Goal: Information Seeking & Learning: Learn about a topic

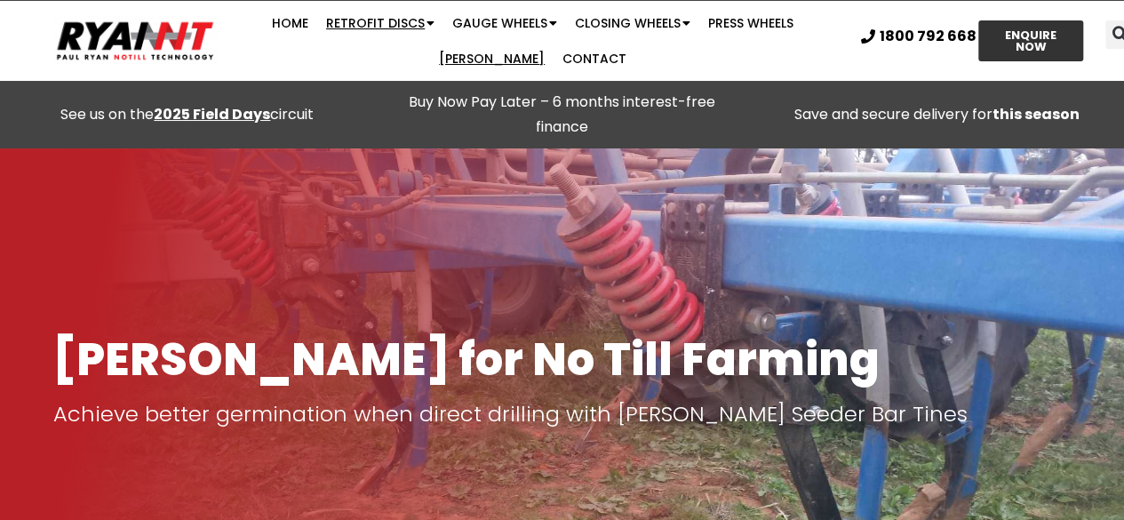
click at [331, 17] on link "Retrofit Discs" at bounding box center [380, 23] width 126 height 36
click at [425, 18] on span "Menu" at bounding box center [430, 23] width 10 height 30
click at [425, 29] on span "Menu" at bounding box center [430, 23] width 10 height 30
click at [345, 27] on link "Retrofit Discs" at bounding box center [380, 23] width 126 height 36
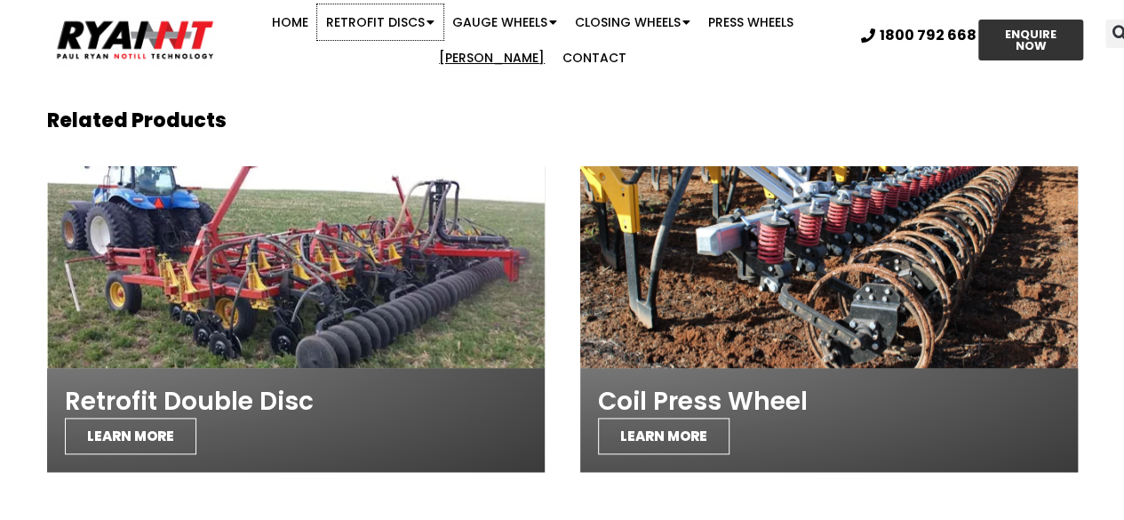
scroll to position [4307, 0]
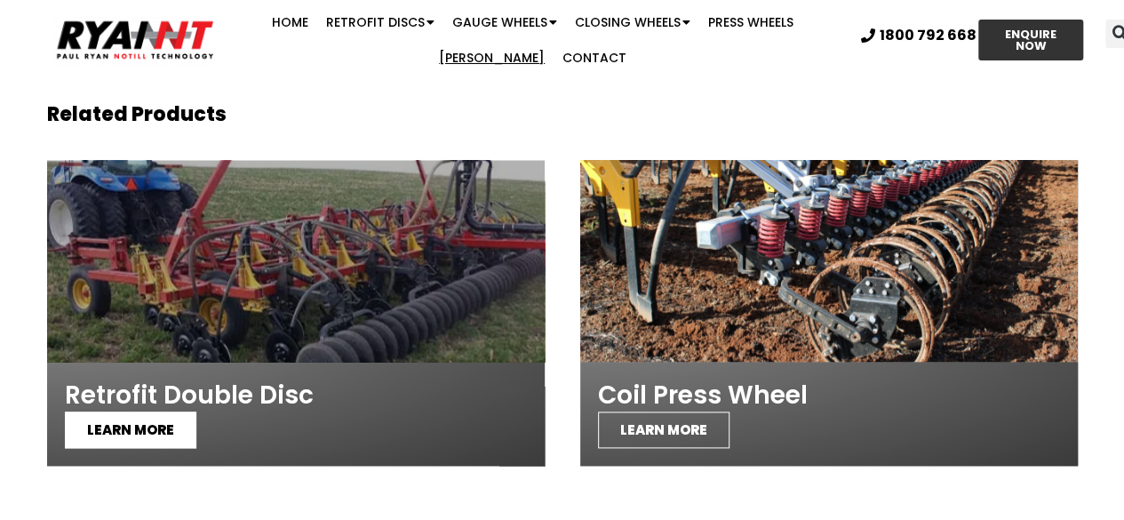
click at [123, 411] on span "LEARN MORE" at bounding box center [130, 429] width 131 height 36
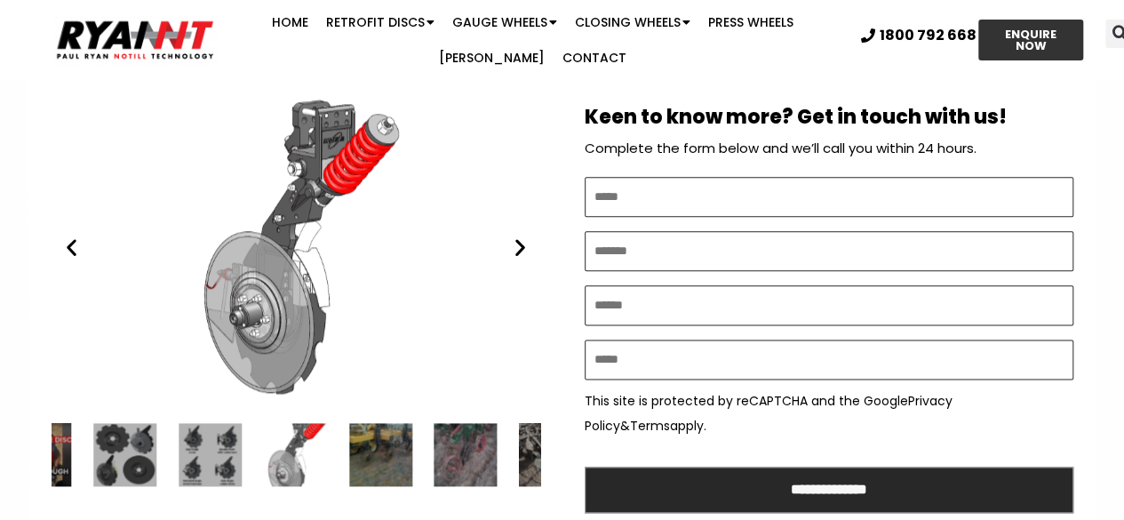
scroll to position [1004, 0]
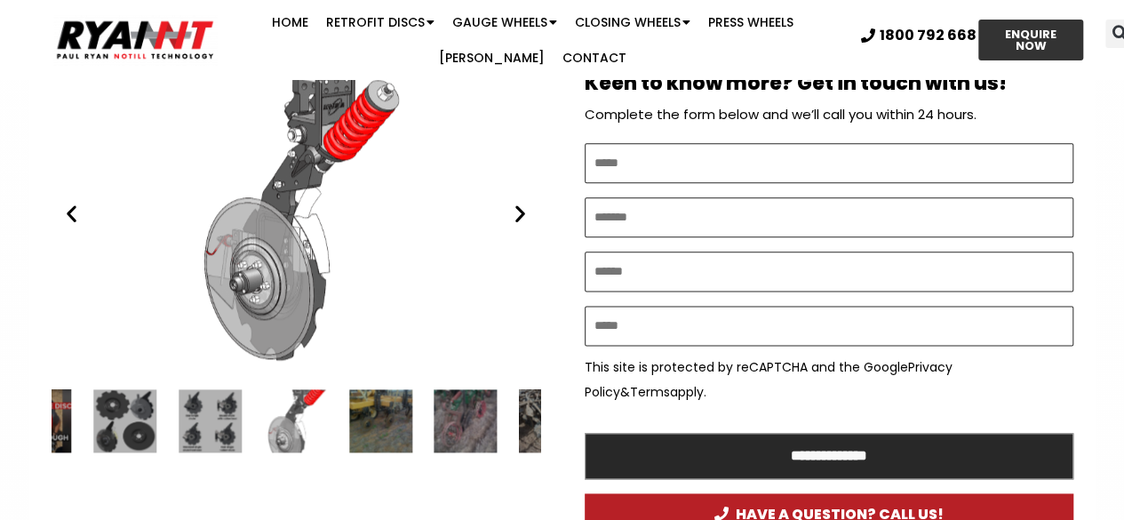
click at [518, 212] on icon "Next slide" at bounding box center [520, 214] width 22 height 22
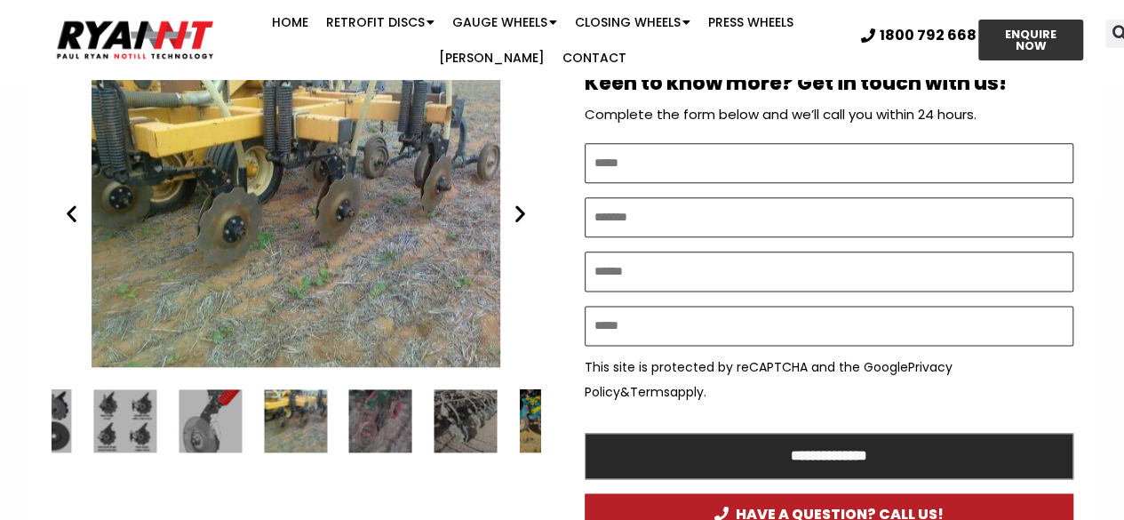
click at [518, 212] on icon "Next slide" at bounding box center [520, 214] width 22 height 22
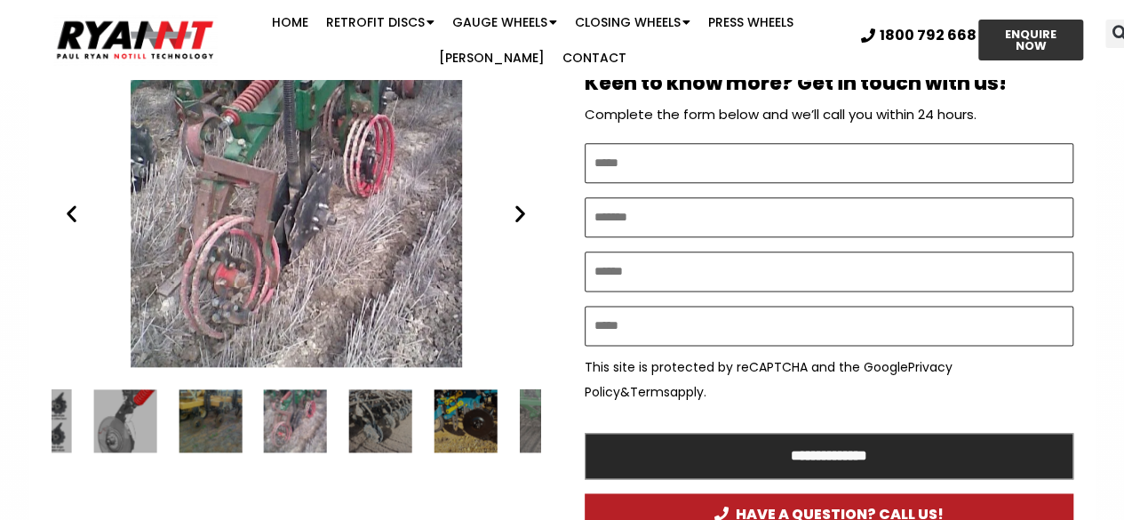
click at [518, 212] on icon "Next slide" at bounding box center [520, 214] width 22 height 22
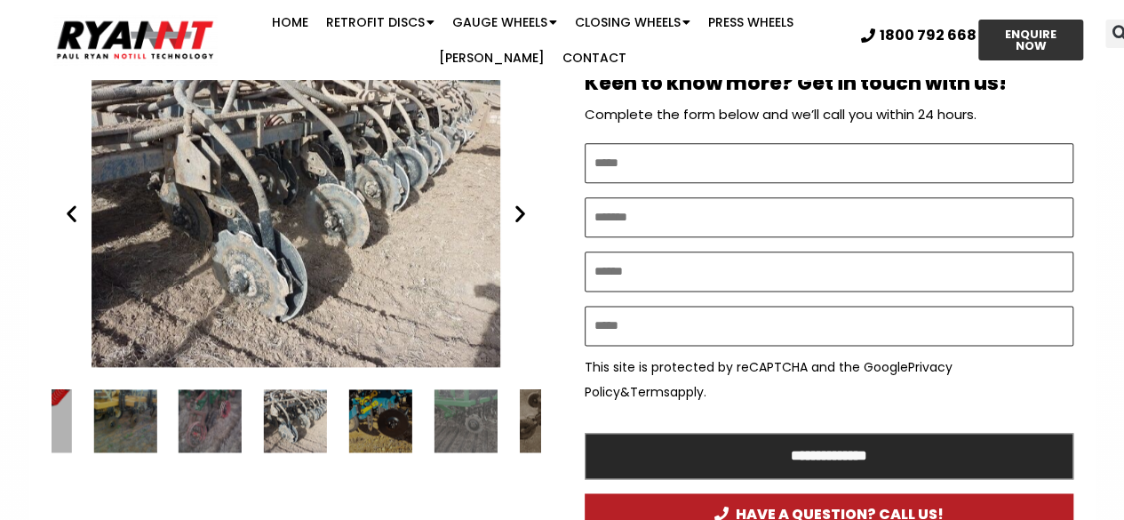
click at [518, 212] on icon "Next slide" at bounding box center [520, 214] width 22 height 22
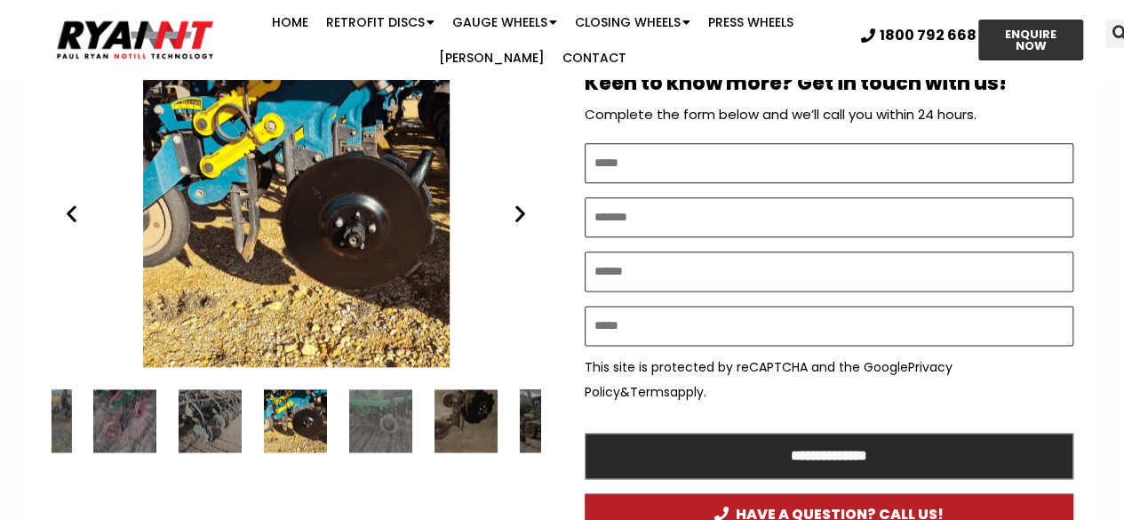
click at [518, 212] on icon "Next slide" at bounding box center [520, 214] width 22 height 22
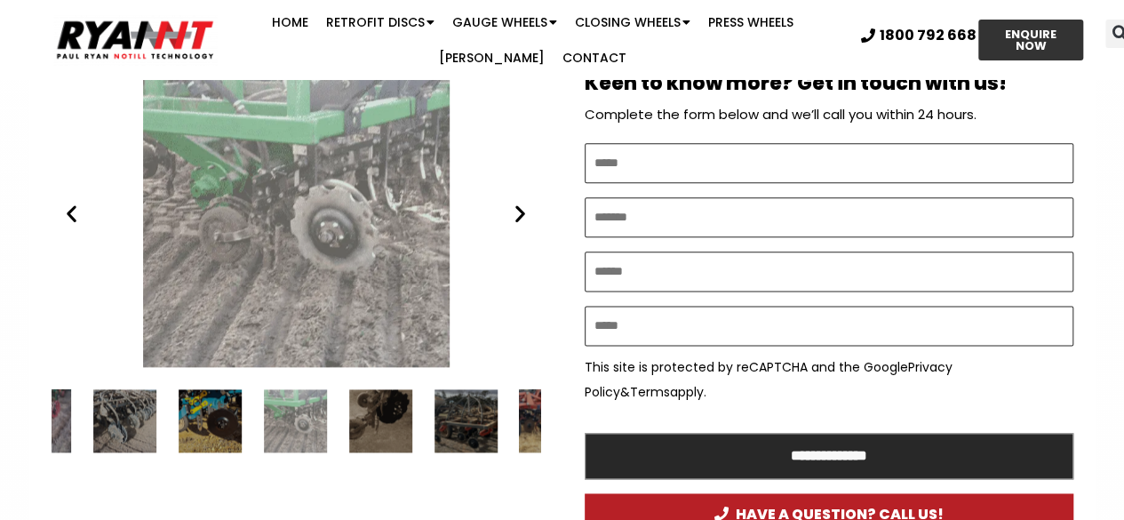
click at [518, 212] on icon "Next slide" at bounding box center [520, 214] width 22 height 22
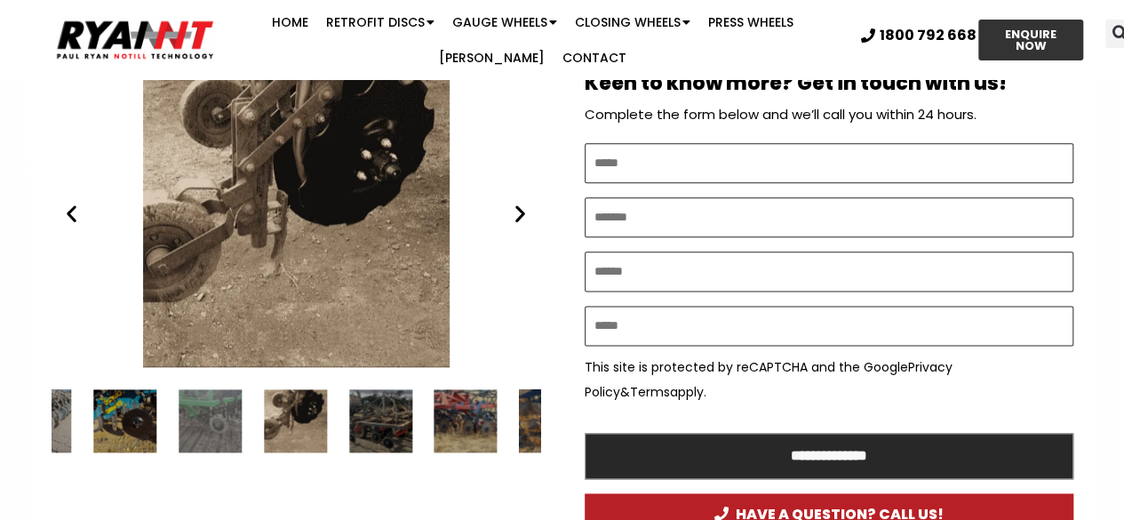
click at [518, 212] on icon "Next slide" at bounding box center [520, 214] width 22 height 22
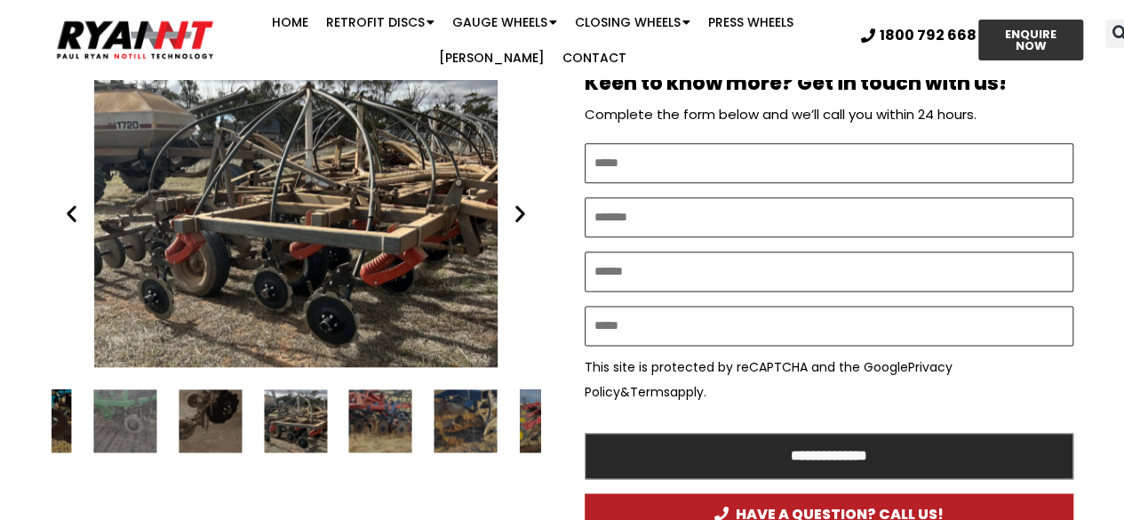
click at [518, 212] on icon "Next slide" at bounding box center [520, 214] width 22 height 22
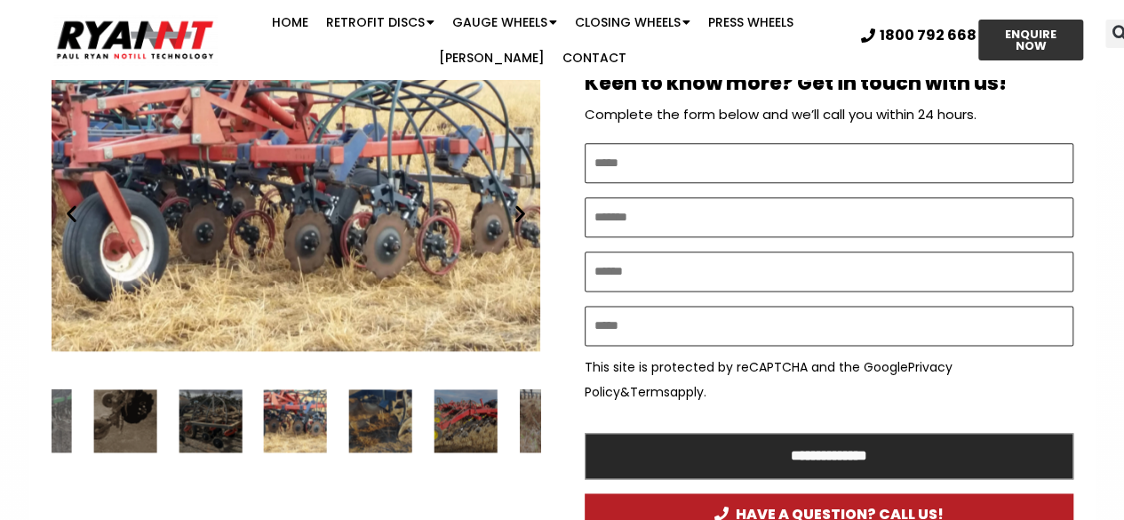
click at [518, 212] on icon "Next slide" at bounding box center [520, 214] width 22 height 22
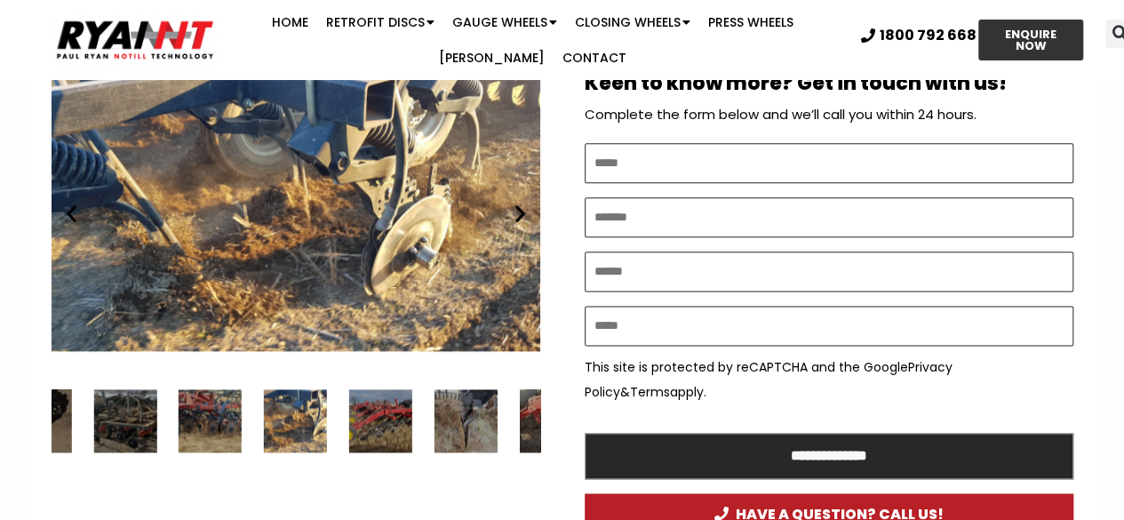
click at [518, 205] on icon "Next slide" at bounding box center [520, 214] width 22 height 22
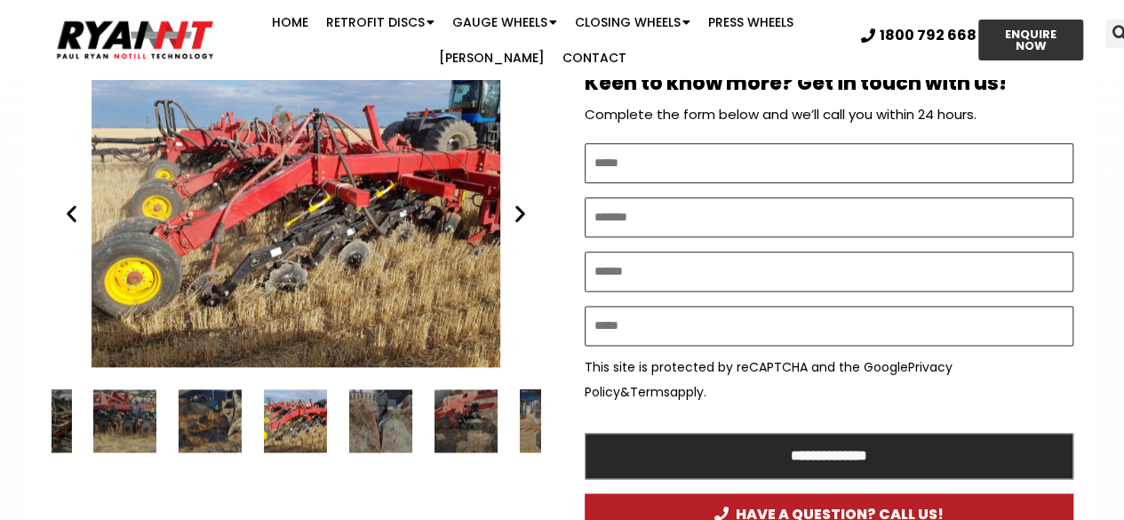
click at [518, 205] on icon "Next slide" at bounding box center [520, 214] width 22 height 22
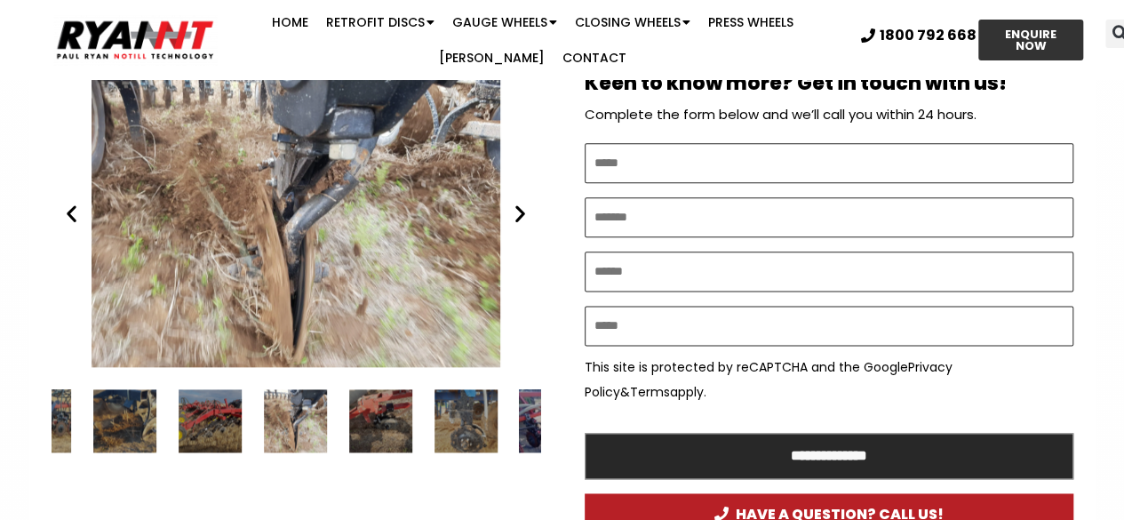
click at [518, 205] on icon "Next slide" at bounding box center [520, 214] width 22 height 22
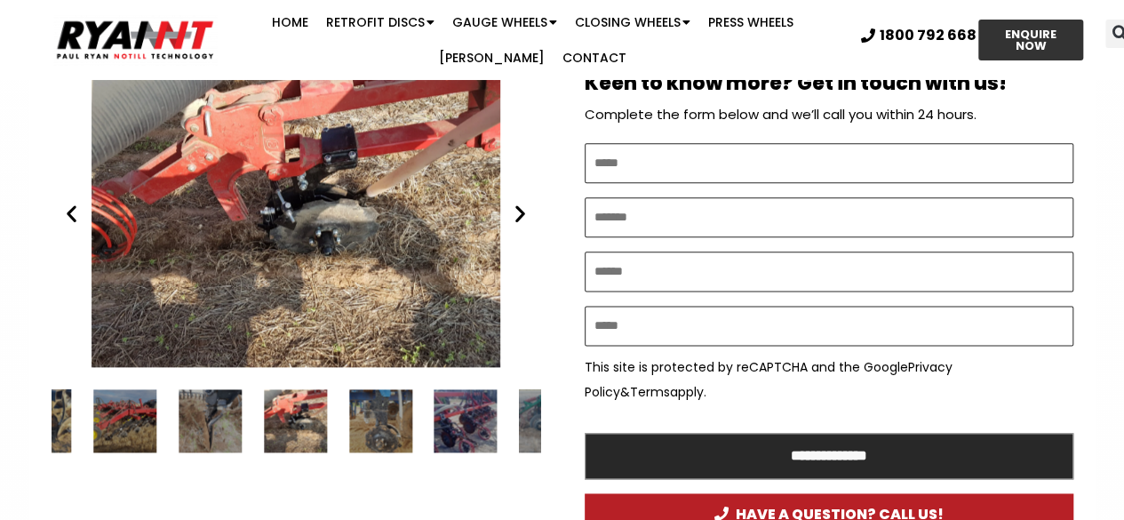
click at [518, 205] on icon "Next slide" at bounding box center [520, 214] width 22 height 22
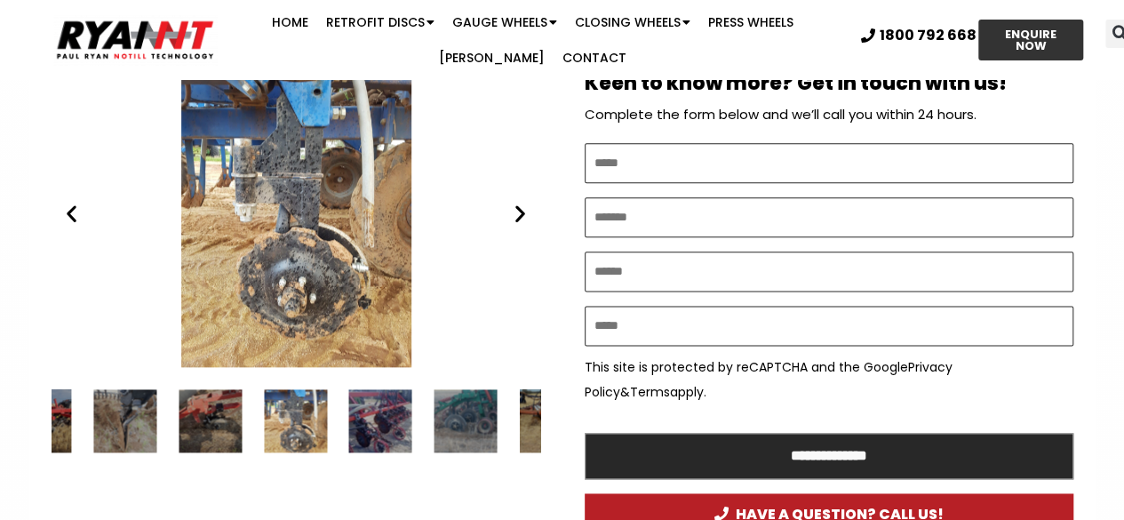
click at [518, 205] on icon "Next slide" at bounding box center [520, 214] width 22 height 22
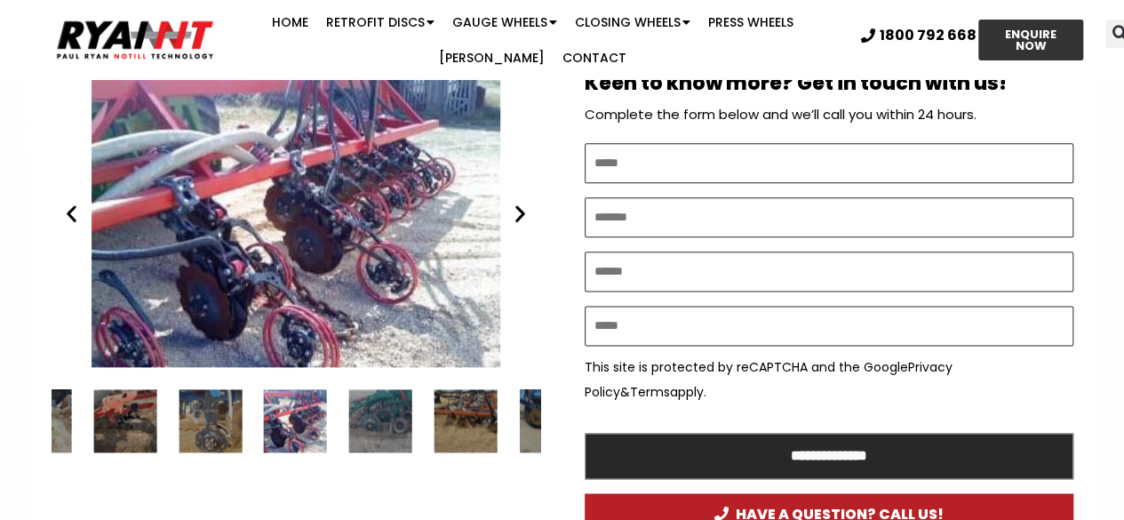
click at [518, 205] on icon "Next slide" at bounding box center [520, 214] width 22 height 22
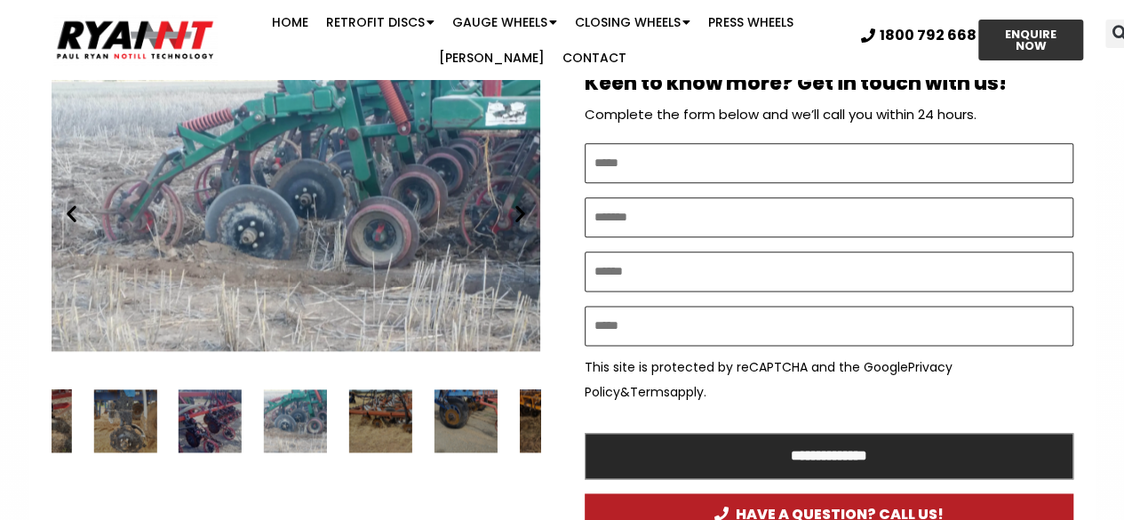
click at [518, 205] on icon "Next slide" at bounding box center [520, 214] width 22 height 22
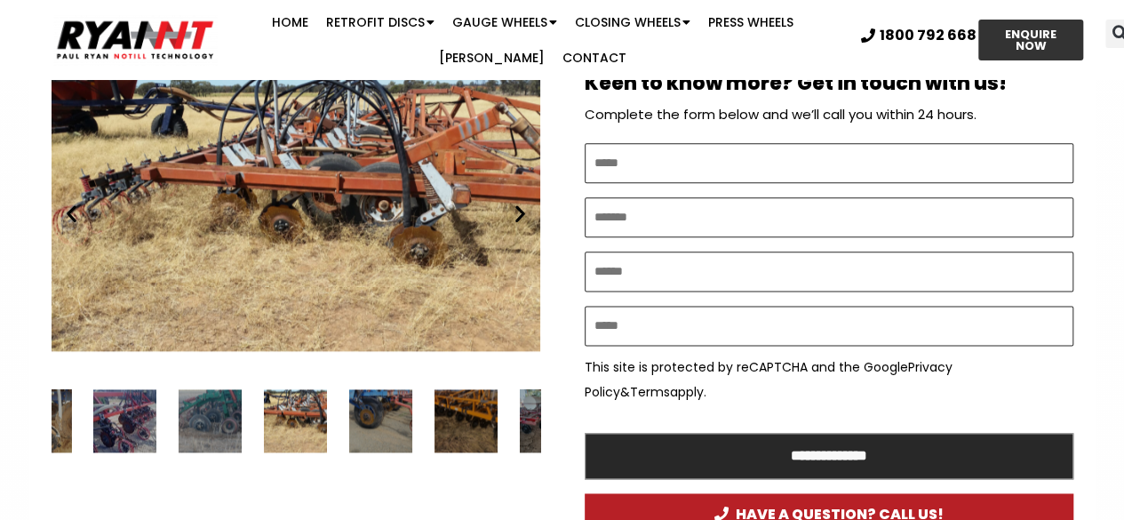
click at [518, 205] on icon "Next slide" at bounding box center [520, 214] width 22 height 22
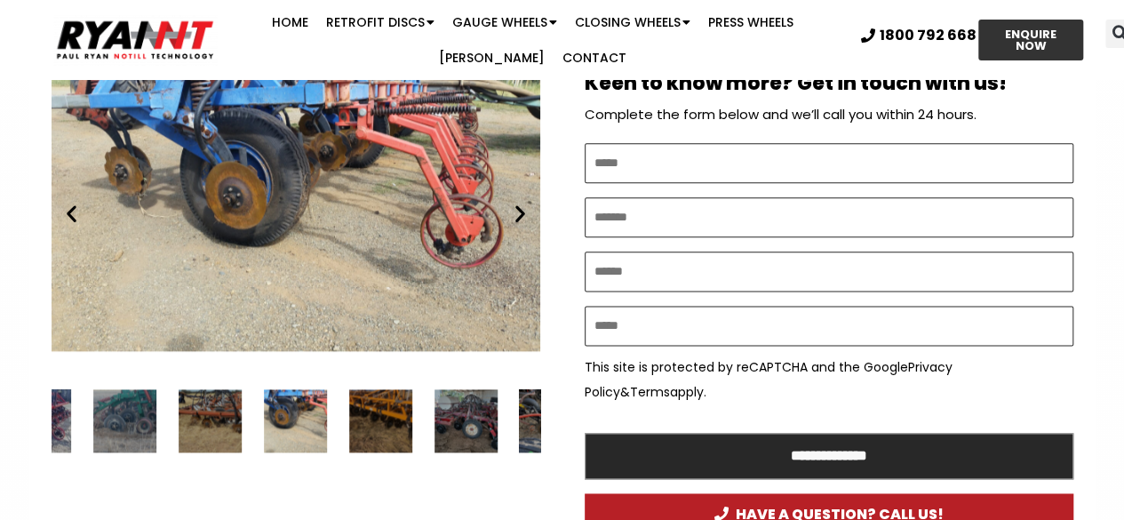
click at [518, 205] on icon "Next slide" at bounding box center [520, 214] width 22 height 22
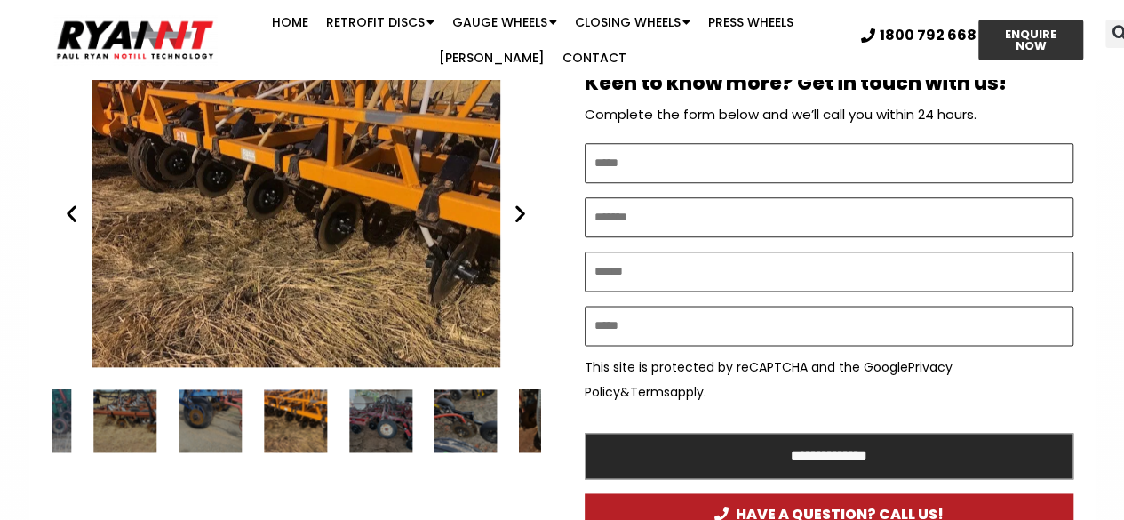
click at [518, 205] on icon "Next slide" at bounding box center [520, 214] width 22 height 22
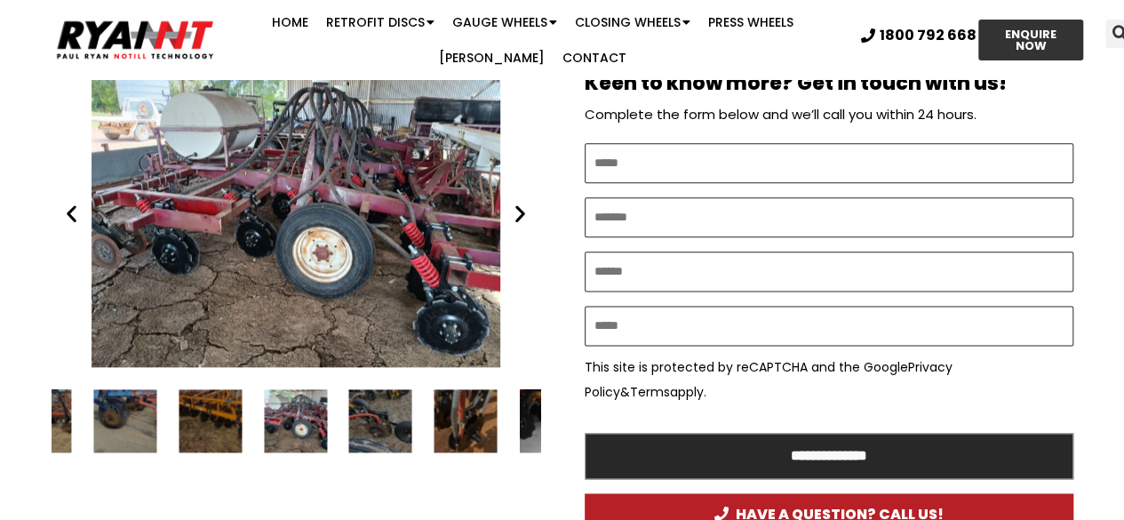
click at [518, 205] on icon "Next slide" at bounding box center [520, 214] width 22 height 22
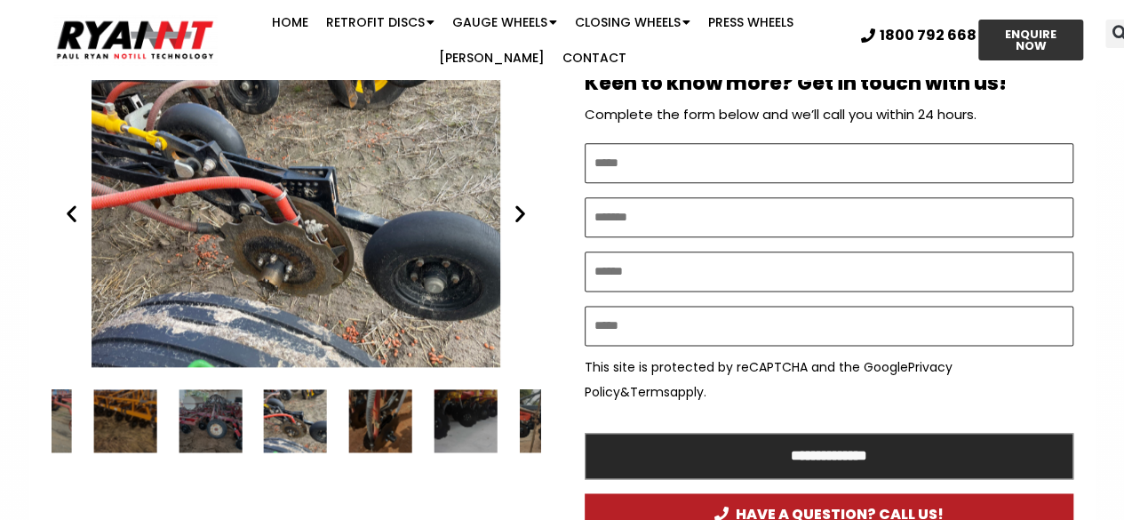
click at [518, 205] on icon "Next slide" at bounding box center [520, 214] width 22 height 22
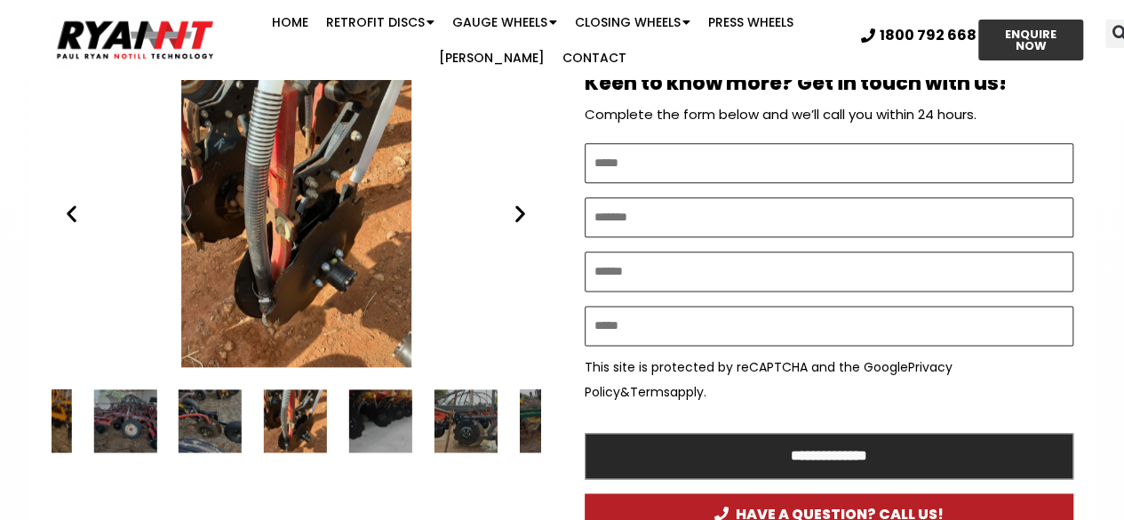
click at [518, 205] on icon "Next slide" at bounding box center [520, 214] width 22 height 22
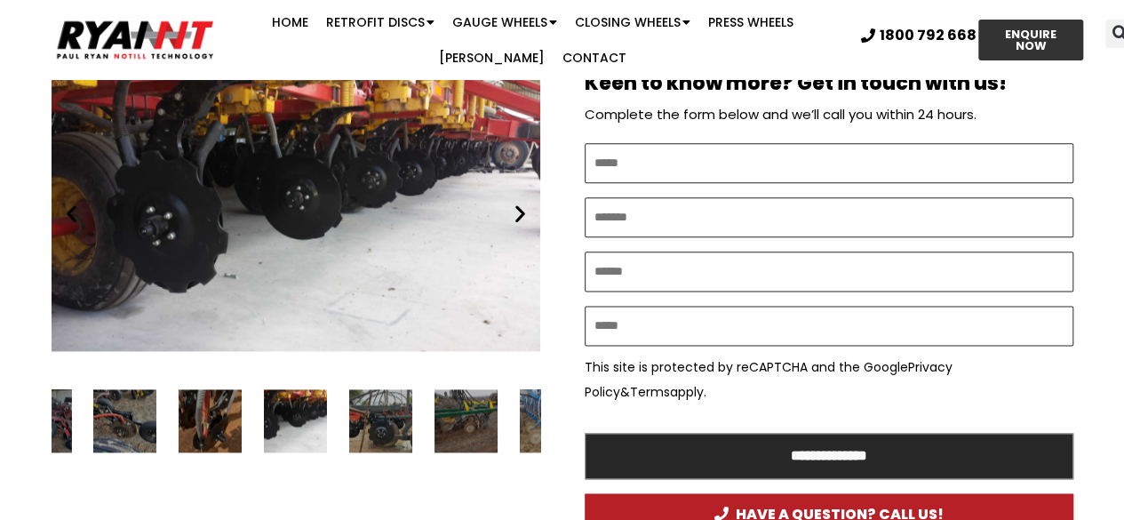
click at [518, 205] on icon "Next slide" at bounding box center [520, 214] width 22 height 22
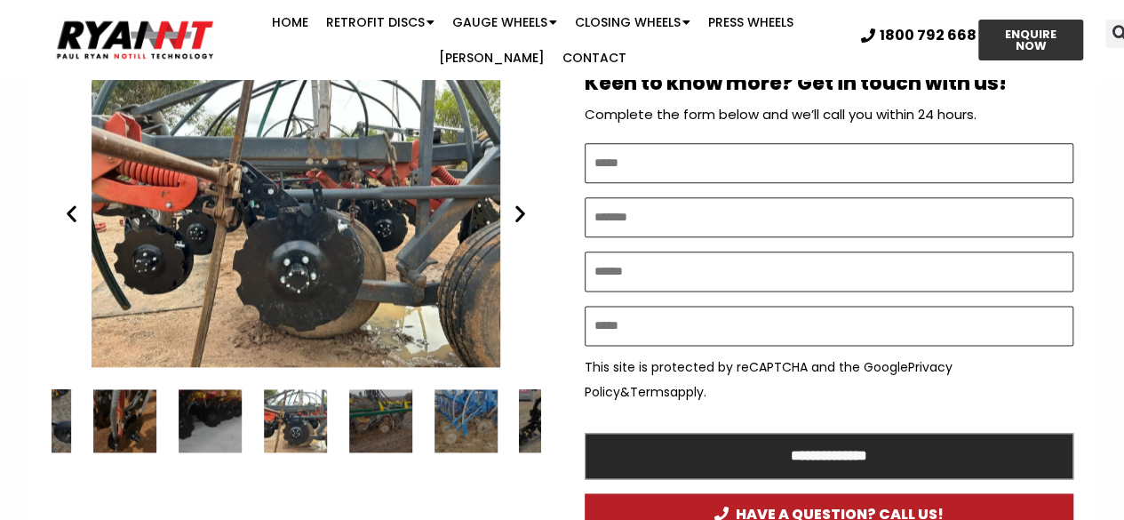
click at [518, 205] on icon "Next slide" at bounding box center [520, 214] width 22 height 22
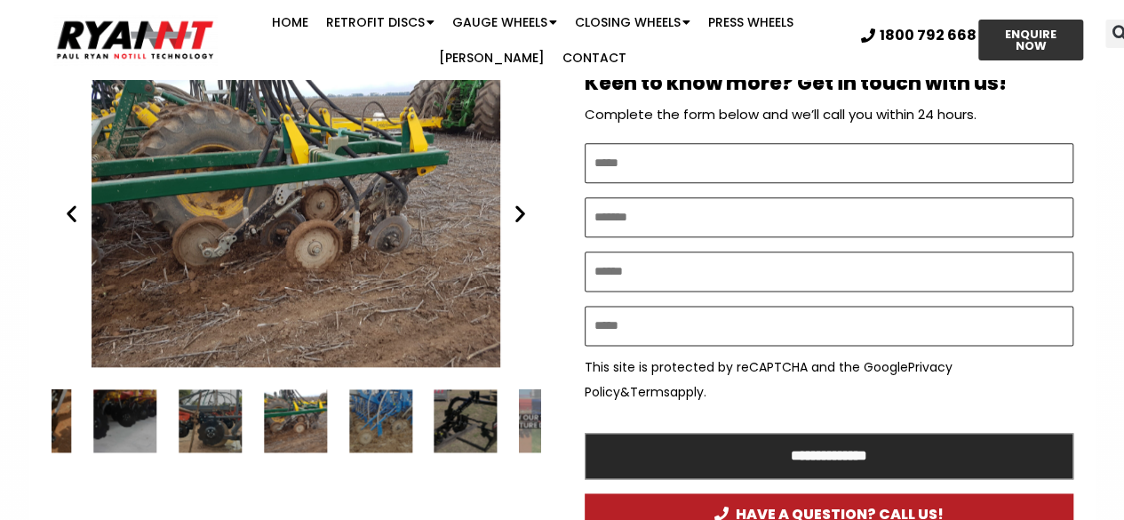
click at [518, 205] on icon "Next slide" at bounding box center [520, 214] width 22 height 22
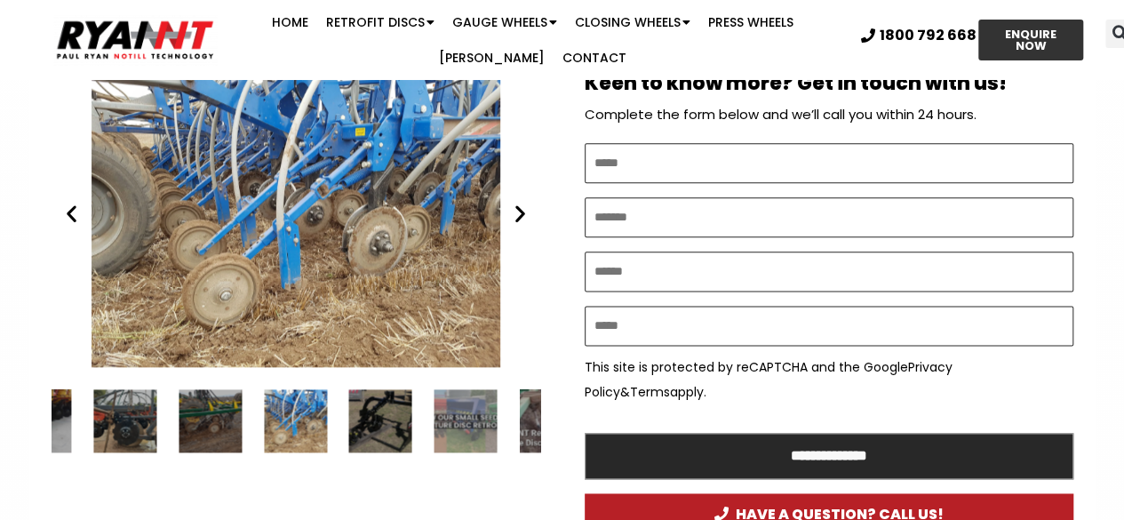
click at [518, 205] on icon "Next slide" at bounding box center [520, 214] width 22 height 22
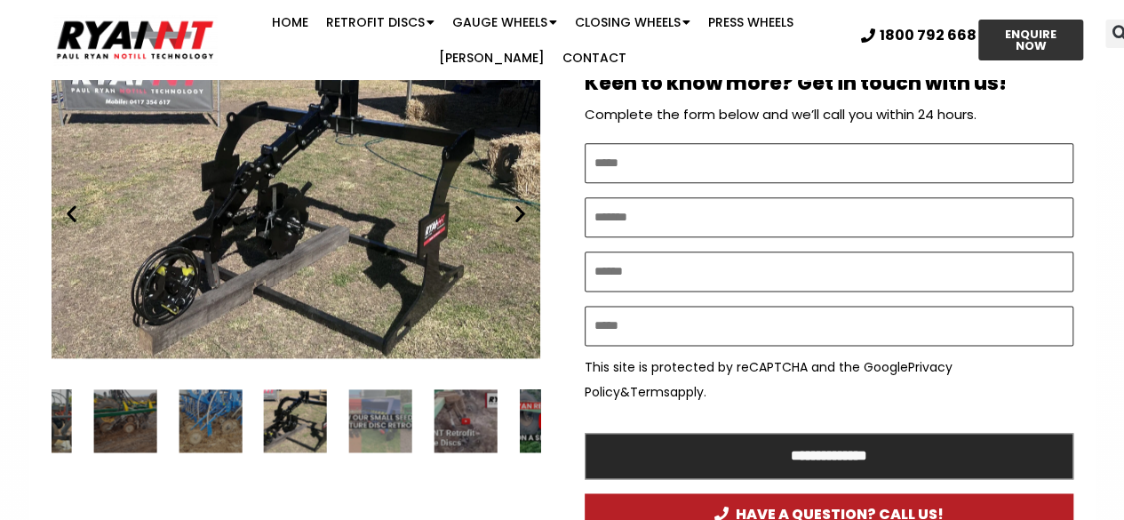
click at [518, 205] on icon "Next slide" at bounding box center [520, 214] width 22 height 22
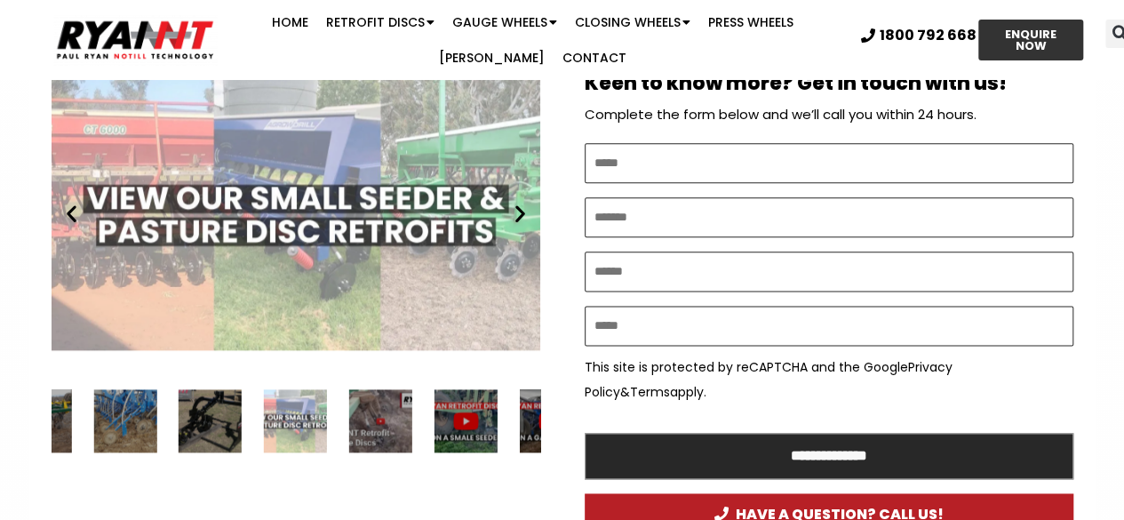
click at [518, 205] on icon "Next slide" at bounding box center [520, 214] width 22 height 22
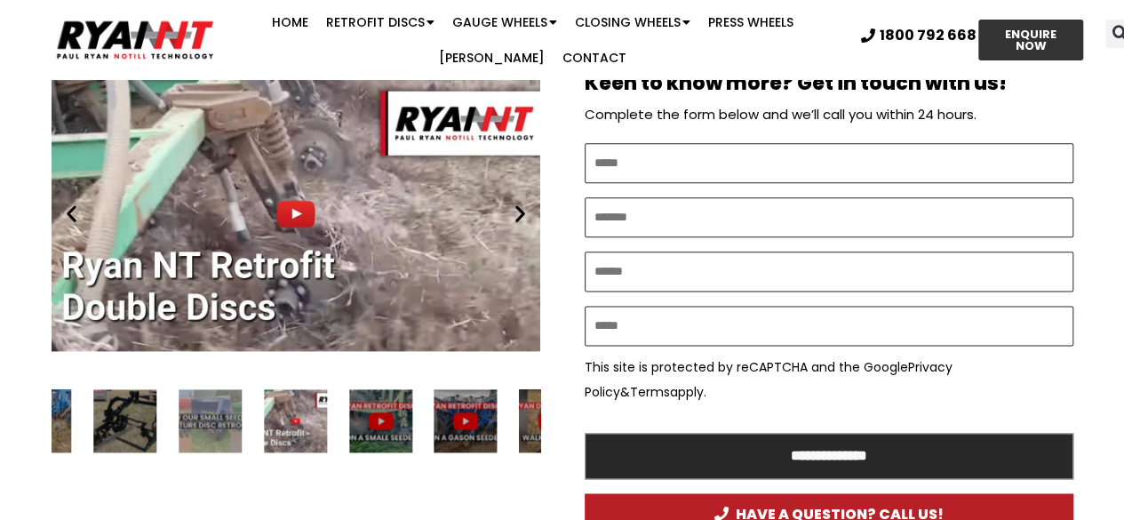
click at [287, 209] on div "Play" at bounding box center [296, 213] width 488 height 306
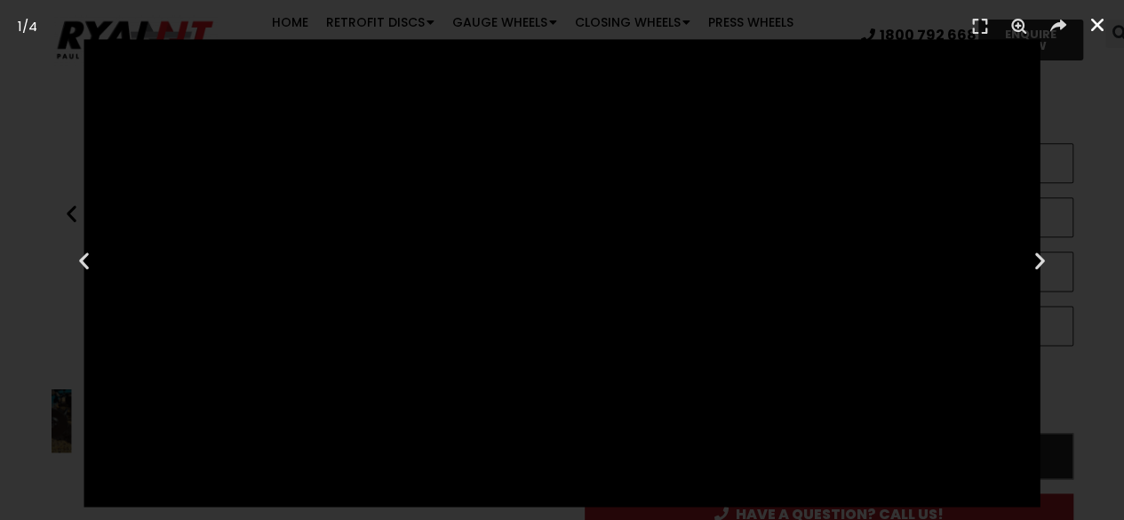
click at [1100, 20] on icon "Close (Esc)" at bounding box center [1097, 25] width 18 height 18
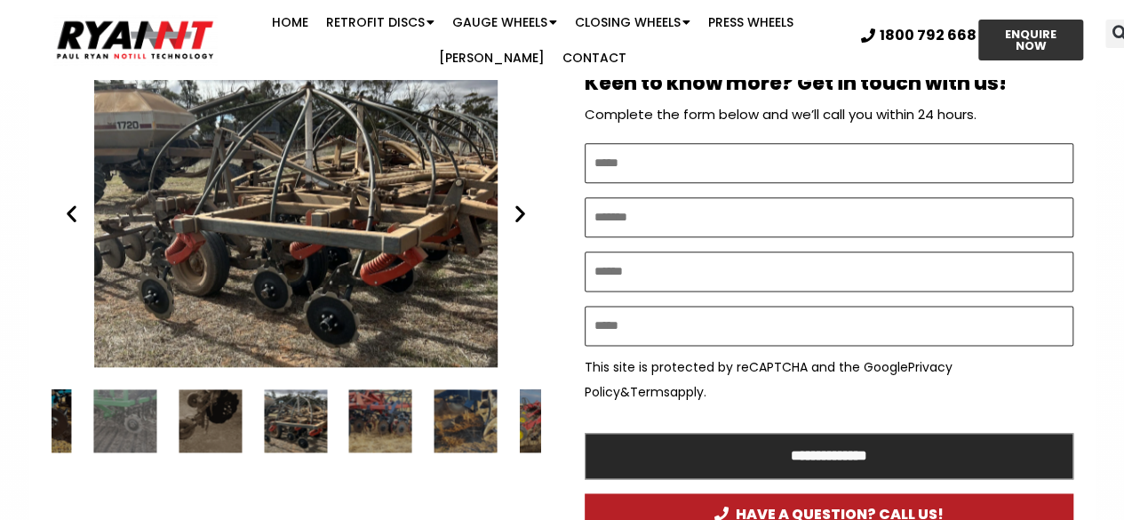
click at [72, 212] on icon "Previous slide" at bounding box center [71, 214] width 22 height 22
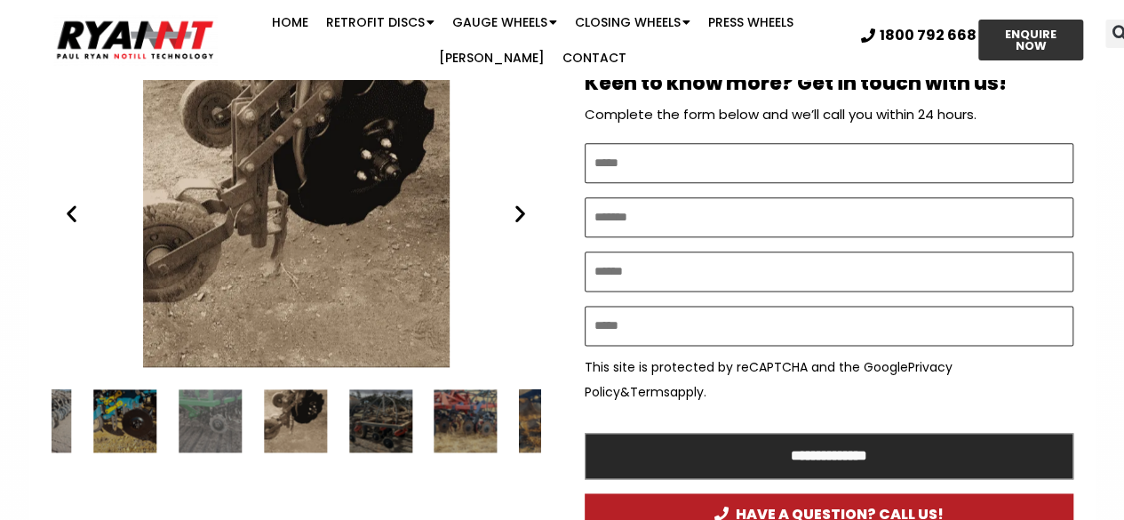
click at [520, 198] on div "Ryan NT (RFM NT) RETROFIT DOUBLE DISCS DBS" at bounding box center [296, 213] width 488 height 306
click at [519, 214] on icon "Next slide" at bounding box center [520, 214] width 22 height 22
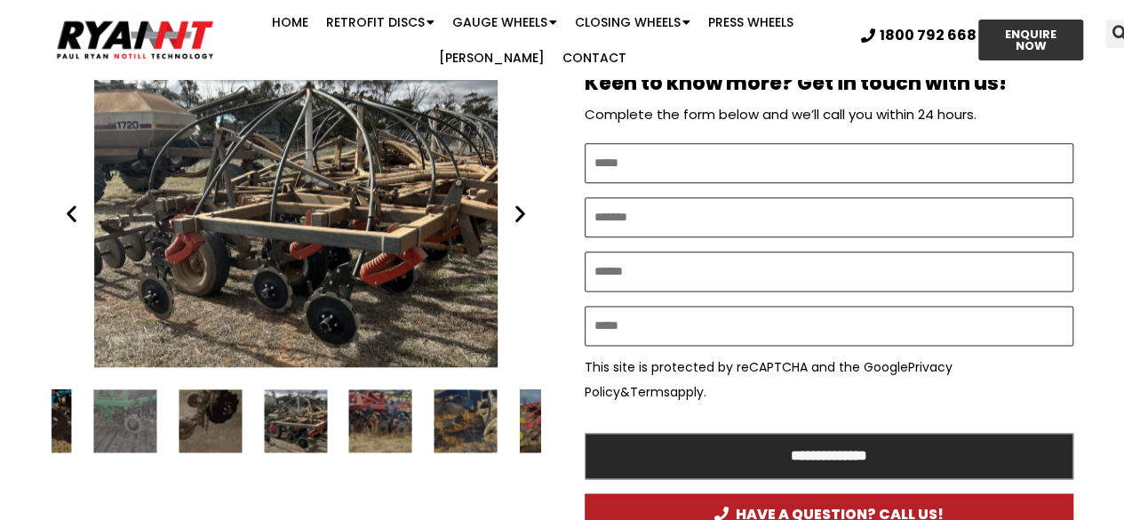
click at [519, 214] on icon "Next slide" at bounding box center [520, 214] width 22 height 22
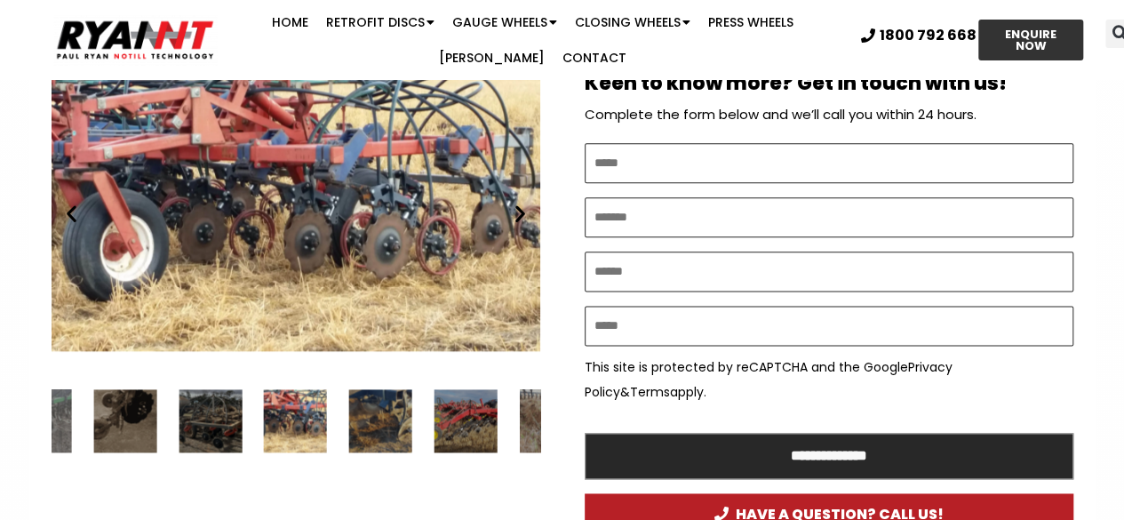
click at [519, 214] on icon "Next slide" at bounding box center [520, 214] width 22 height 22
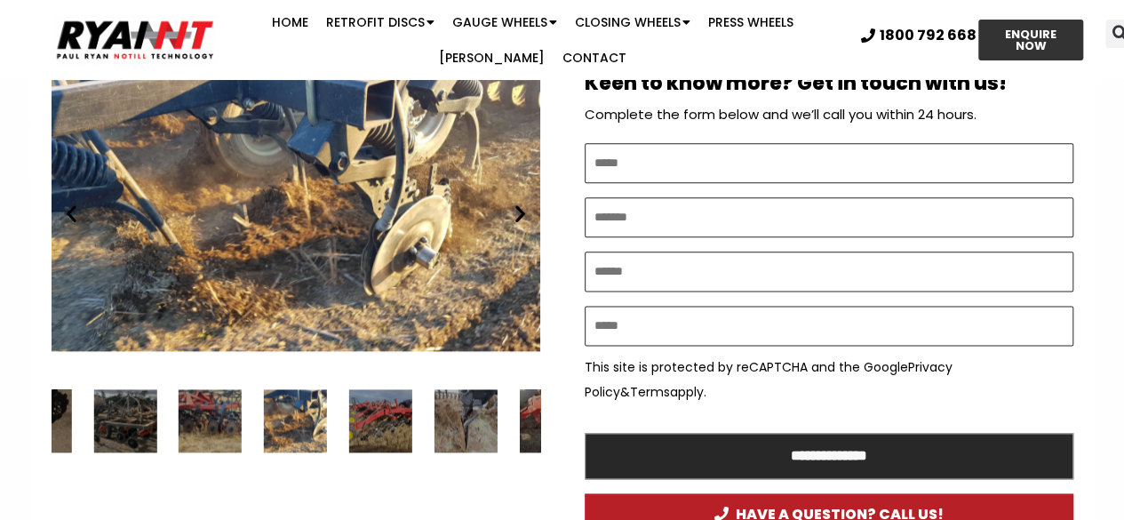
click at [519, 214] on icon "Next slide" at bounding box center [520, 214] width 22 height 22
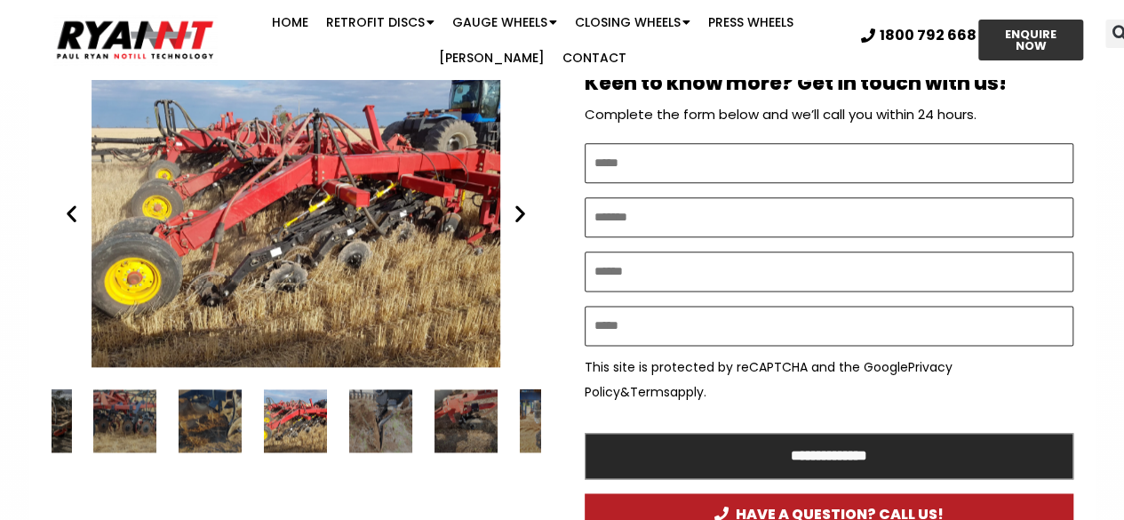
click at [519, 214] on icon "Next slide" at bounding box center [520, 214] width 22 height 22
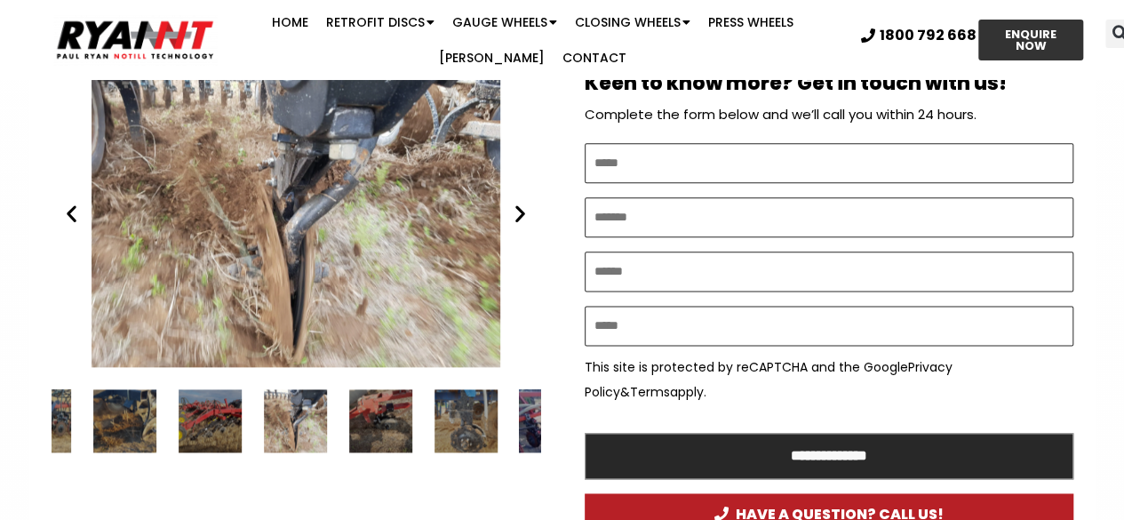
click at [519, 214] on icon "Next slide" at bounding box center [520, 214] width 22 height 22
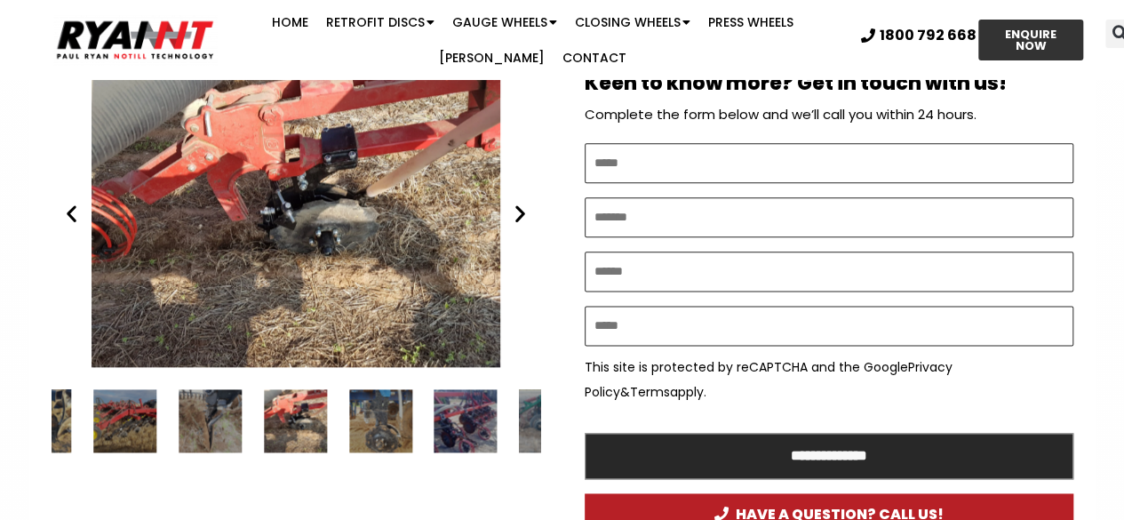
click at [519, 214] on icon "Next slide" at bounding box center [520, 214] width 22 height 22
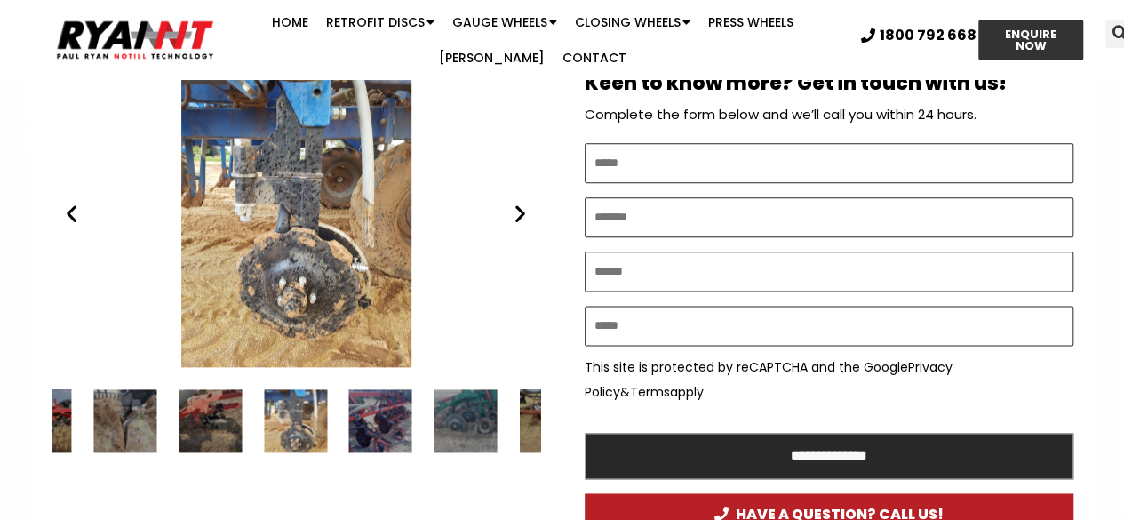
click at [519, 214] on icon "Next slide" at bounding box center [520, 214] width 22 height 22
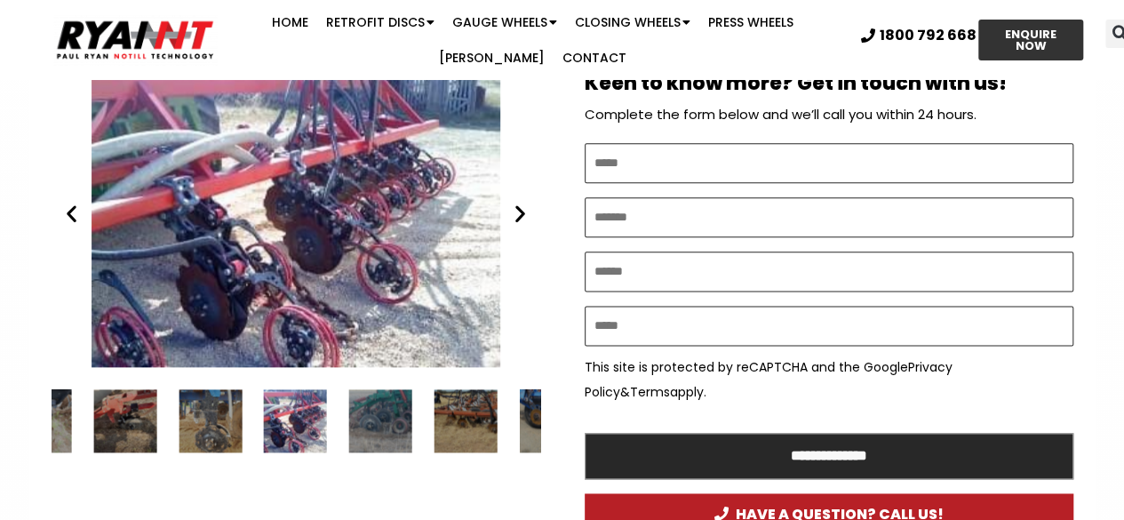
click at [519, 214] on icon "Next slide" at bounding box center [520, 214] width 22 height 22
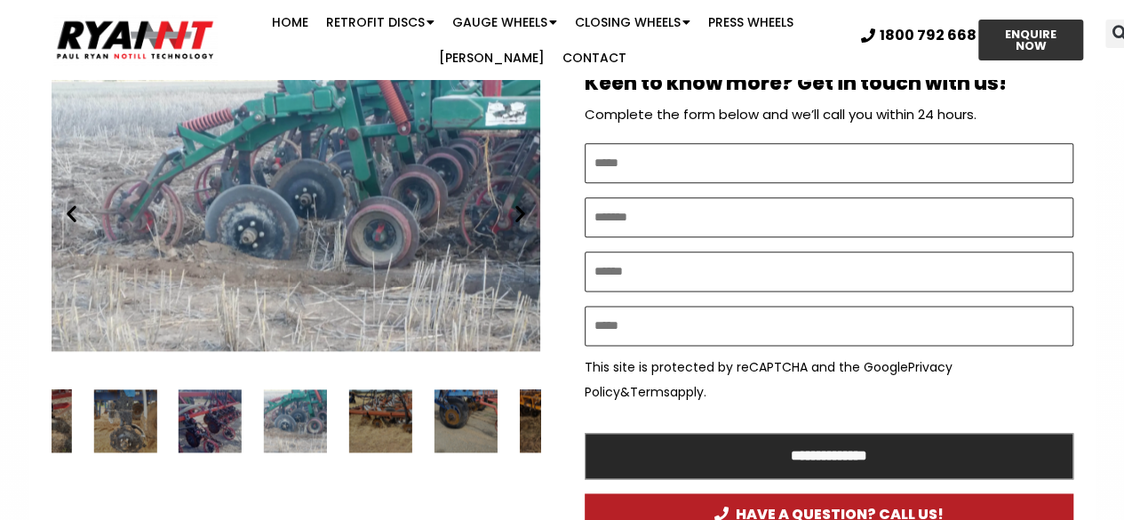
click at [519, 214] on icon "Next slide" at bounding box center [520, 214] width 22 height 22
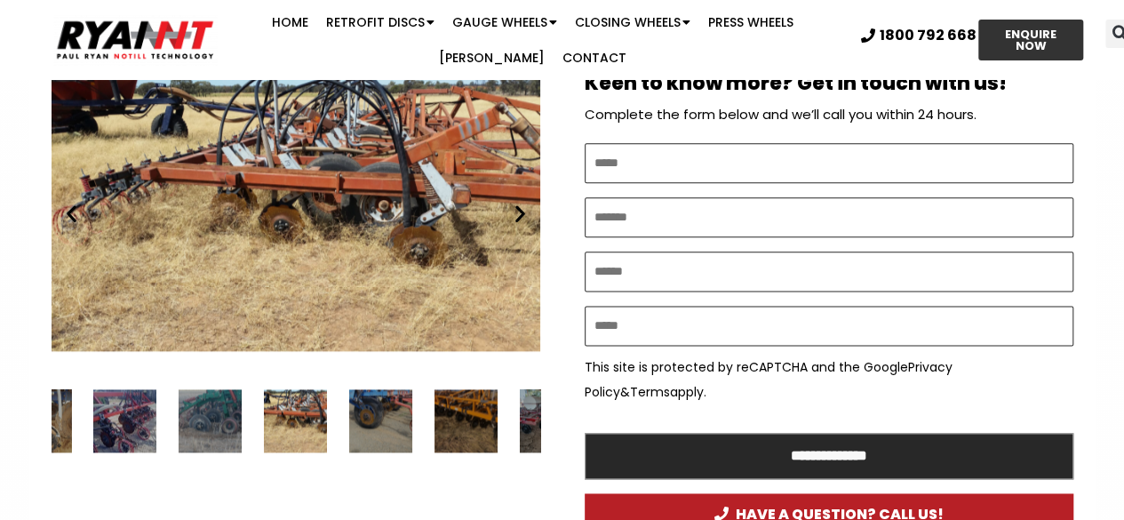
click at [519, 214] on icon "Next slide" at bounding box center [520, 214] width 22 height 22
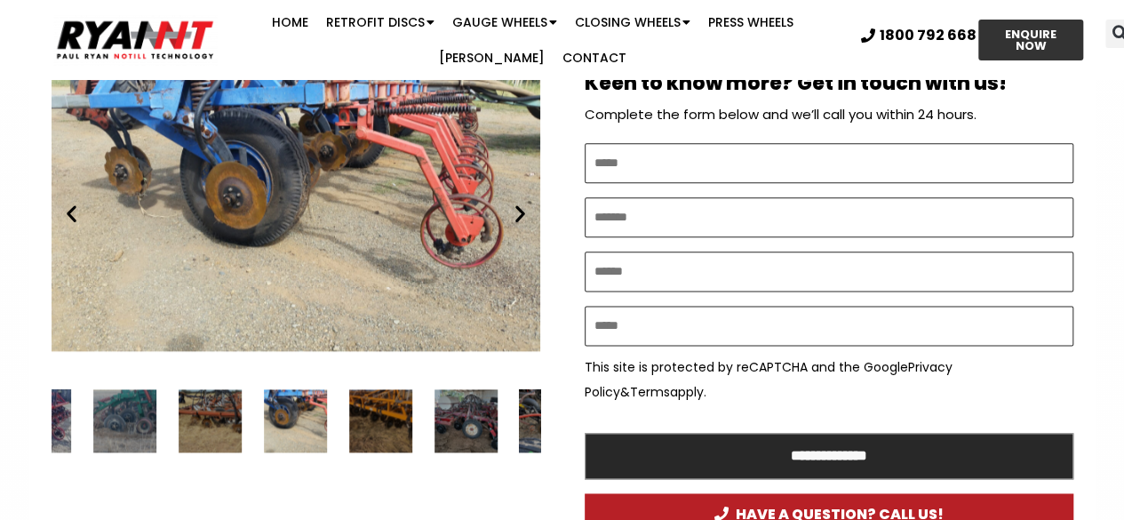
click at [519, 214] on icon "Next slide" at bounding box center [520, 214] width 22 height 22
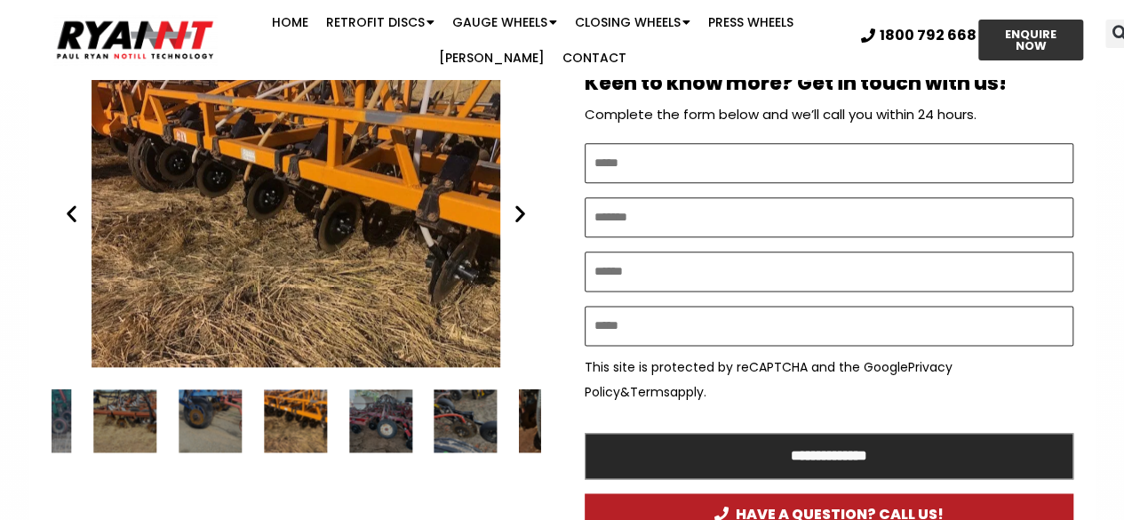
click at [519, 214] on icon "Next slide" at bounding box center [520, 214] width 22 height 22
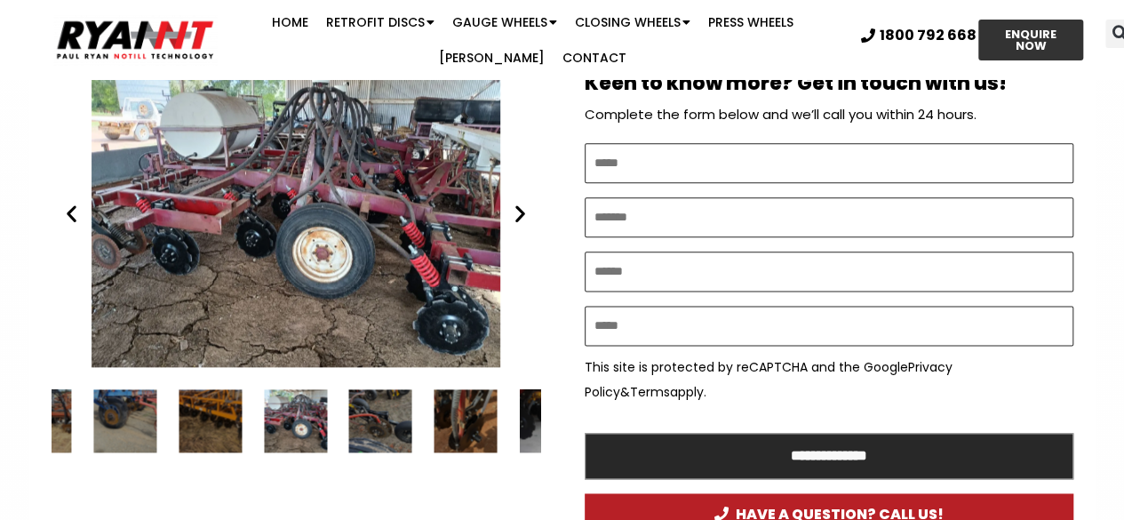
click at [519, 214] on icon "Next slide" at bounding box center [520, 214] width 22 height 22
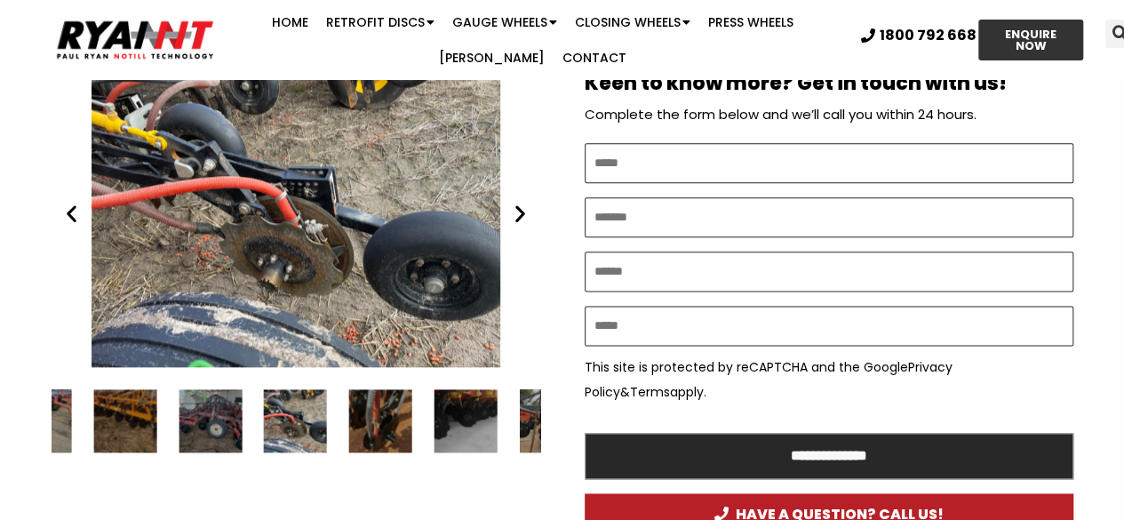
click at [519, 214] on icon "Next slide" at bounding box center [520, 214] width 22 height 22
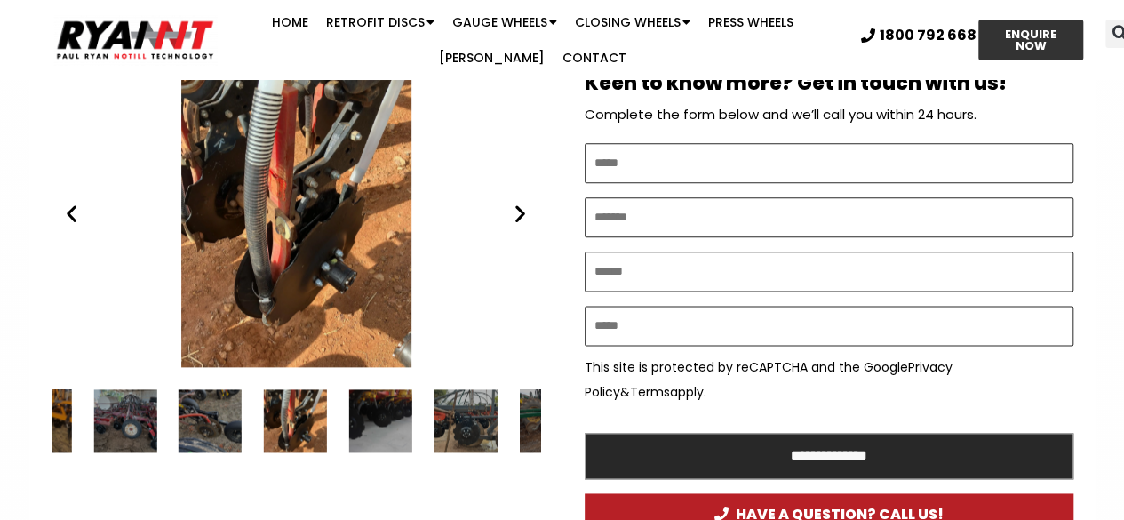
click at [519, 214] on icon "Next slide" at bounding box center [520, 214] width 22 height 22
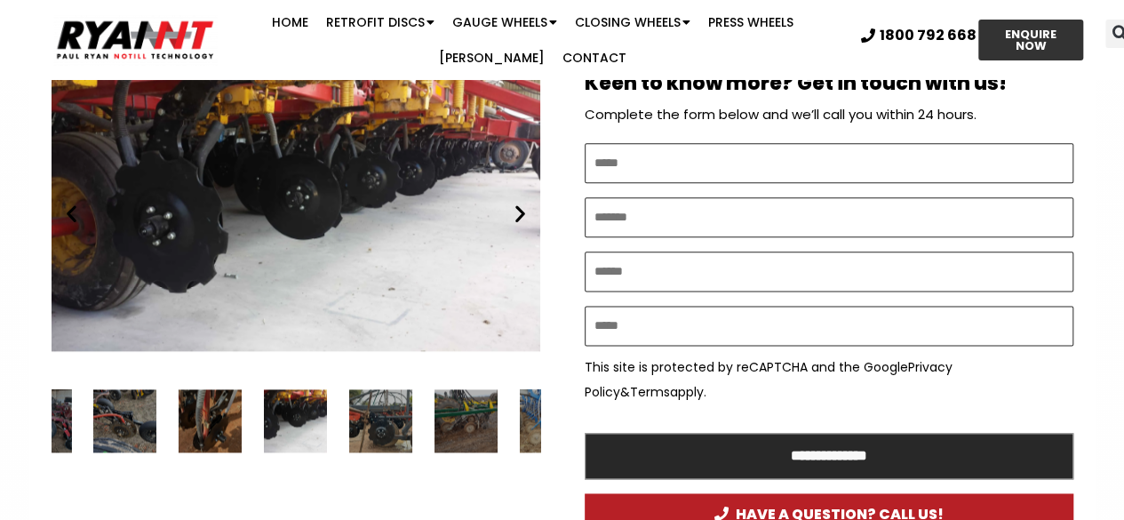
click at [519, 214] on icon "Next slide" at bounding box center [520, 214] width 22 height 22
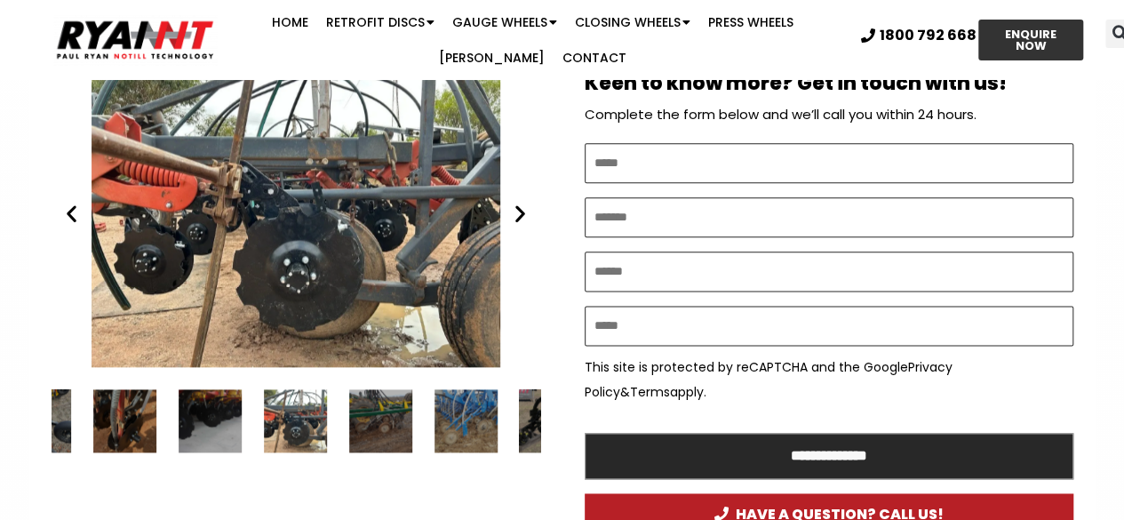
click at [519, 214] on icon "Next slide" at bounding box center [520, 214] width 22 height 22
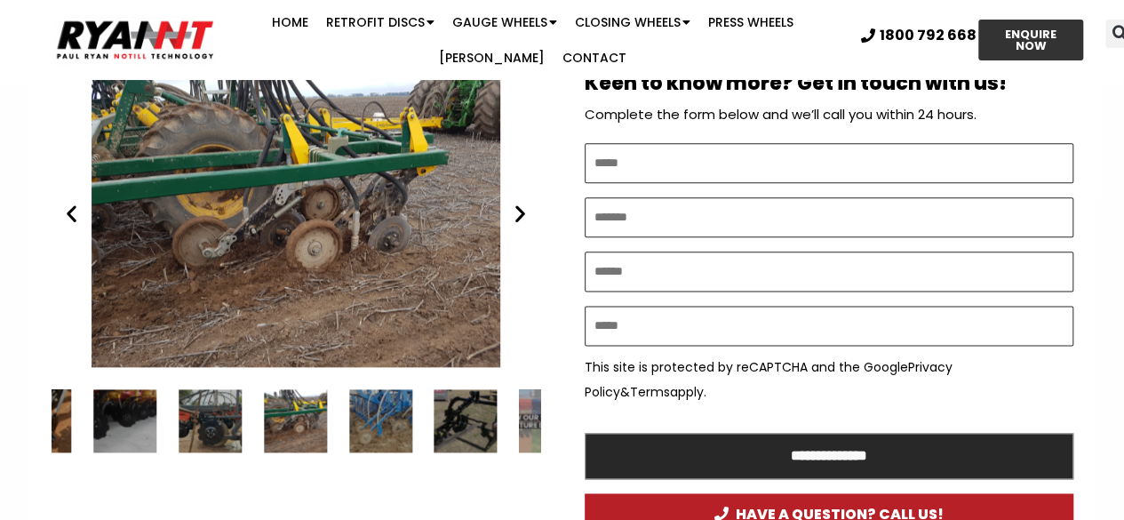
click at [519, 214] on icon "Next slide" at bounding box center [520, 214] width 22 height 22
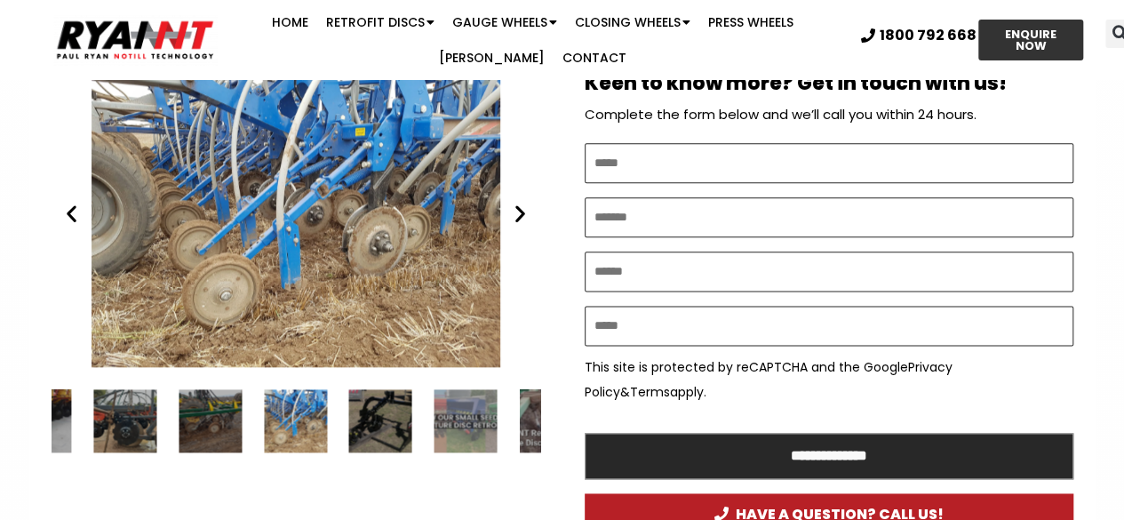
click at [71, 217] on icon "Previous slide" at bounding box center [71, 214] width 22 height 22
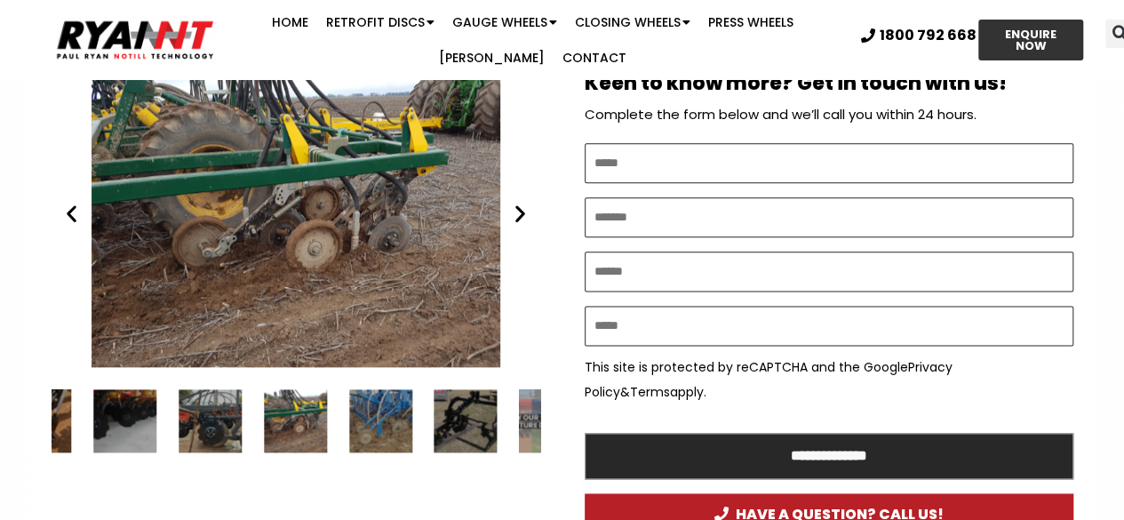
click at [517, 209] on icon "Next slide" at bounding box center [520, 214] width 22 height 22
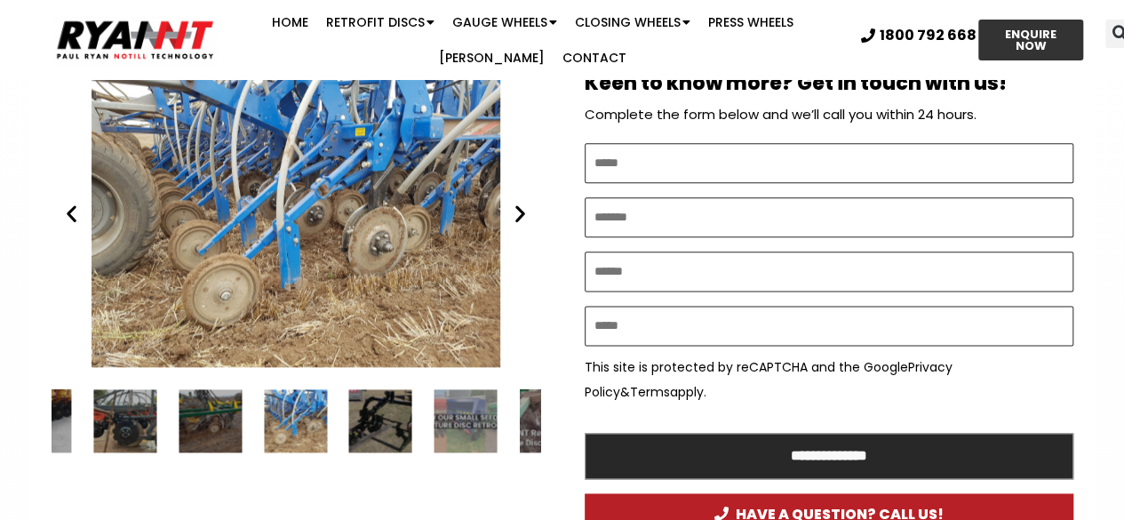
click at [517, 209] on icon "Next slide" at bounding box center [520, 214] width 22 height 22
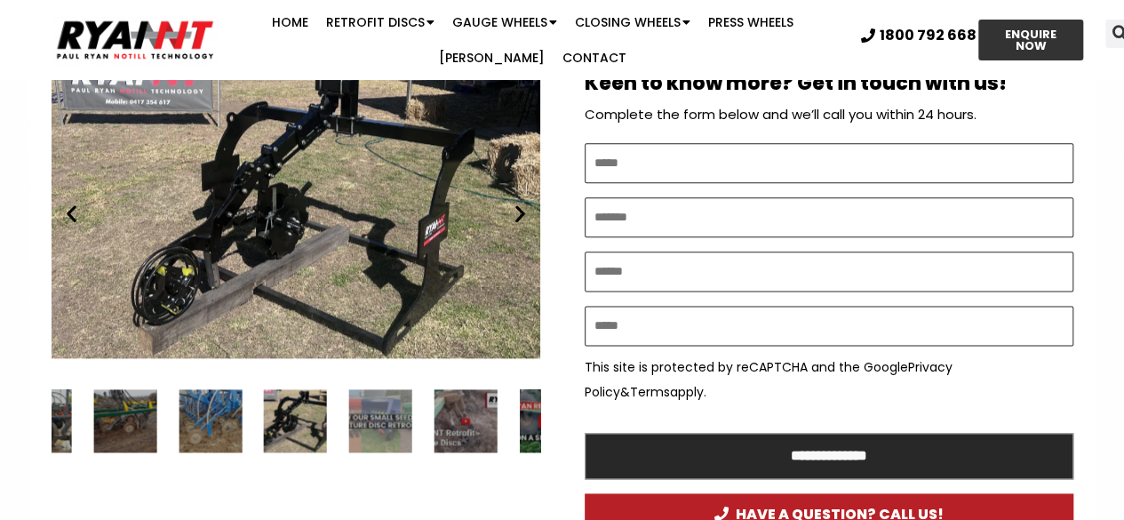
click at [517, 209] on icon "Next slide" at bounding box center [520, 214] width 22 height 22
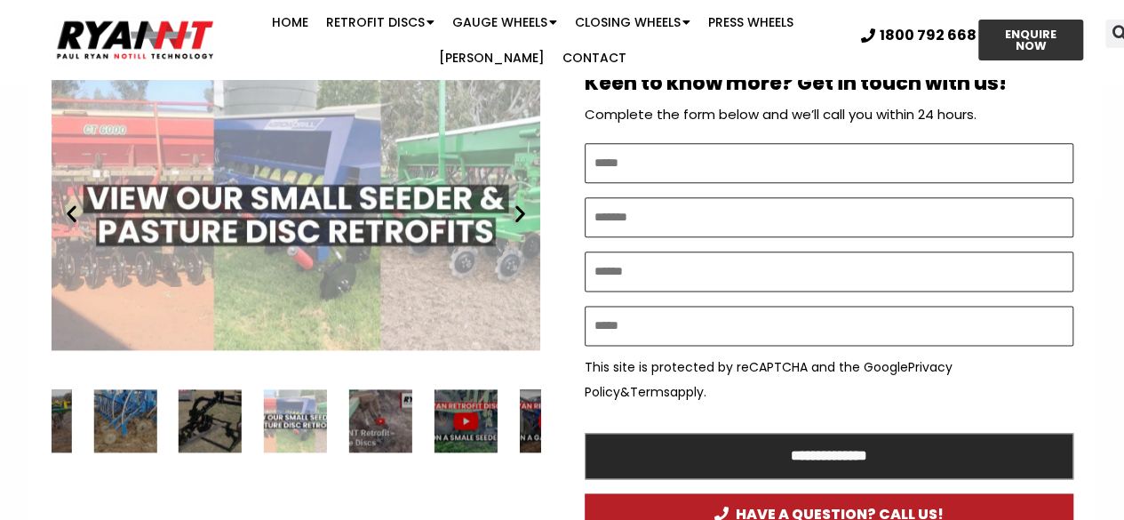
click at [517, 209] on icon "Next slide" at bounding box center [520, 214] width 22 height 22
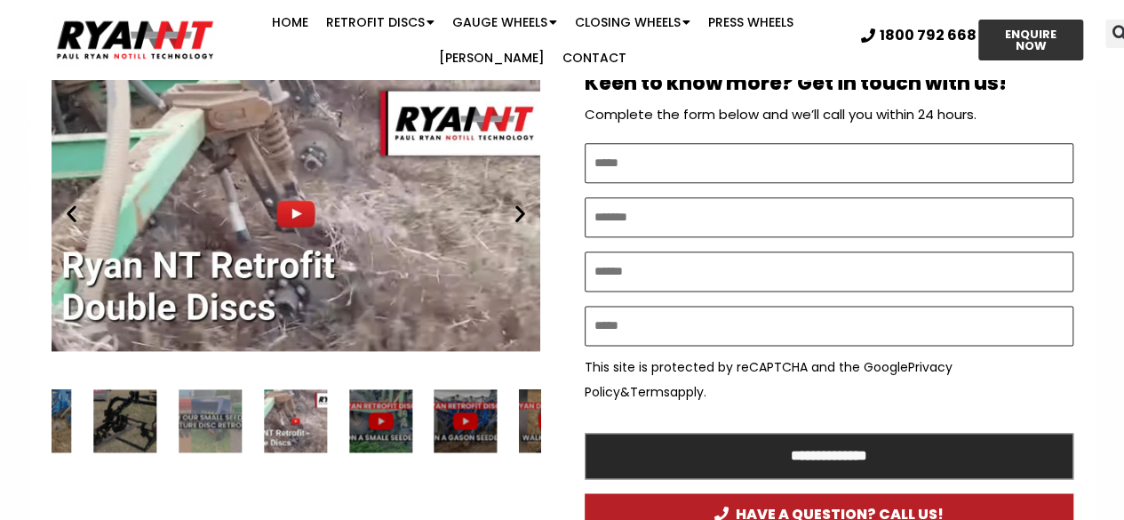
click at [517, 209] on icon "Next slide" at bounding box center [520, 214] width 22 height 22
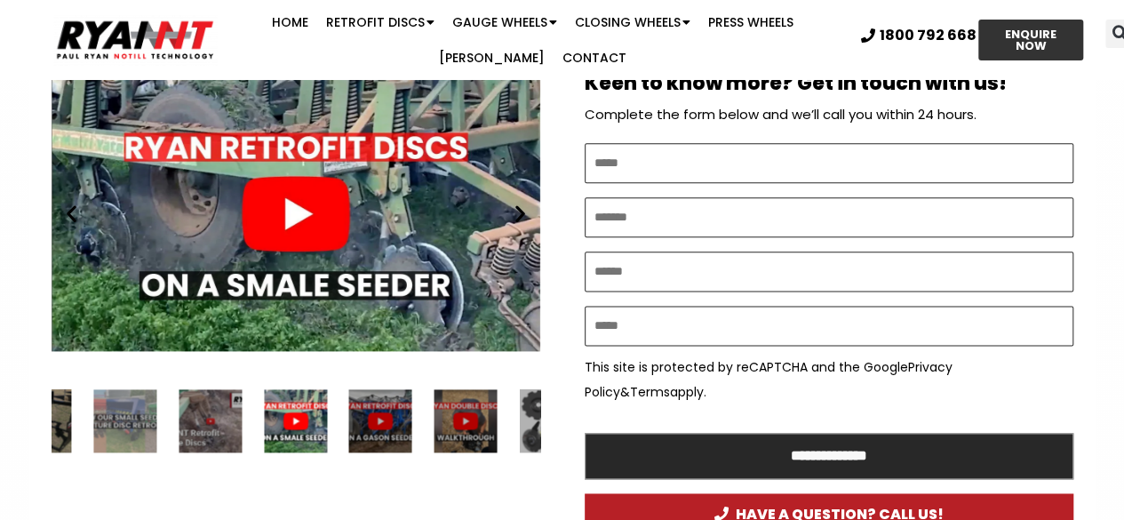
click at [517, 209] on icon "Next slide" at bounding box center [520, 214] width 22 height 22
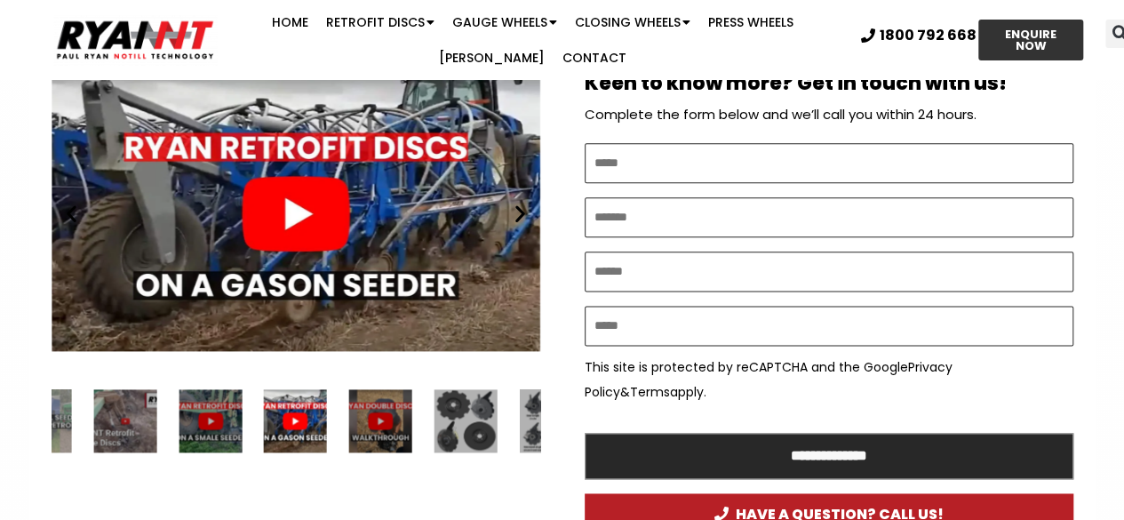
click at [517, 209] on icon "Next slide" at bounding box center [520, 214] width 22 height 22
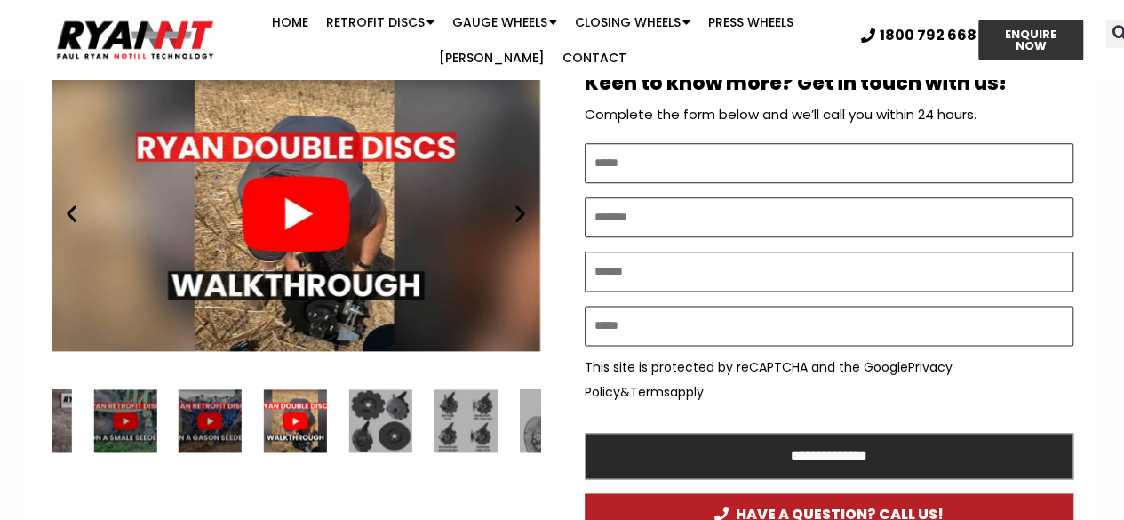
click at [66, 209] on icon "Previous slide" at bounding box center [71, 214] width 22 height 22
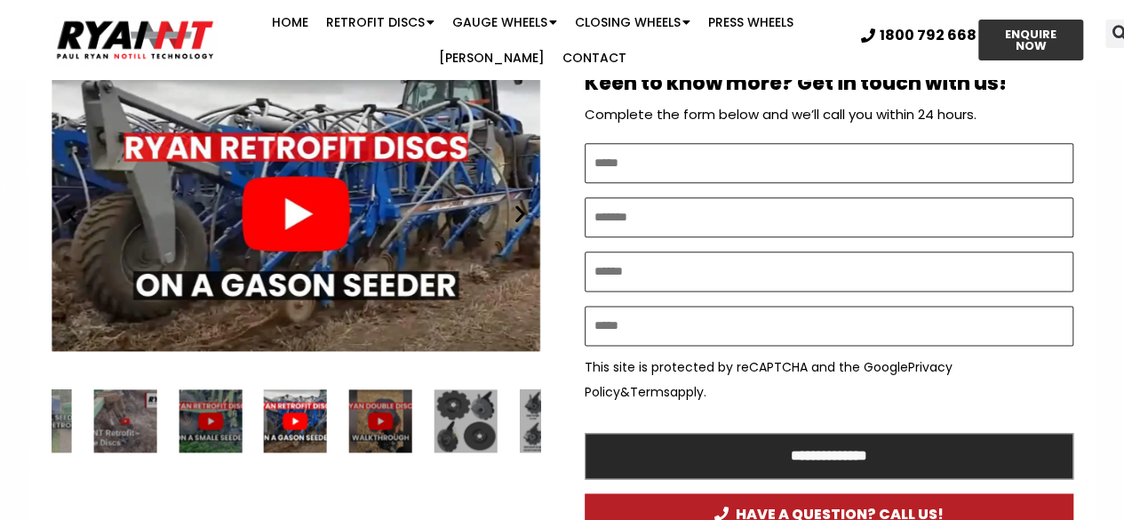
click at [66, 209] on icon "Previous slide" at bounding box center [71, 214] width 22 height 22
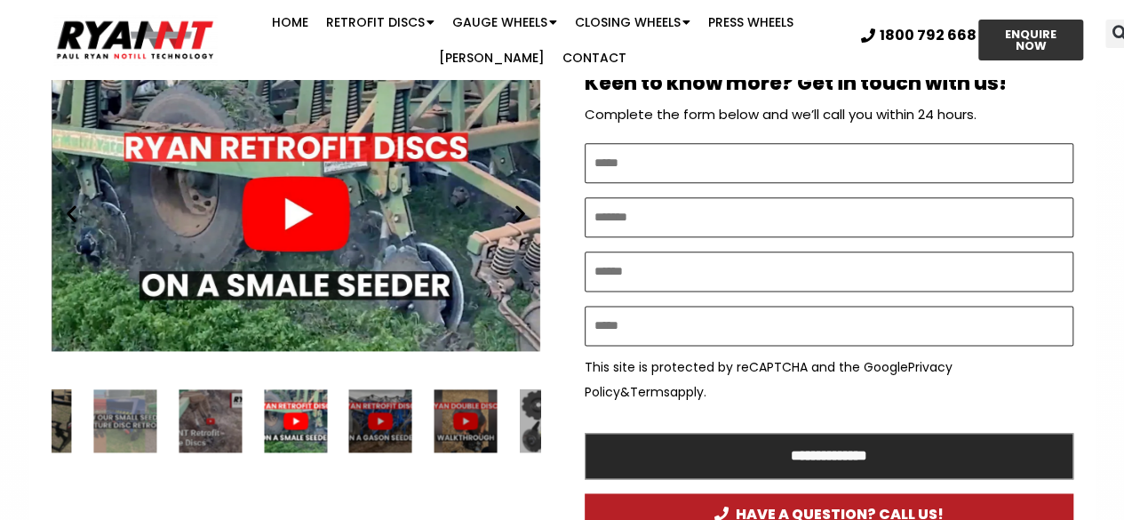
click at [299, 203] on div "Play" at bounding box center [296, 213] width 488 height 306
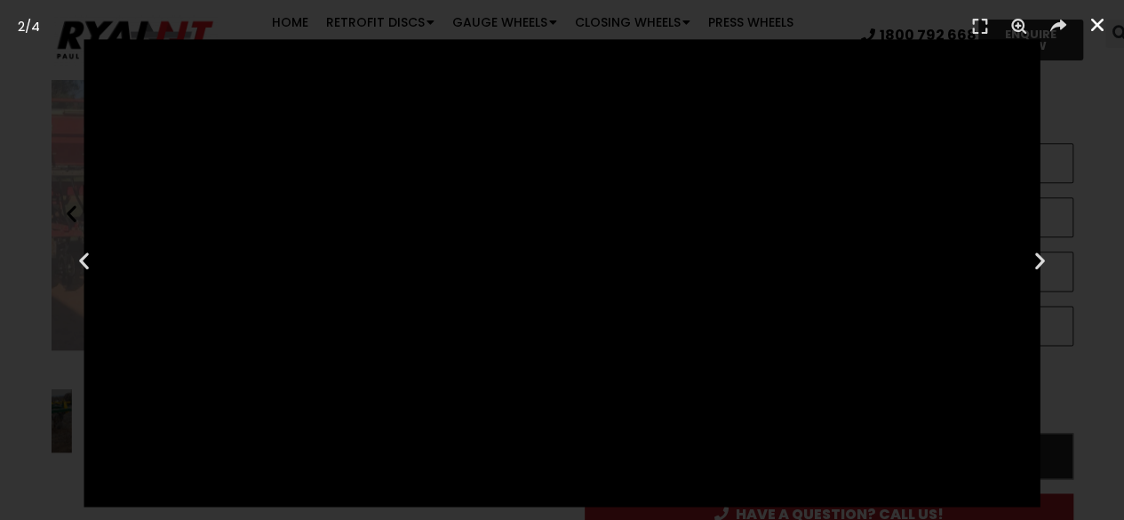
click at [1096, 20] on icon "Close (Esc)" at bounding box center [1097, 25] width 18 height 18
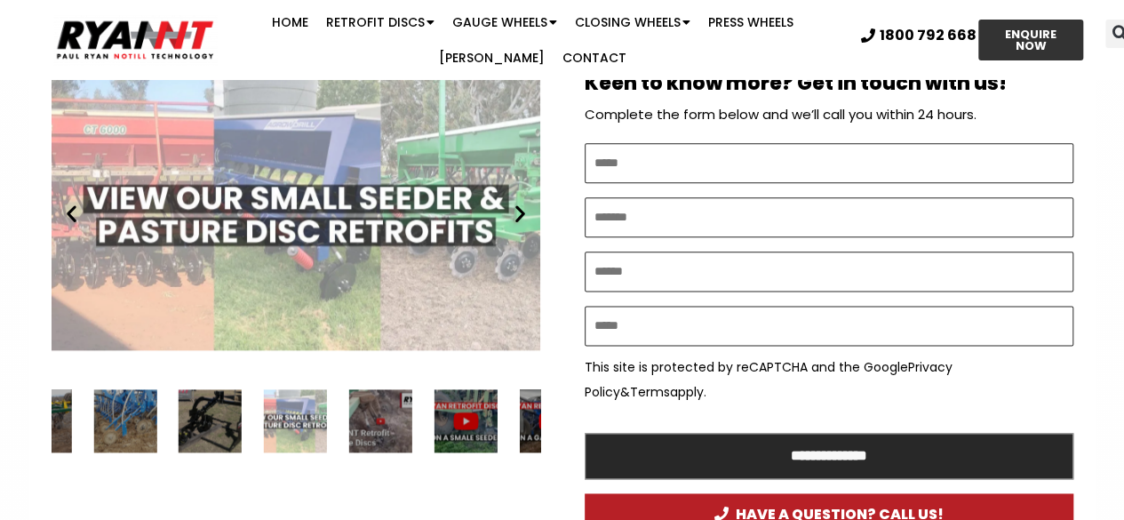
click at [513, 209] on icon "Next slide" at bounding box center [520, 214] width 22 height 22
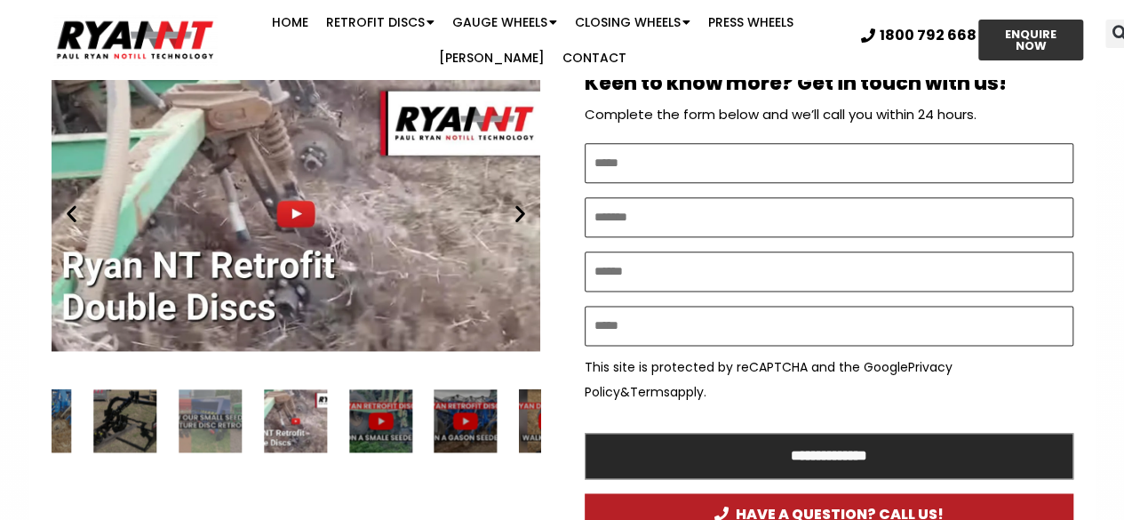
click at [513, 209] on icon "Next slide" at bounding box center [520, 214] width 22 height 22
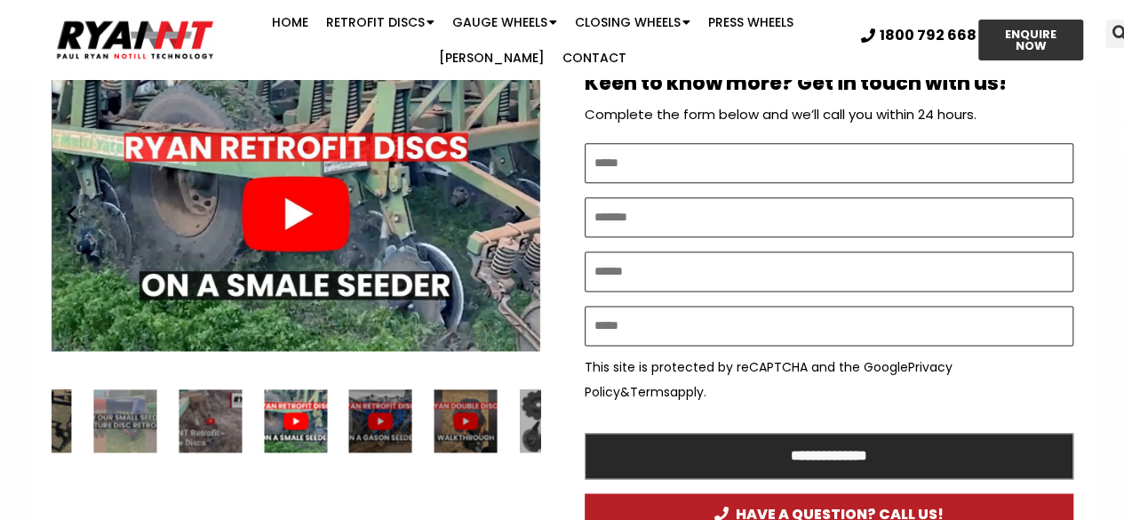
click at [513, 209] on icon "Next slide" at bounding box center [520, 214] width 22 height 22
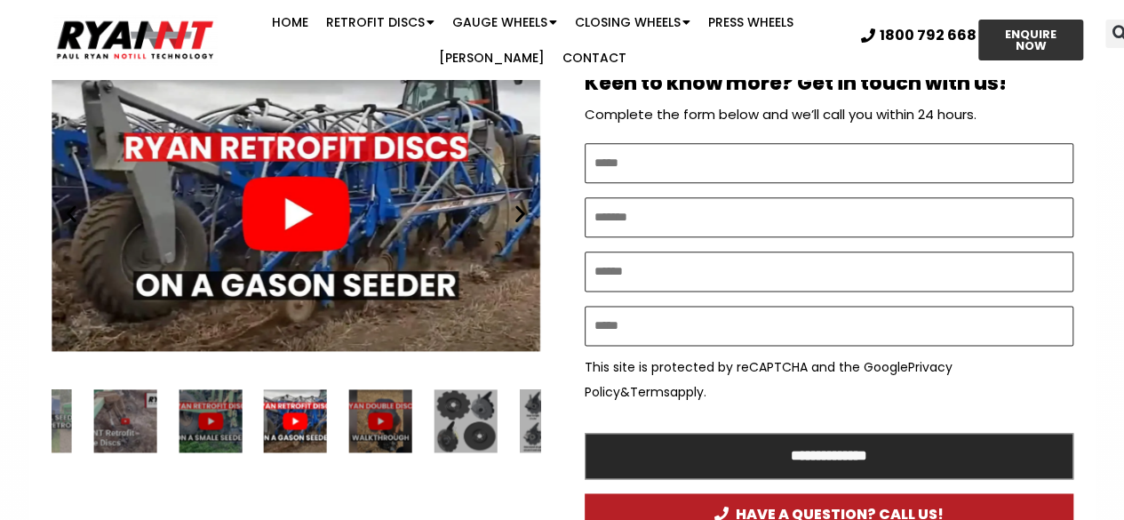
click at [513, 209] on icon "Next slide" at bounding box center [520, 214] width 22 height 22
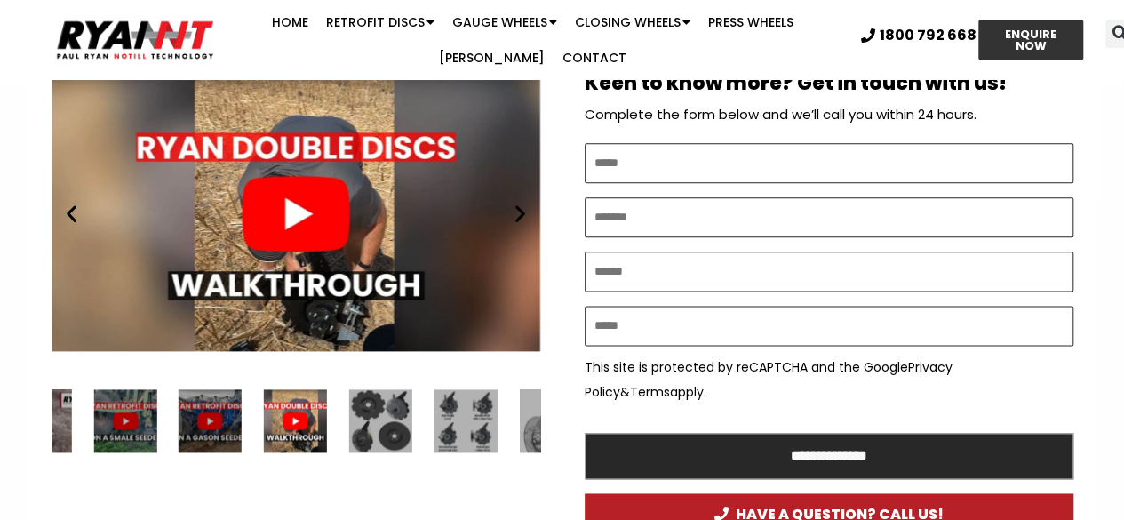
click at [68, 207] on icon "Previous slide" at bounding box center [71, 214] width 22 height 22
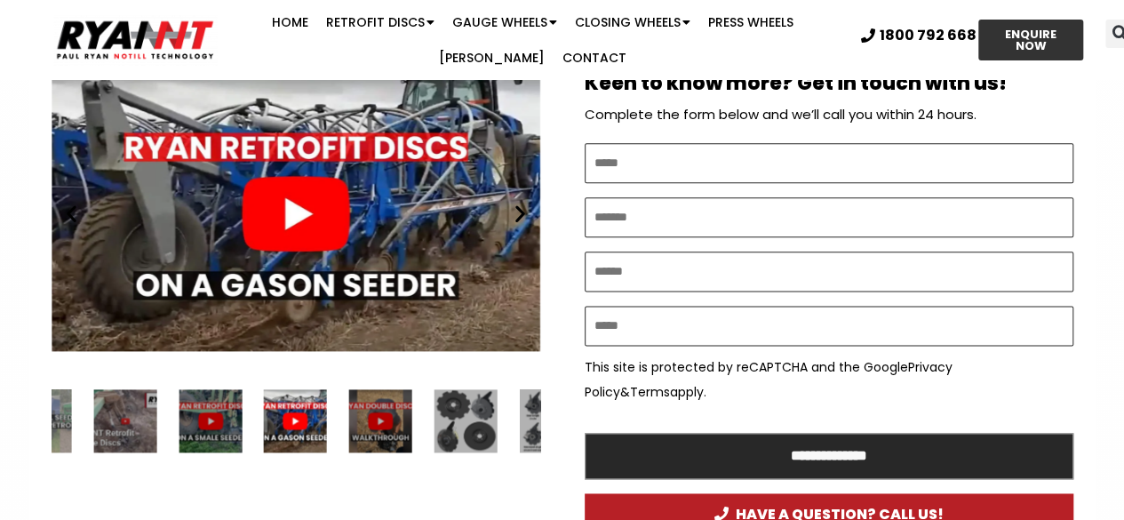
click at [294, 211] on div "Play" at bounding box center [296, 213] width 488 height 306
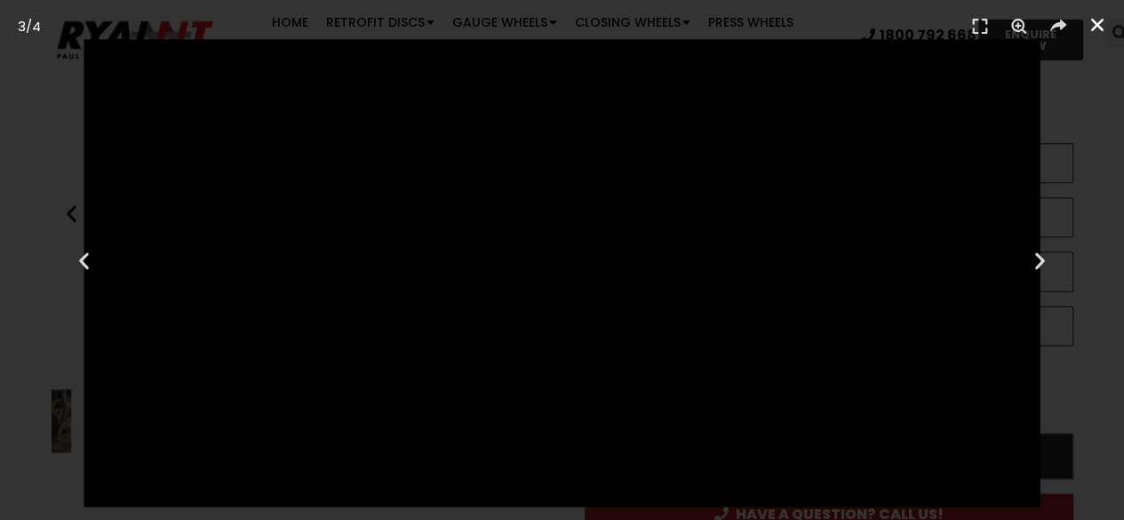
click at [1092, 20] on icon "Close (Esc)" at bounding box center [1097, 25] width 18 height 18
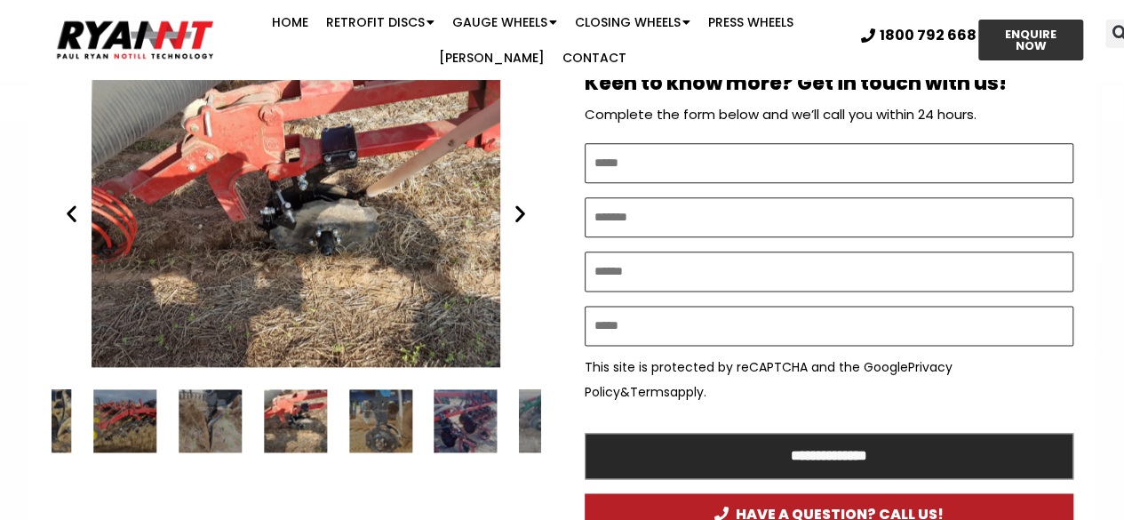
click at [529, 207] on icon "Next slide" at bounding box center [520, 214] width 22 height 22
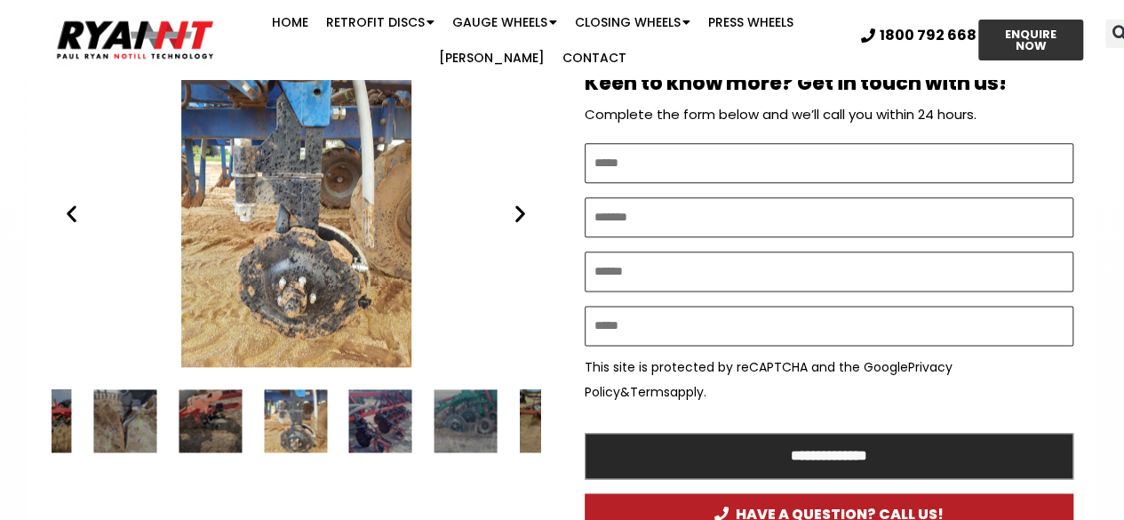
click at [529, 207] on icon "Next slide" at bounding box center [520, 214] width 22 height 22
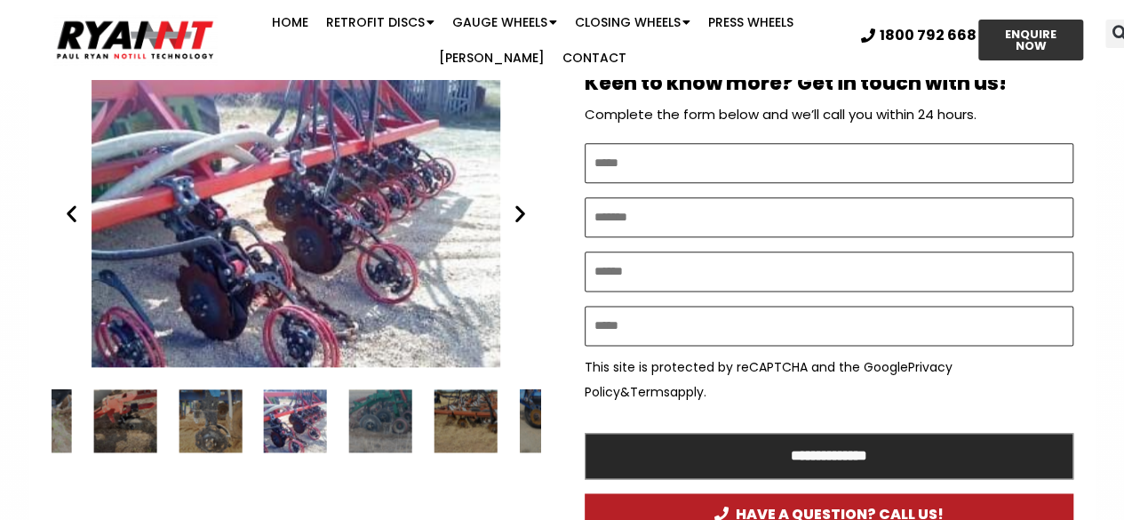
click at [529, 207] on icon "Next slide" at bounding box center [520, 214] width 22 height 22
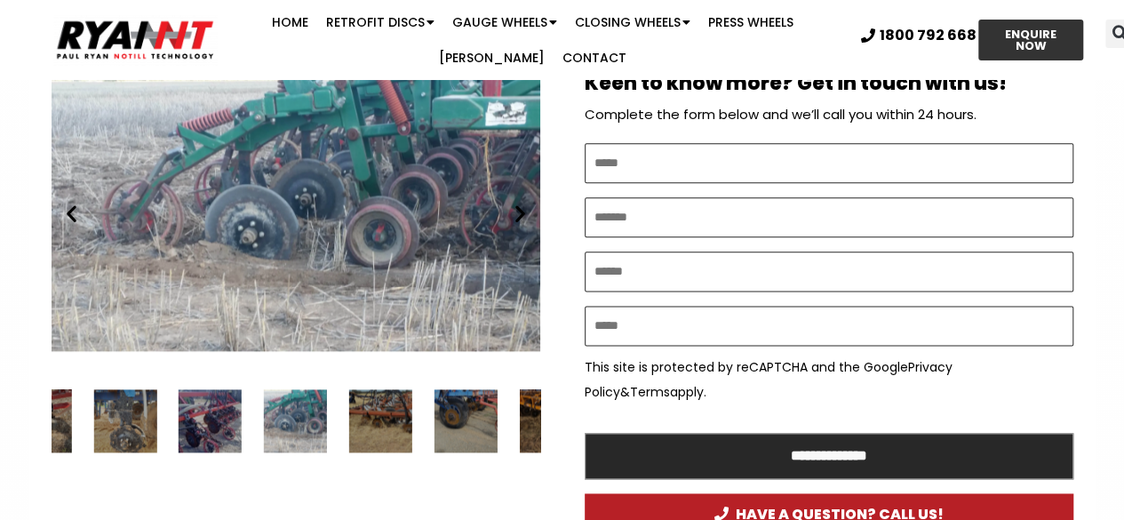
click at [529, 207] on icon "Next slide" at bounding box center [520, 214] width 22 height 22
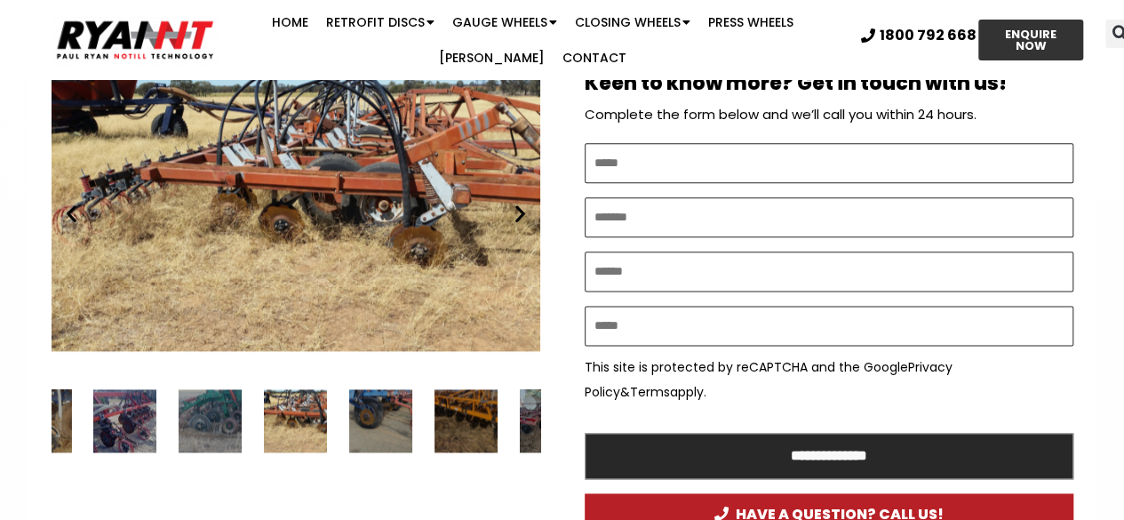
click at [529, 207] on icon "Next slide" at bounding box center [520, 214] width 22 height 22
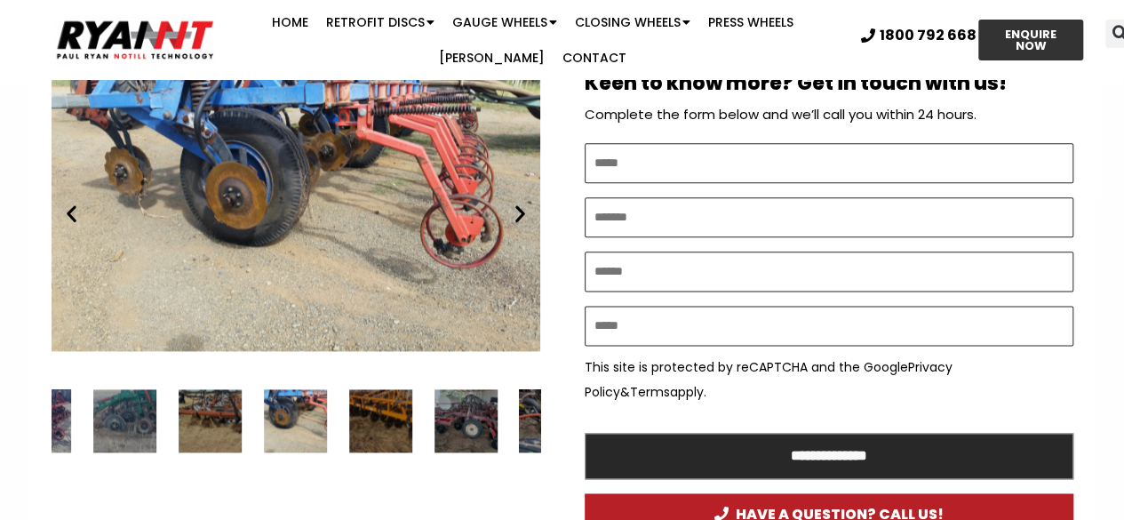
click at [529, 207] on icon "Next slide" at bounding box center [520, 214] width 22 height 22
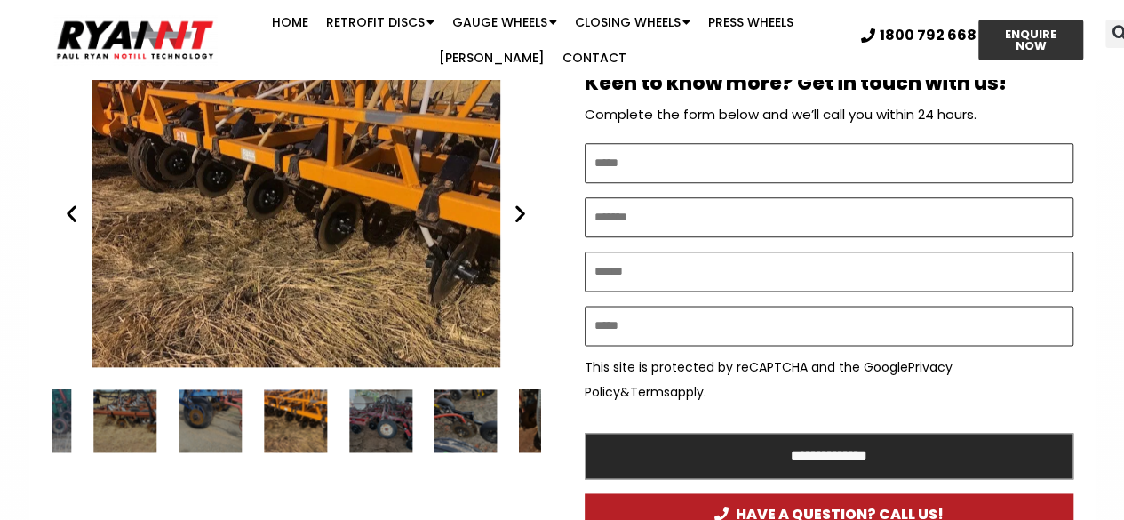
click at [529, 207] on icon "Next slide" at bounding box center [520, 214] width 22 height 22
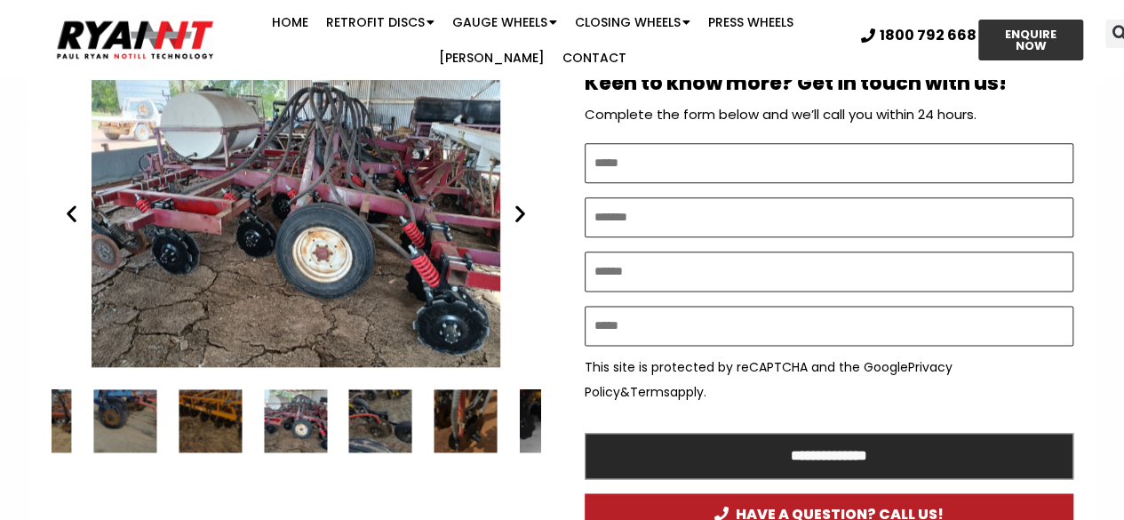
click at [529, 207] on icon "Next slide" at bounding box center [520, 214] width 22 height 22
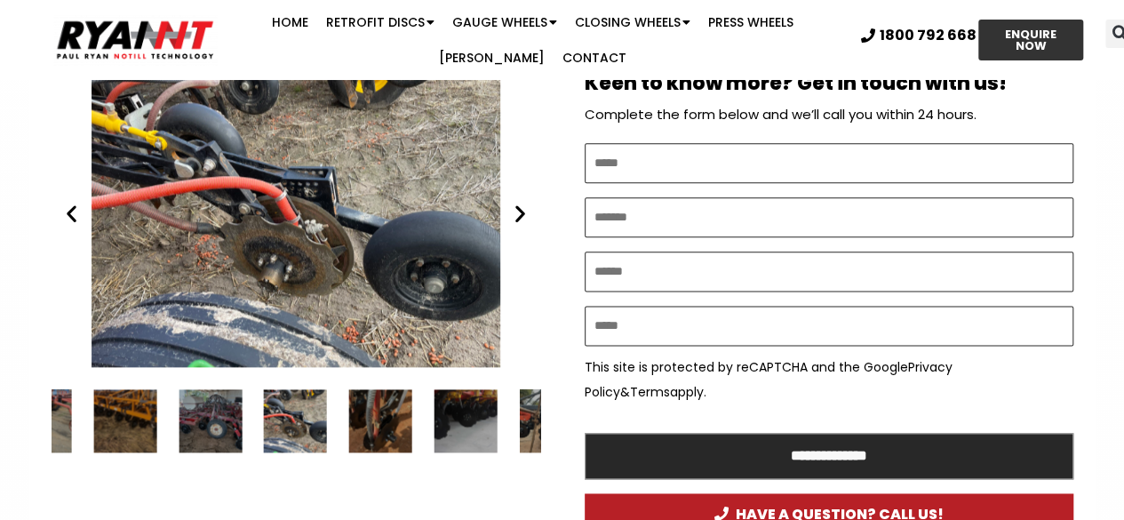
click at [529, 207] on icon "Next slide" at bounding box center [520, 214] width 22 height 22
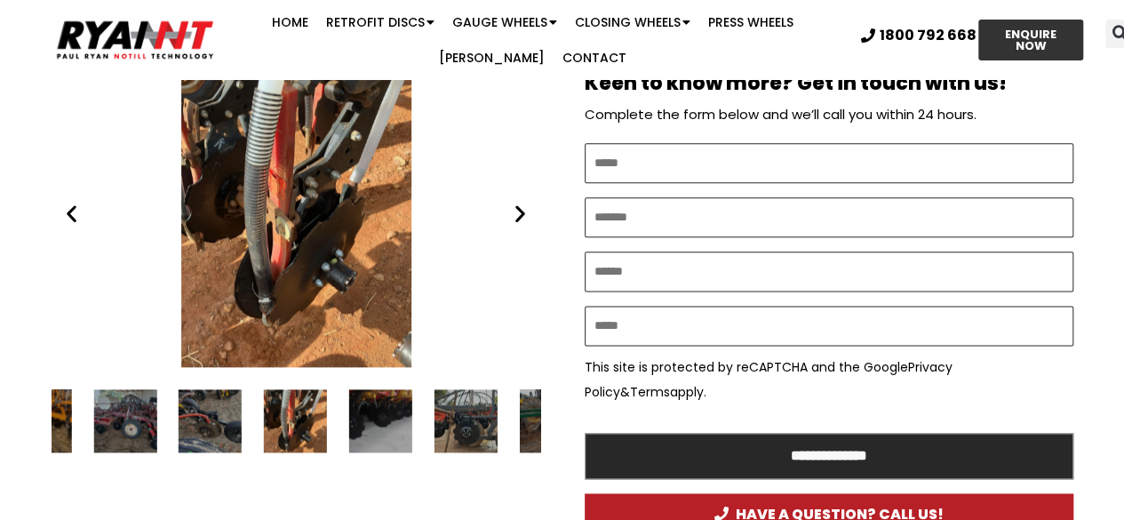
click at [529, 207] on icon "Next slide" at bounding box center [520, 214] width 22 height 22
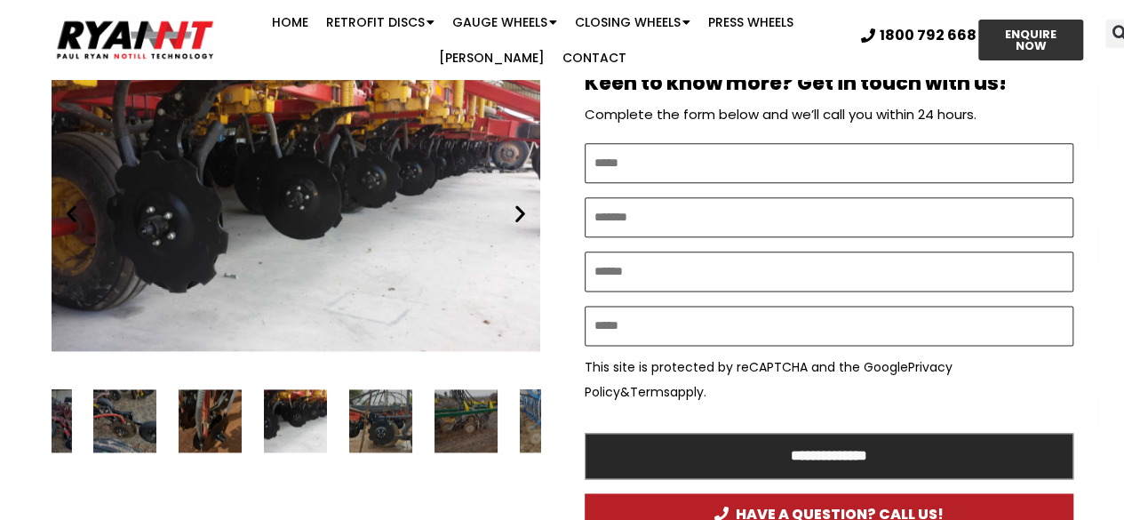
click at [529, 207] on icon "Next slide" at bounding box center [520, 214] width 22 height 22
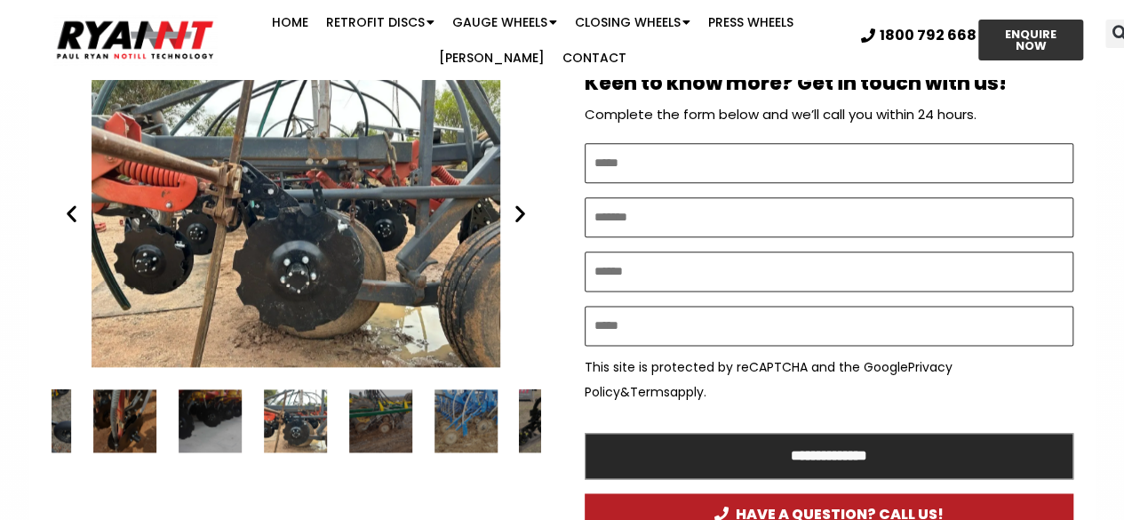
click at [529, 207] on icon "Next slide" at bounding box center [520, 214] width 22 height 22
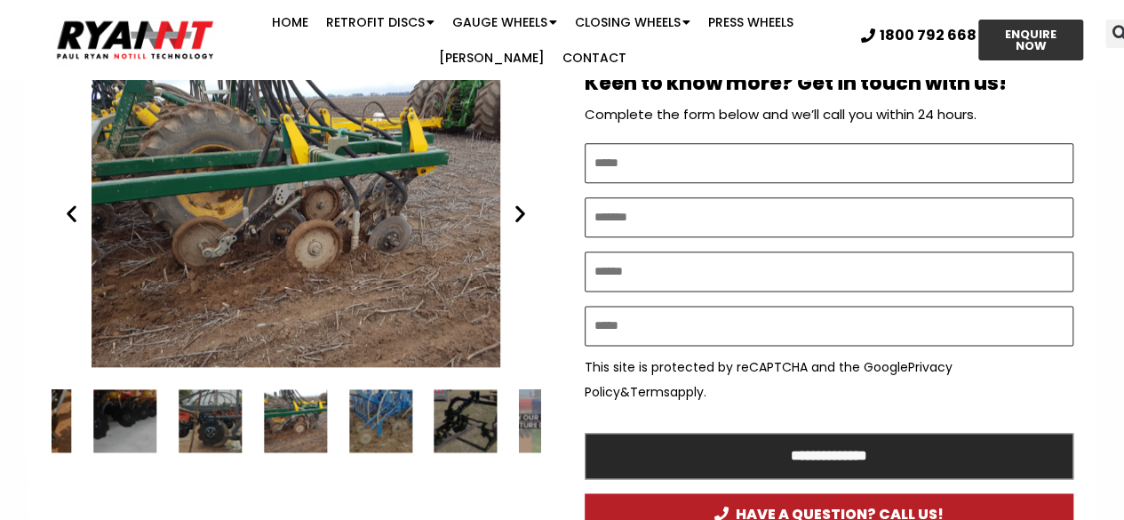
click at [529, 207] on icon "Next slide" at bounding box center [520, 214] width 22 height 22
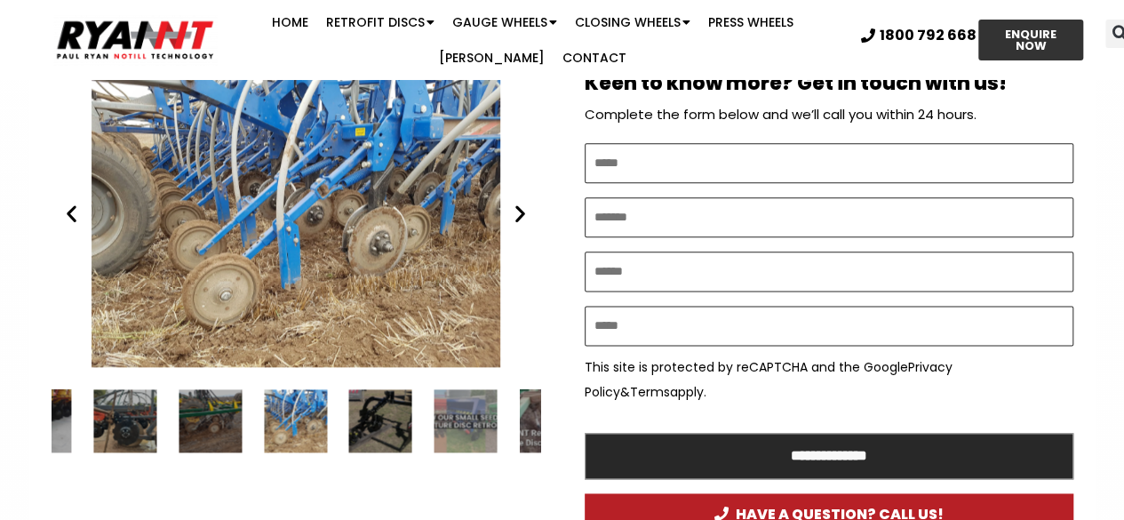
click at [529, 207] on icon "Next slide" at bounding box center [520, 214] width 22 height 22
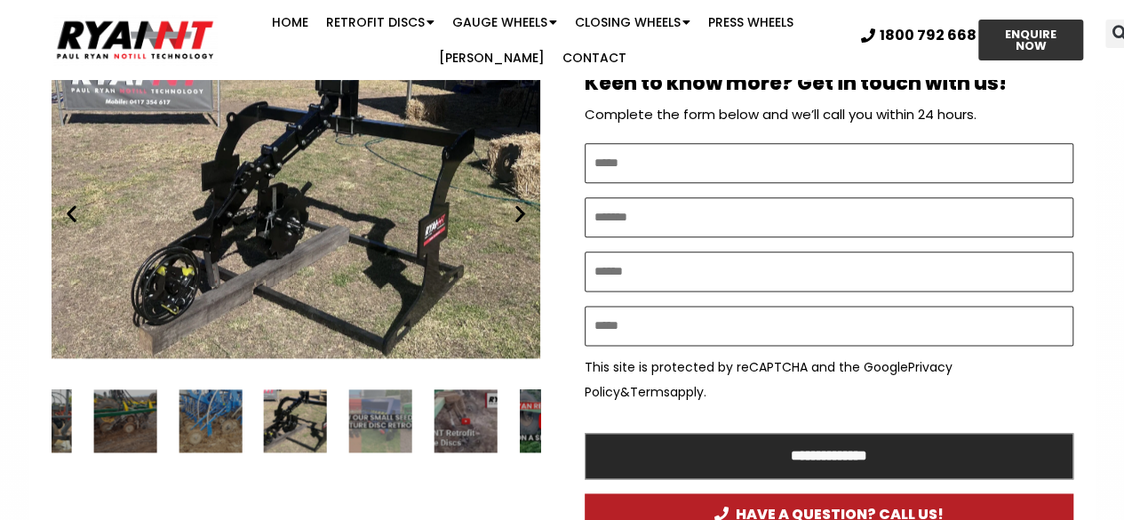
click at [529, 207] on icon "Next slide" at bounding box center [520, 214] width 22 height 22
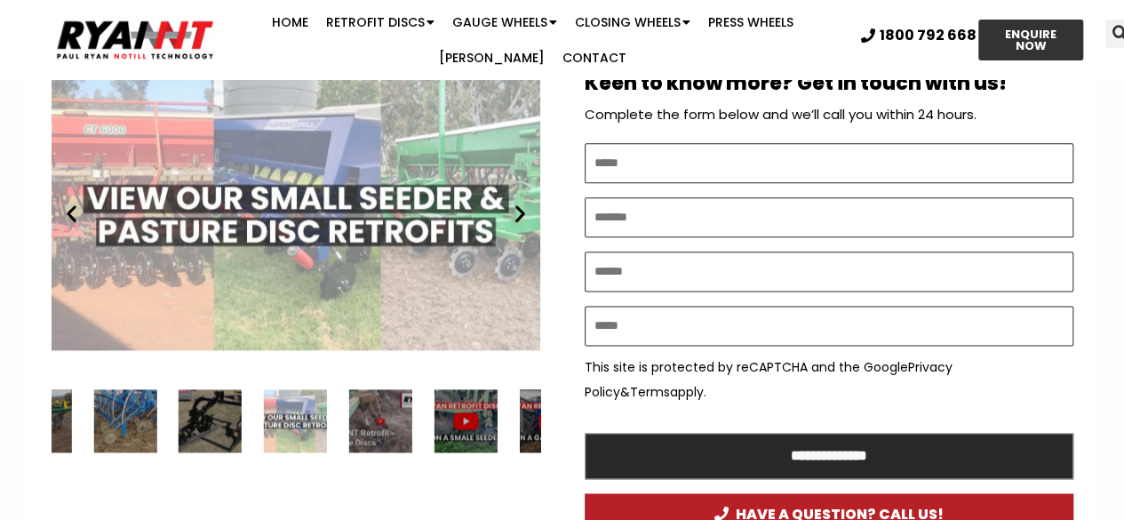
click at [529, 207] on icon "Next slide" at bounding box center [520, 214] width 22 height 22
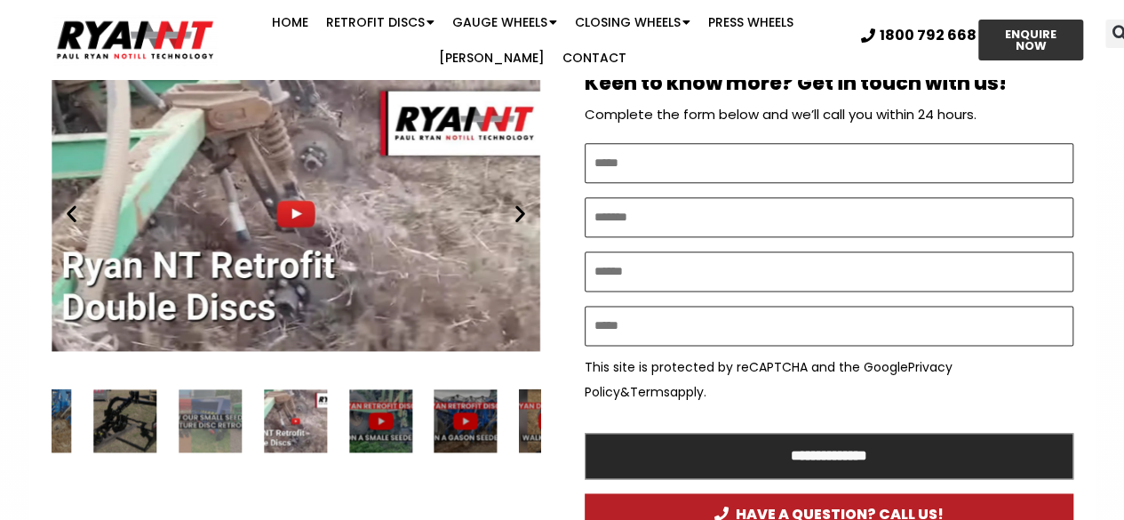
click at [510, 203] on icon "Next slide" at bounding box center [520, 214] width 22 height 22
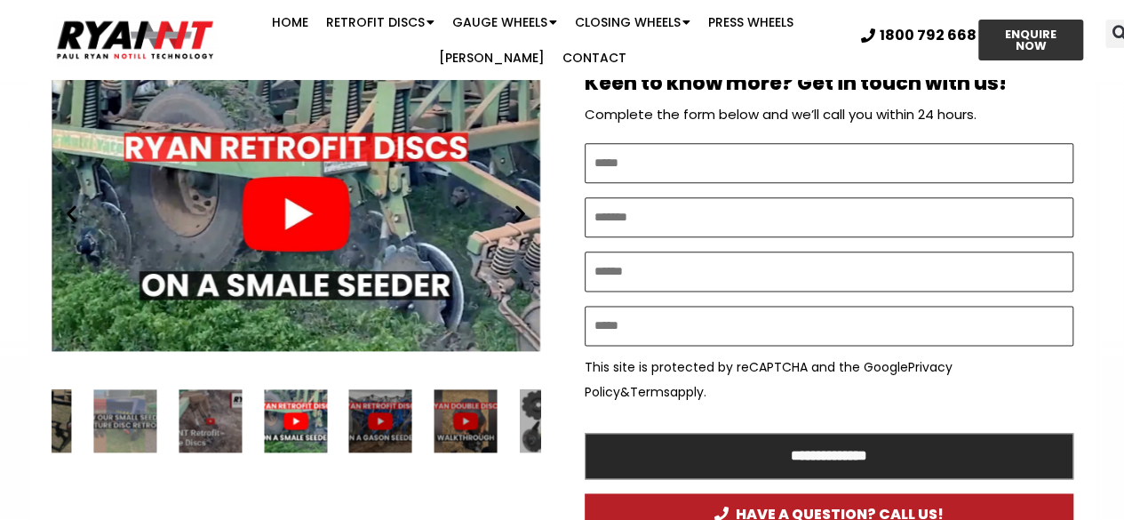
click at [510, 203] on icon "Next slide" at bounding box center [520, 214] width 22 height 22
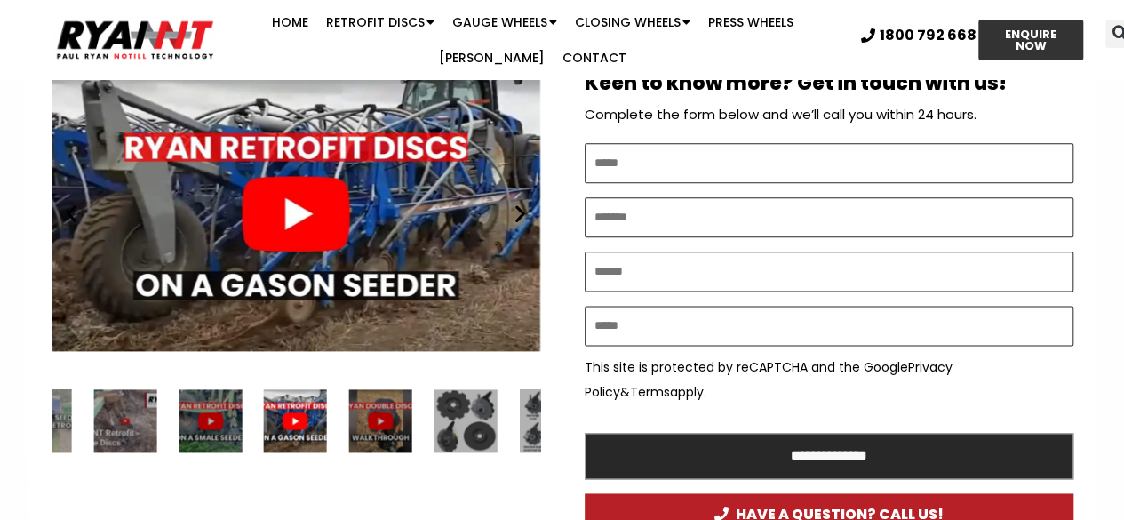
click at [510, 203] on icon "Next slide" at bounding box center [520, 214] width 22 height 22
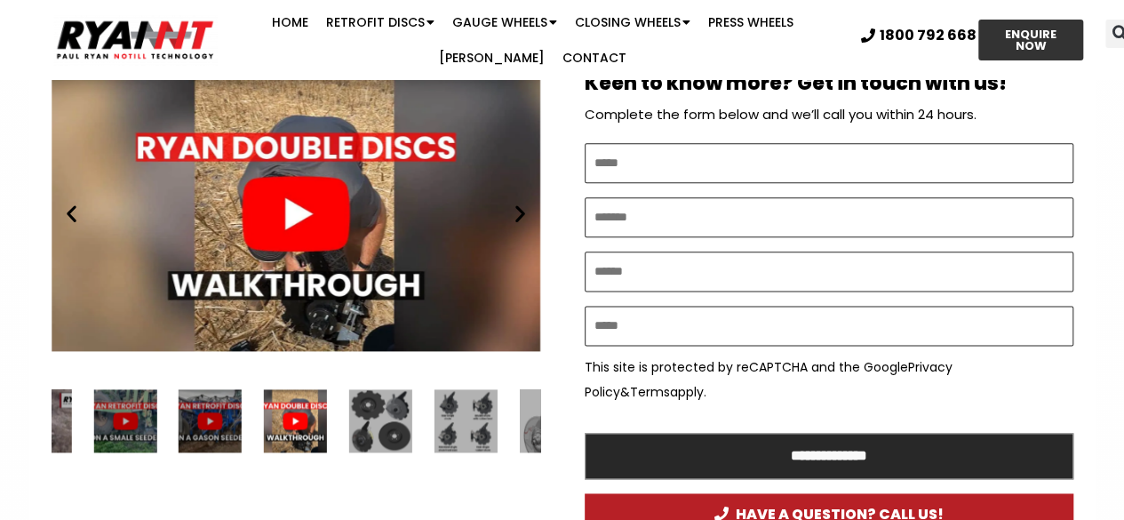
click at [510, 203] on icon "Next slide" at bounding box center [520, 214] width 22 height 22
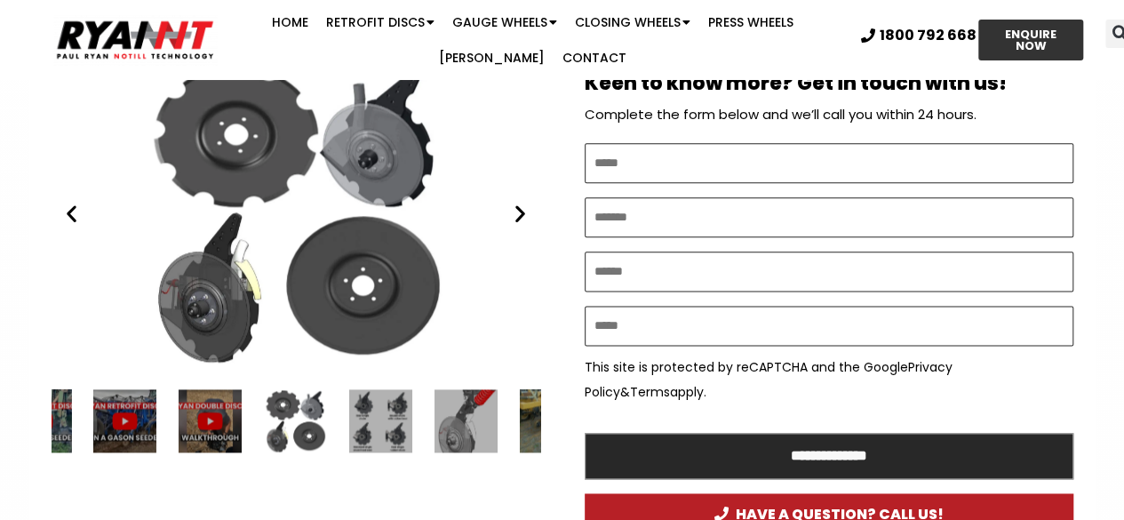
click at [510, 203] on icon "Next slide" at bounding box center [520, 214] width 22 height 22
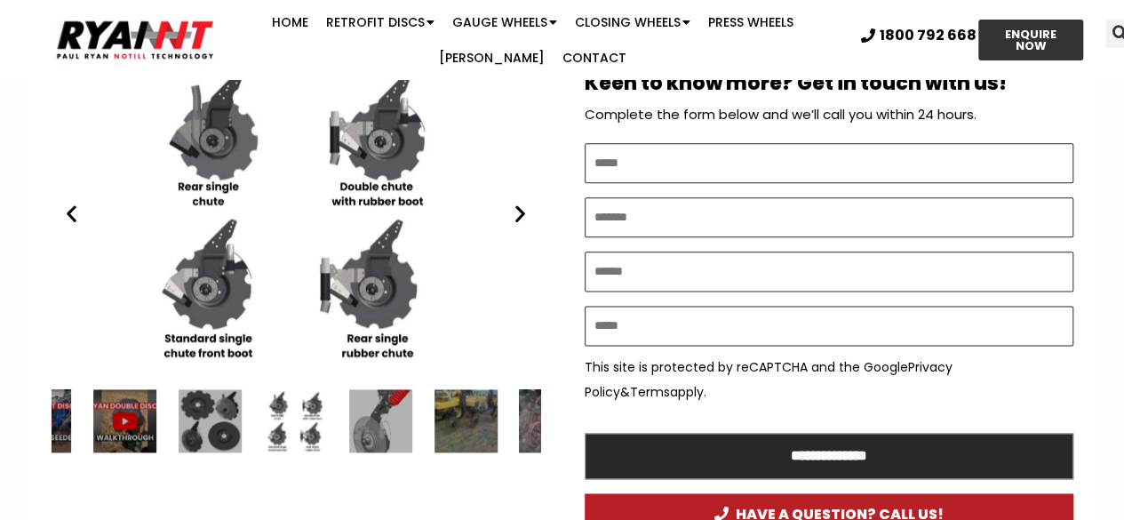
click at [510, 203] on icon "Next slide" at bounding box center [520, 214] width 22 height 22
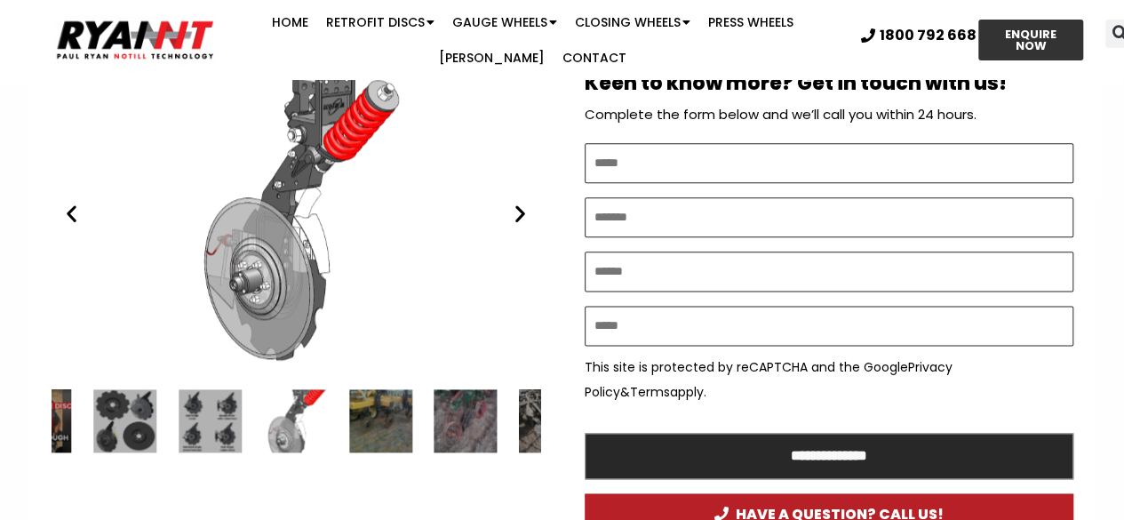
click at [517, 205] on icon "Next slide" at bounding box center [520, 214] width 22 height 22
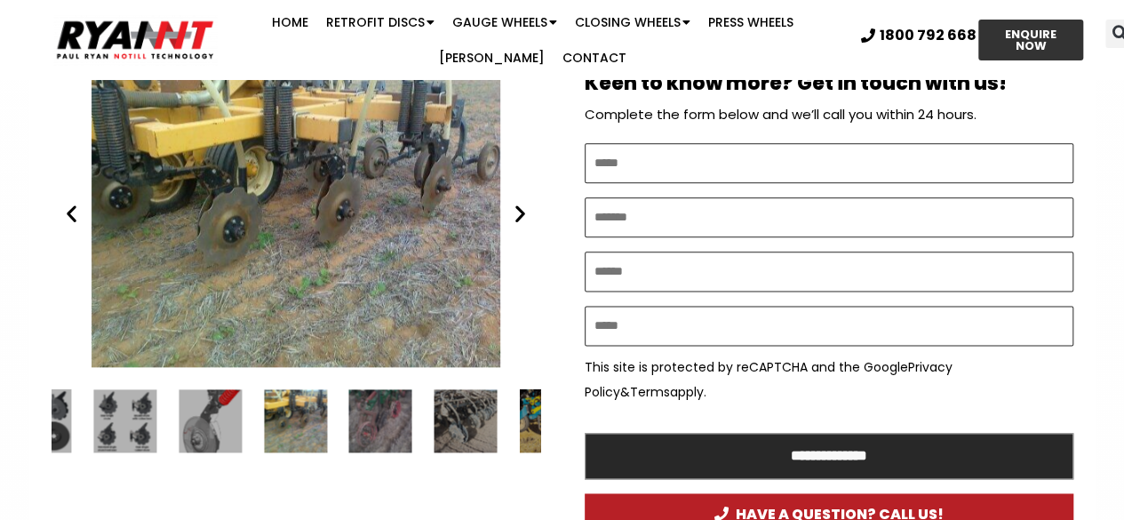
click at [517, 205] on icon "Next slide" at bounding box center [520, 214] width 22 height 22
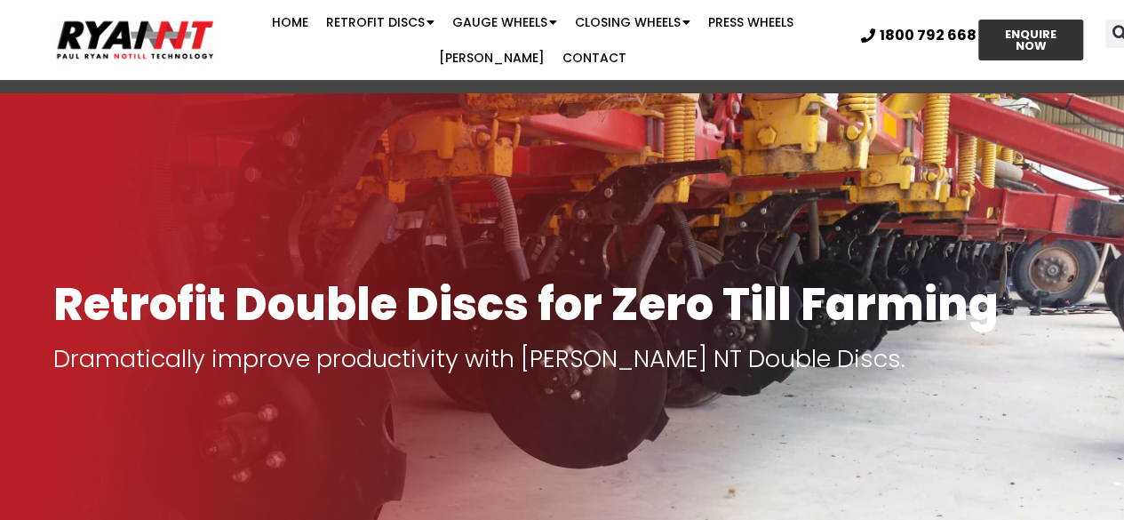
scroll to position [0, 0]
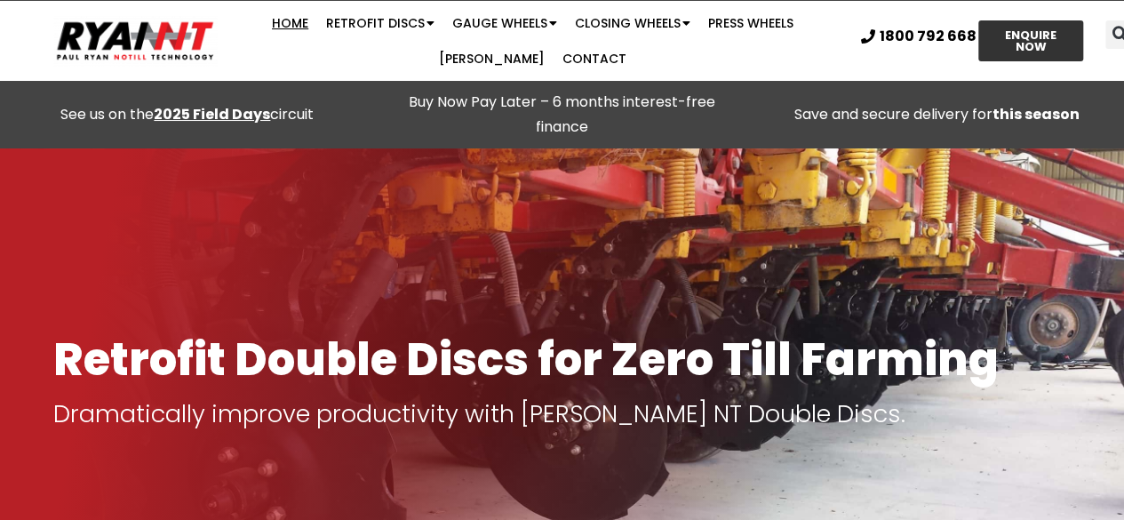
click at [263, 19] on link "Home" at bounding box center [290, 23] width 54 height 36
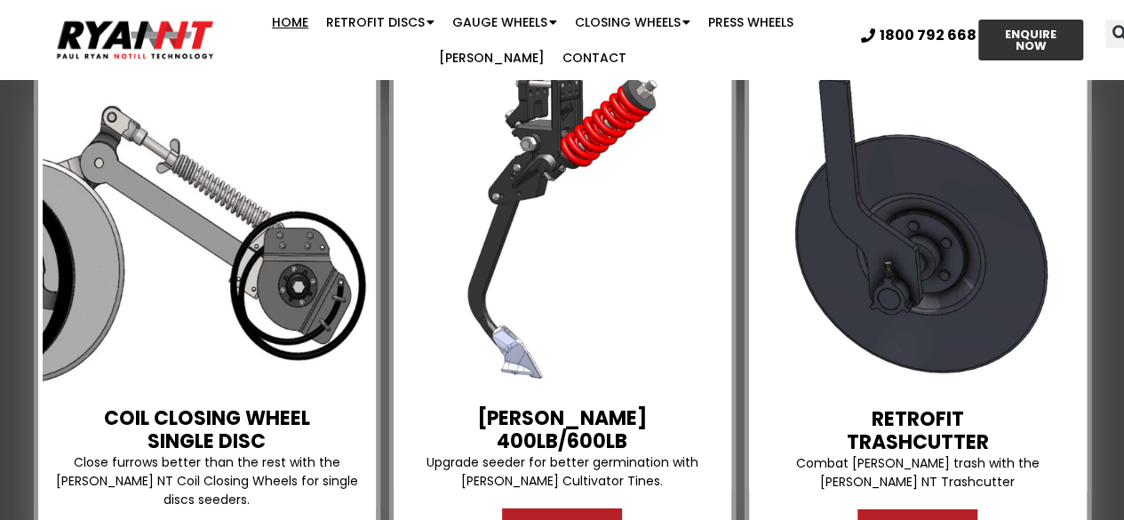
scroll to position [2771, 0]
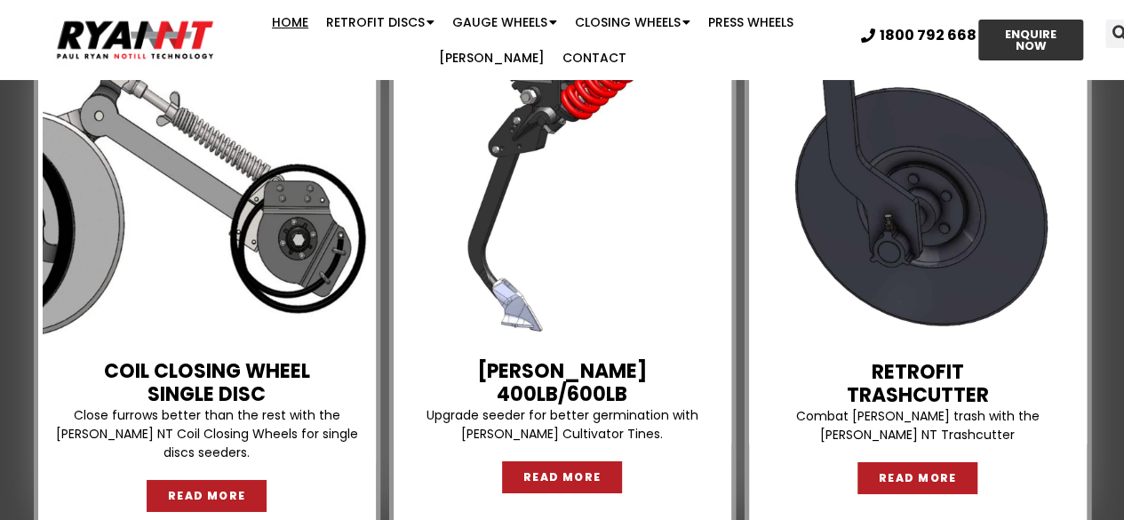
click at [215, 184] on img at bounding box center [207, 177] width 329 height 329
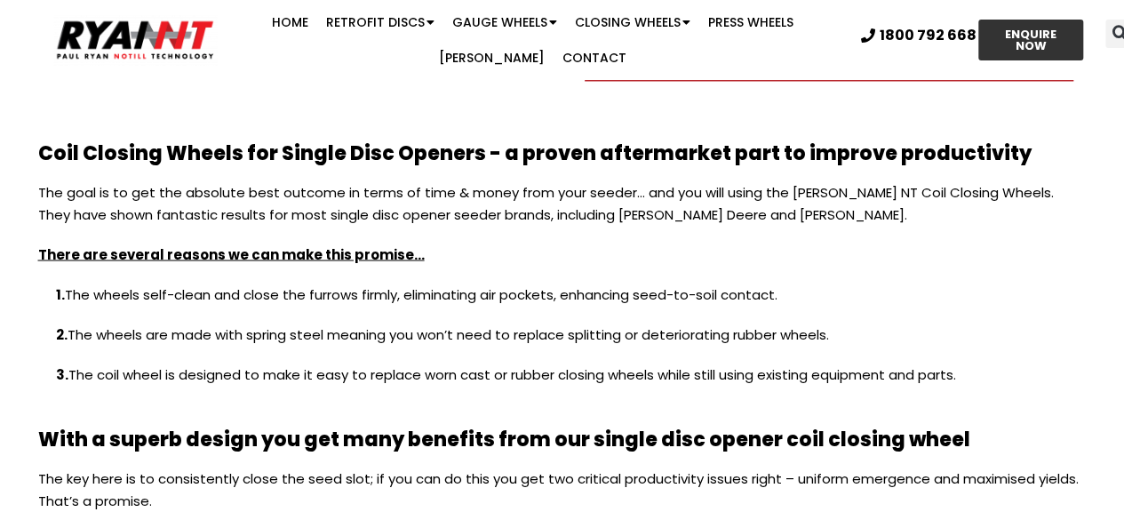
scroll to position [1570, 0]
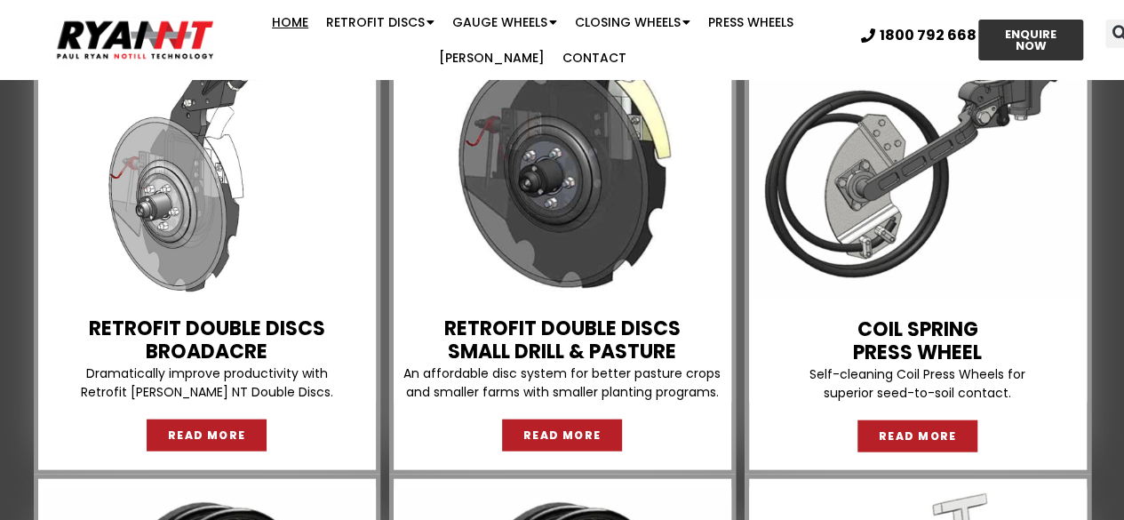
scroll to position [1749, 0]
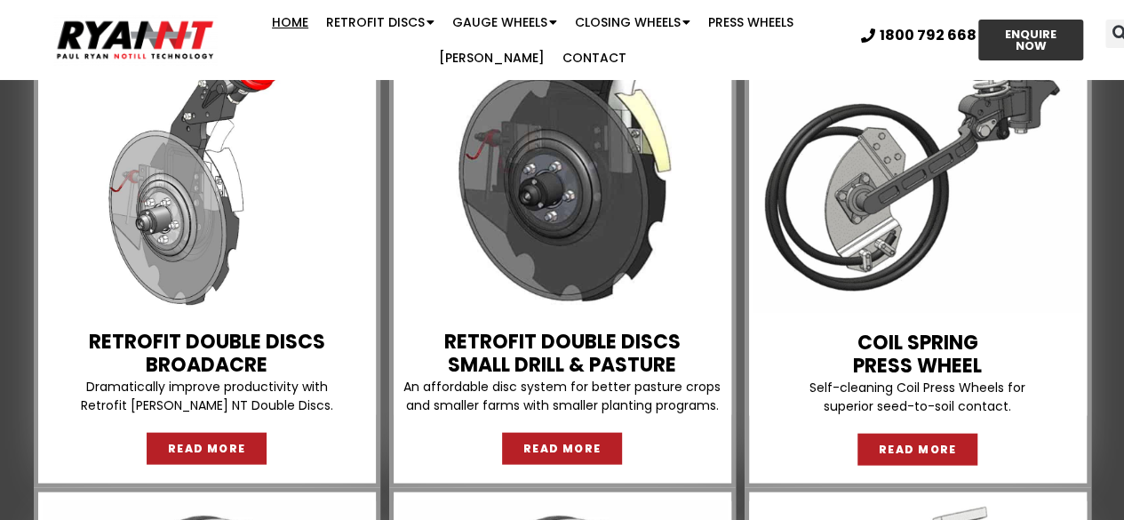
click at [885, 202] on img at bounding box center [917, 148] width 329 height 329
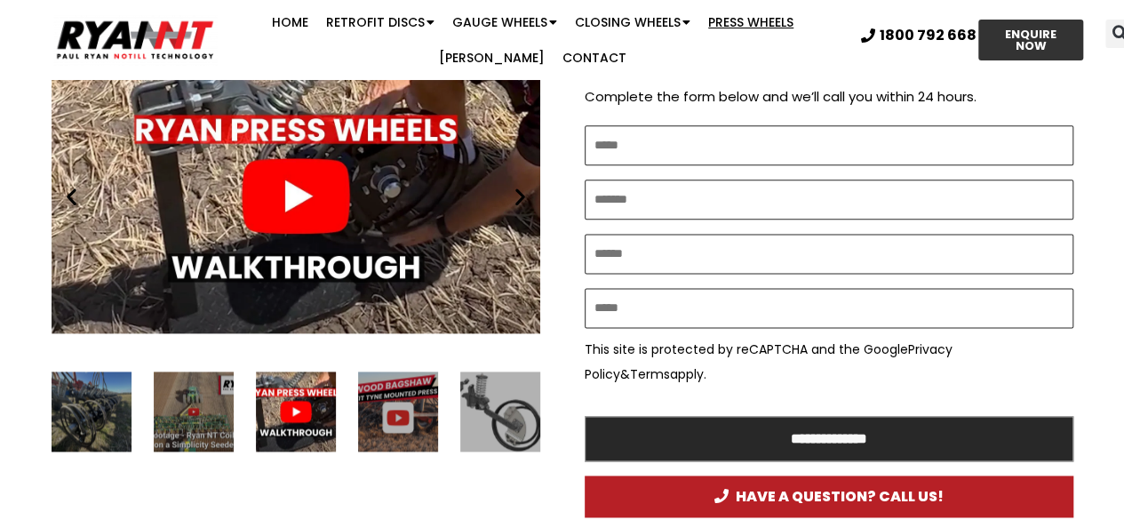
scroll to position [1000, 0]
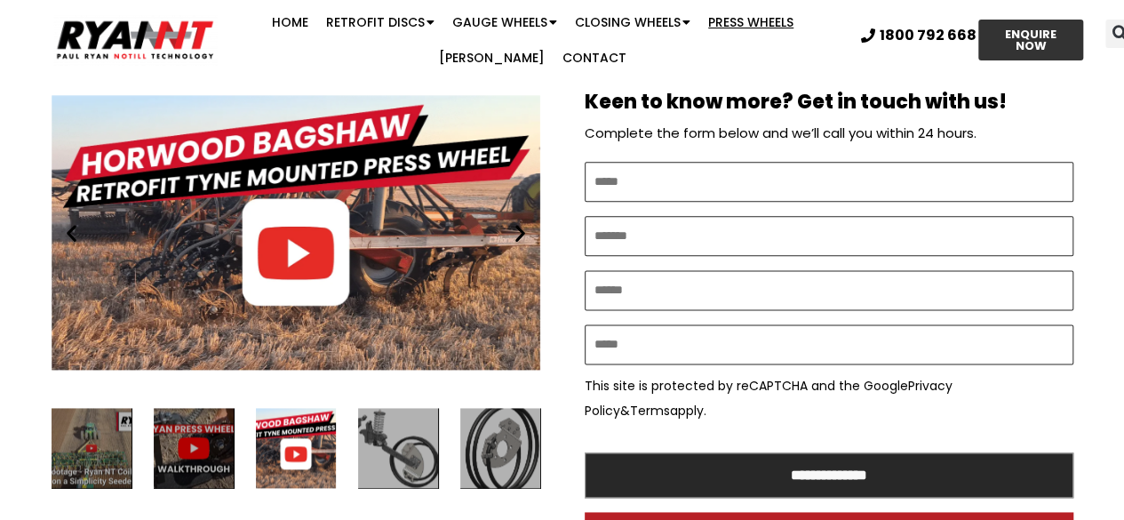
click at [66, 221] on icon "Previous slide" at bounding box center [71, 232] width 22 height 22
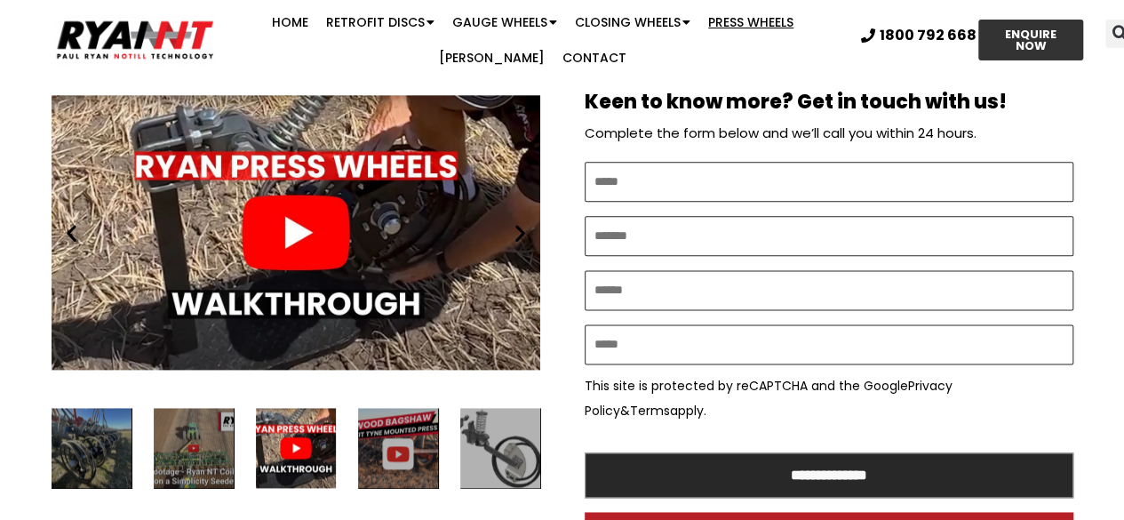
click at [282, 194] on div "Play" at bounding box center [296, 232] width 488 height 306
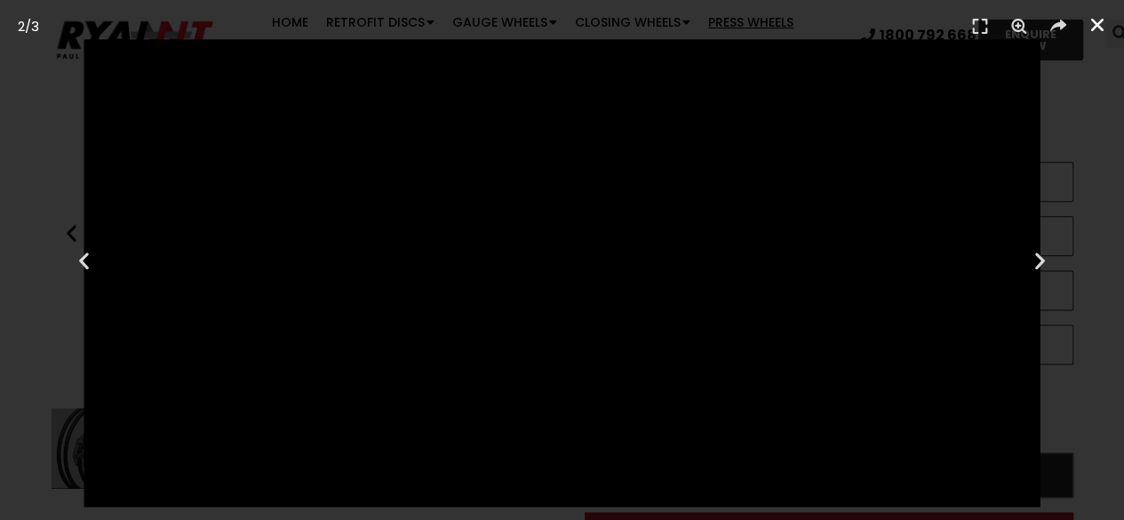
click at [1097, 20] on icon "Close (Esc)" at bounding box center [1097, 25] width 18 height 18
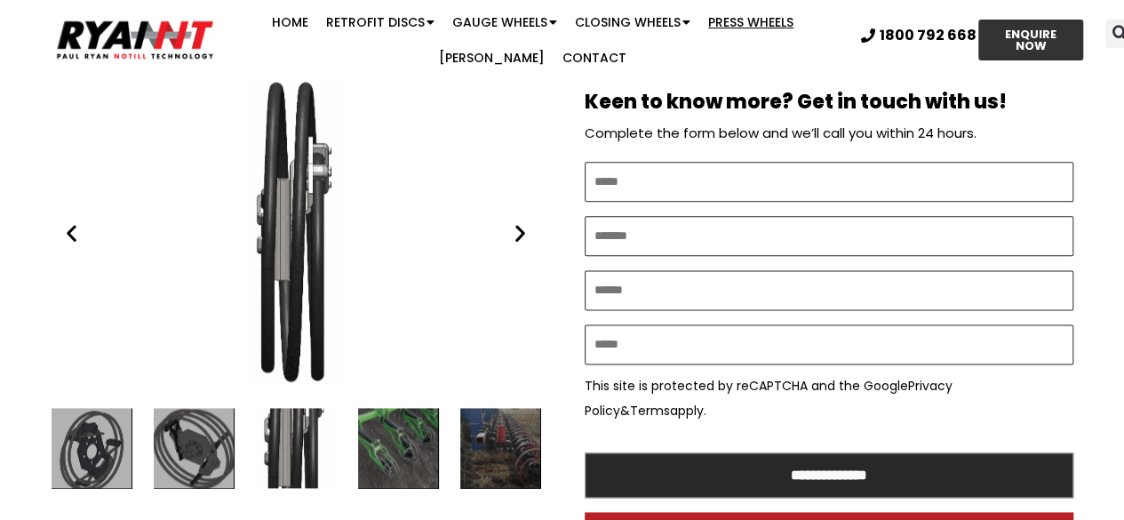
click at [512, 221] on icon "Next slide" at bounding box center [520, 232] width 22 height 22
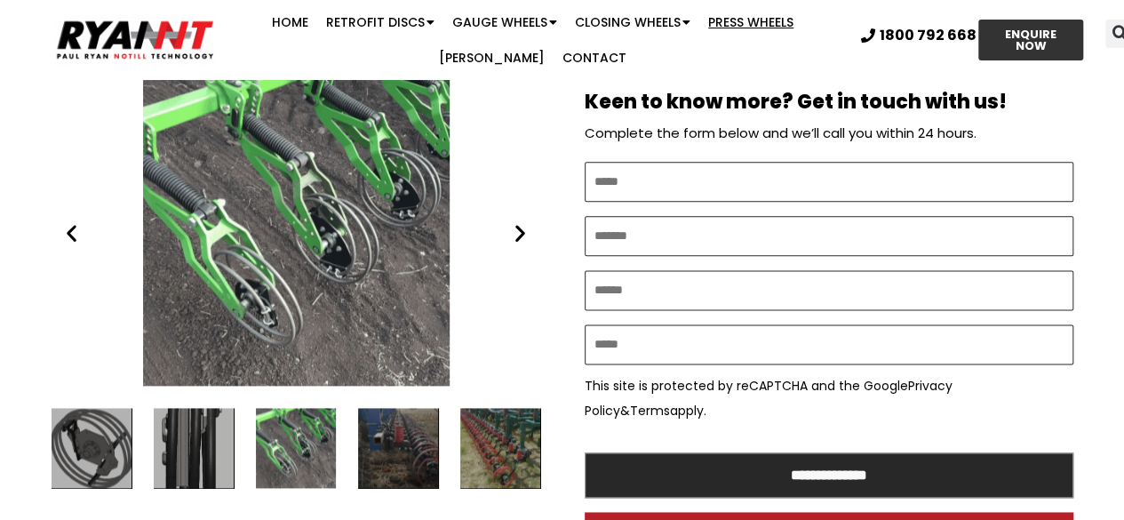
click at [512, 221] on icon "Next slide" at bounding box center [520, 232] width 22 height 22
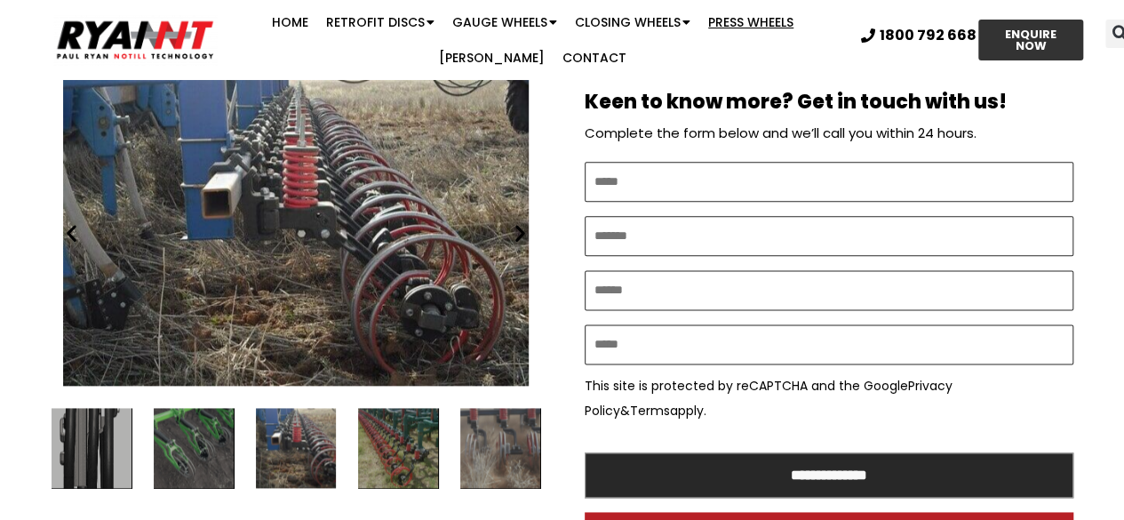
click at [512, 221] on icon "Next slide" at bounding box center [520, 232] width 22 height 22
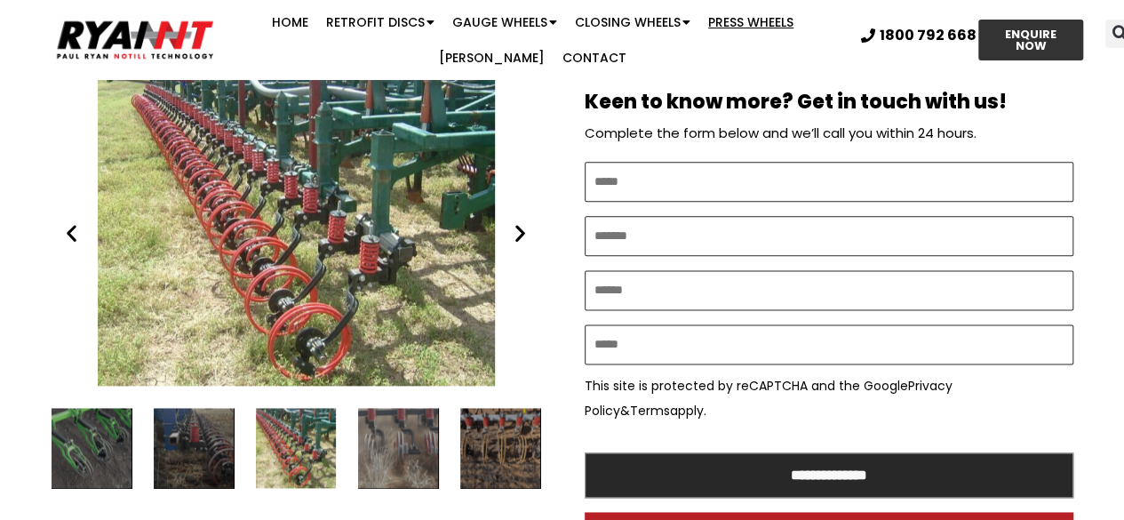
click at [512, 221] on icon "Next slide" at bounding box center [520, 232] width 22 height 22
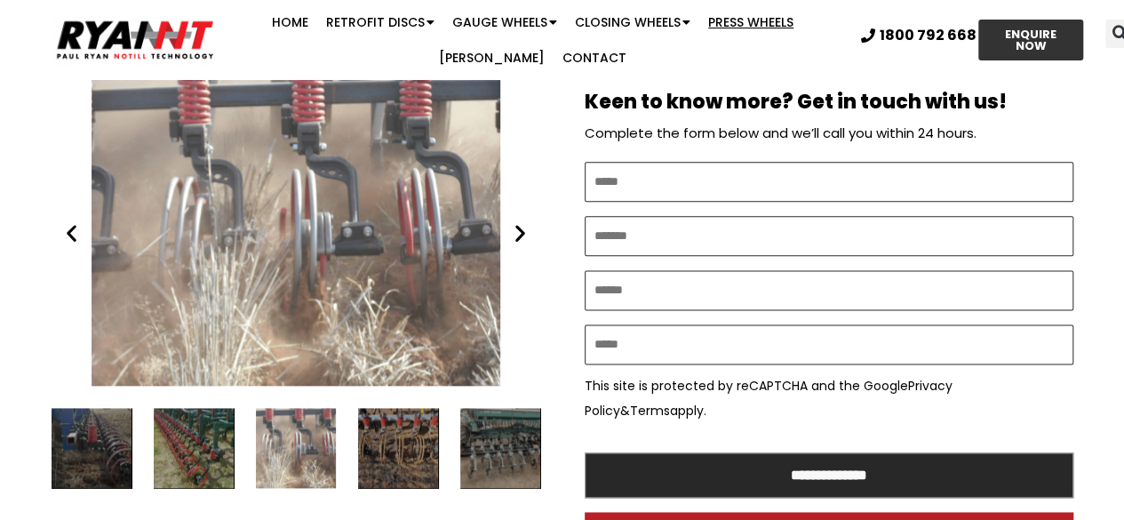
click at [512, 221] on icon "Next slide" at bounding box center [520, 232] width 22 height 22
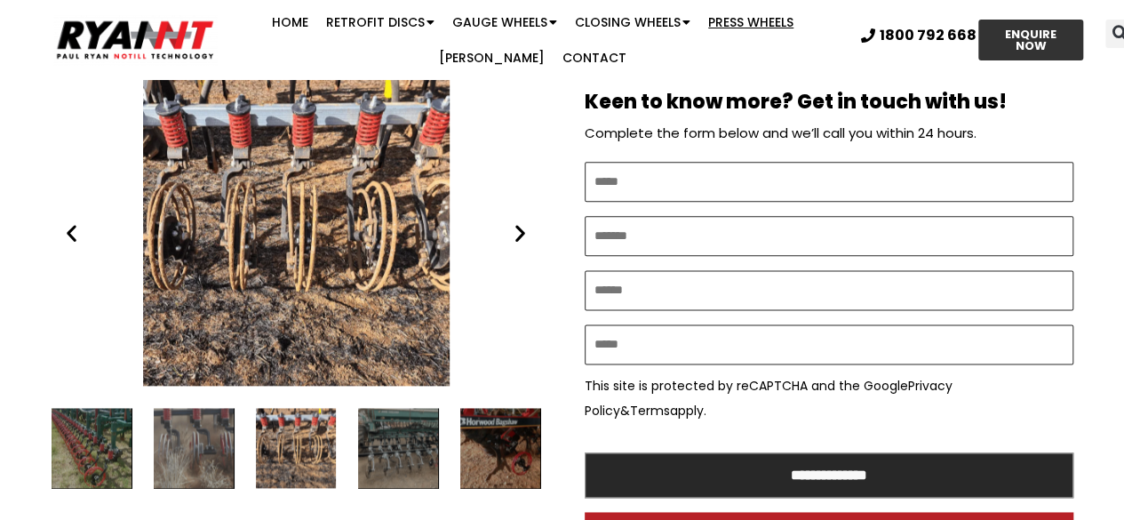
click at [512, 221] on icon "Next slide" at bounding box center [520, 232] width 22 height 22
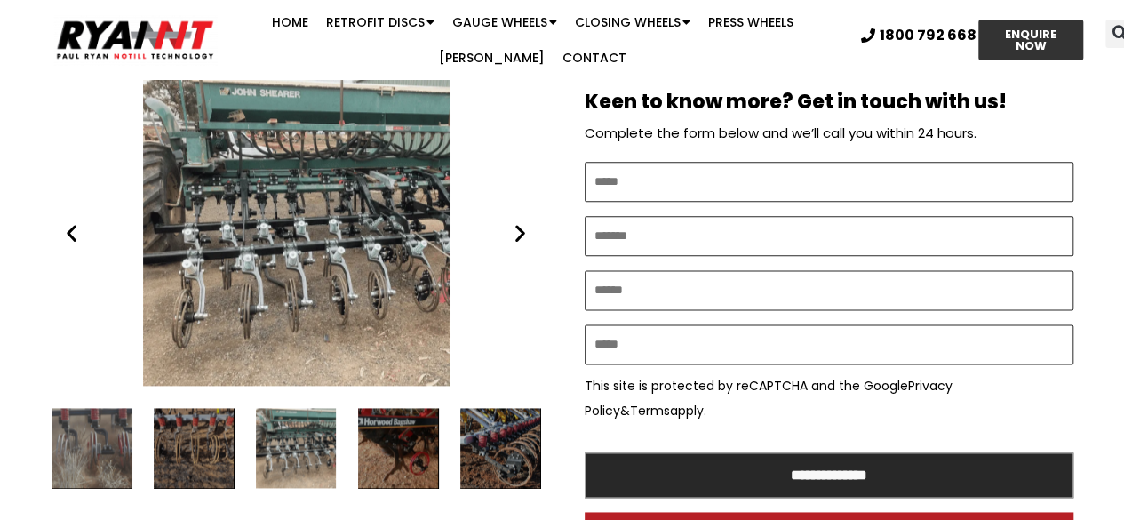
click at [512, 221] on icon "Next slide" at bounding box center [520, 232] width 22 height 22
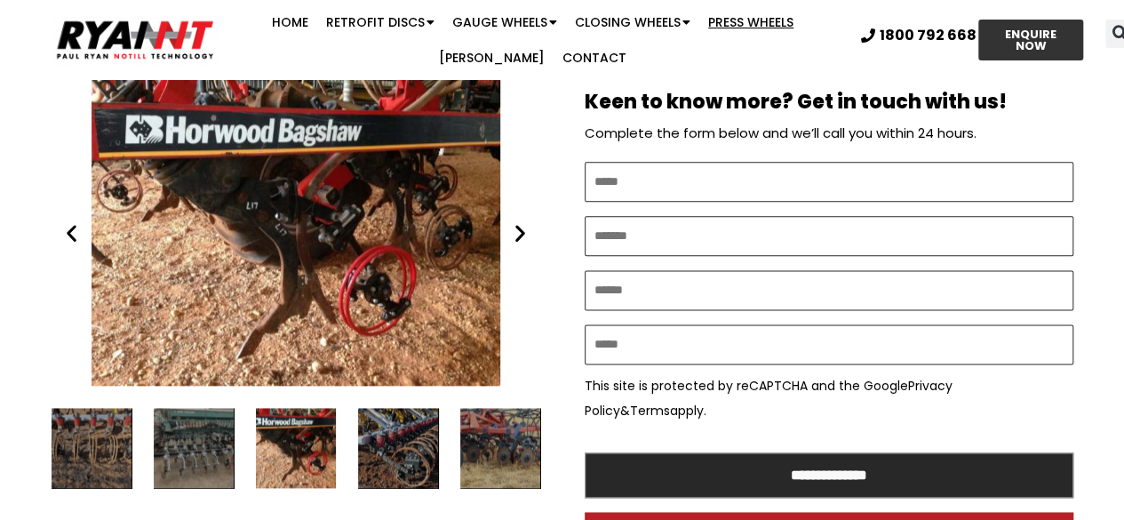
click at [512, 221] on icon "Next slide" at bounding box center [520, 232] width 22 height 22
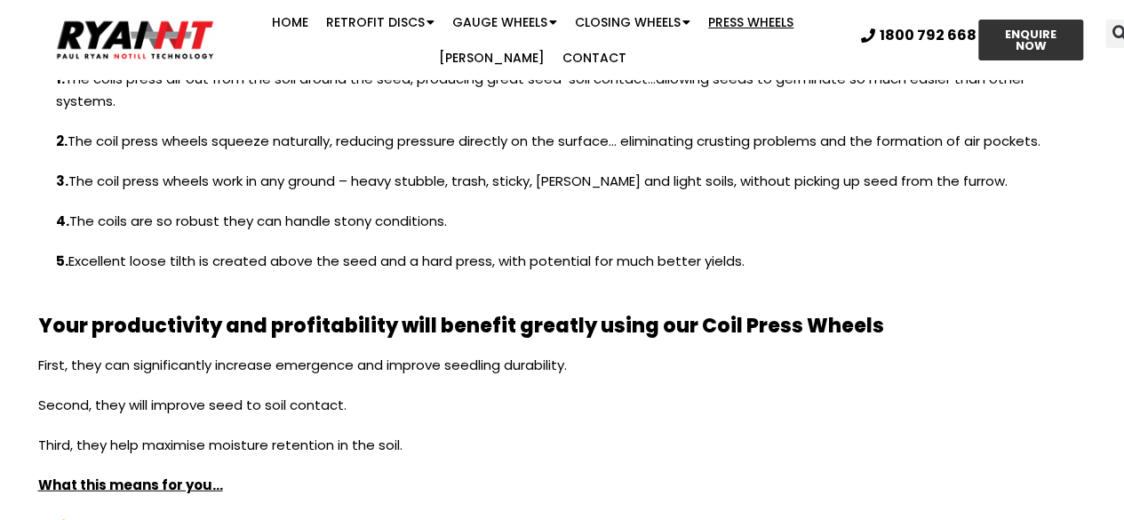
scroll to position [0, 0]
